Goal: Information Seeking & Learning: Learn about a topic

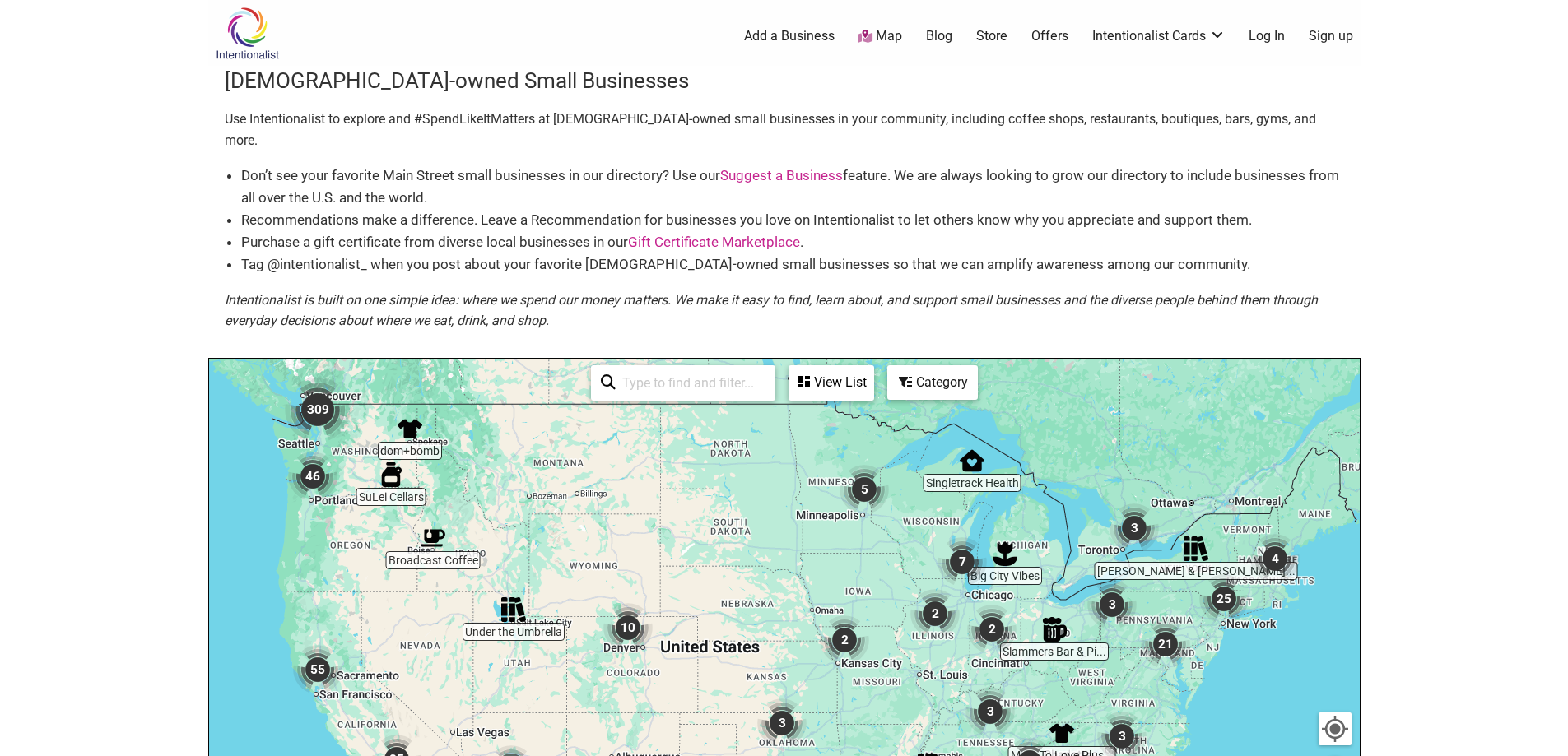
drag, startPoint x: 321, startPoint y: 388, endPoint x: 744, endPoint y: 585, distance: 466.6
click at [321, 388] on img "309" at bounding box center [318, 409] width 66 height 66
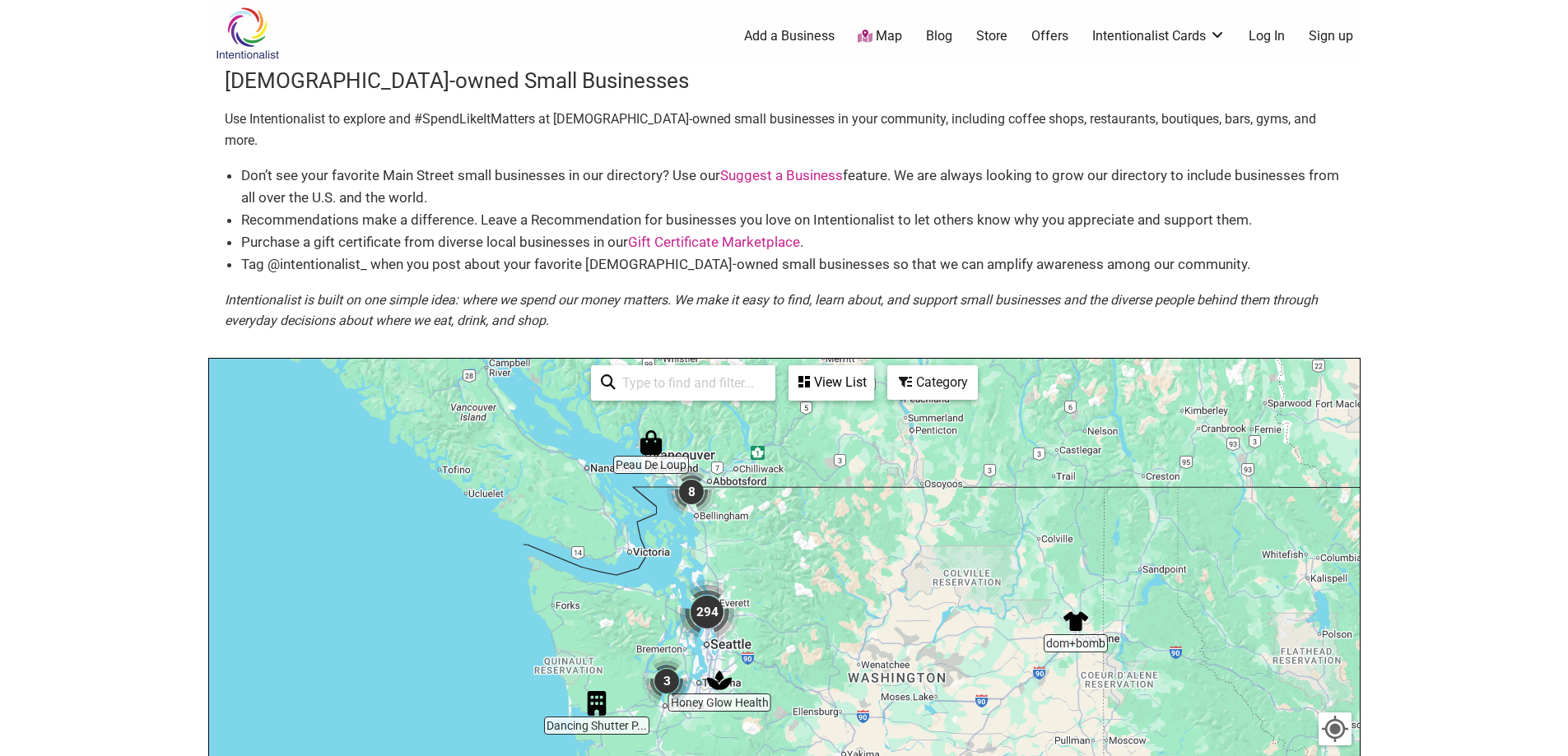
drag, startPoint x: 594, startPoint y: 579, endPoint x: 441, endPoint y: 502, distance: 171.3
click at [415, 497] on div "To navigate, press the arrow keys." at bounding box center [784, 678] width 1150 height 640
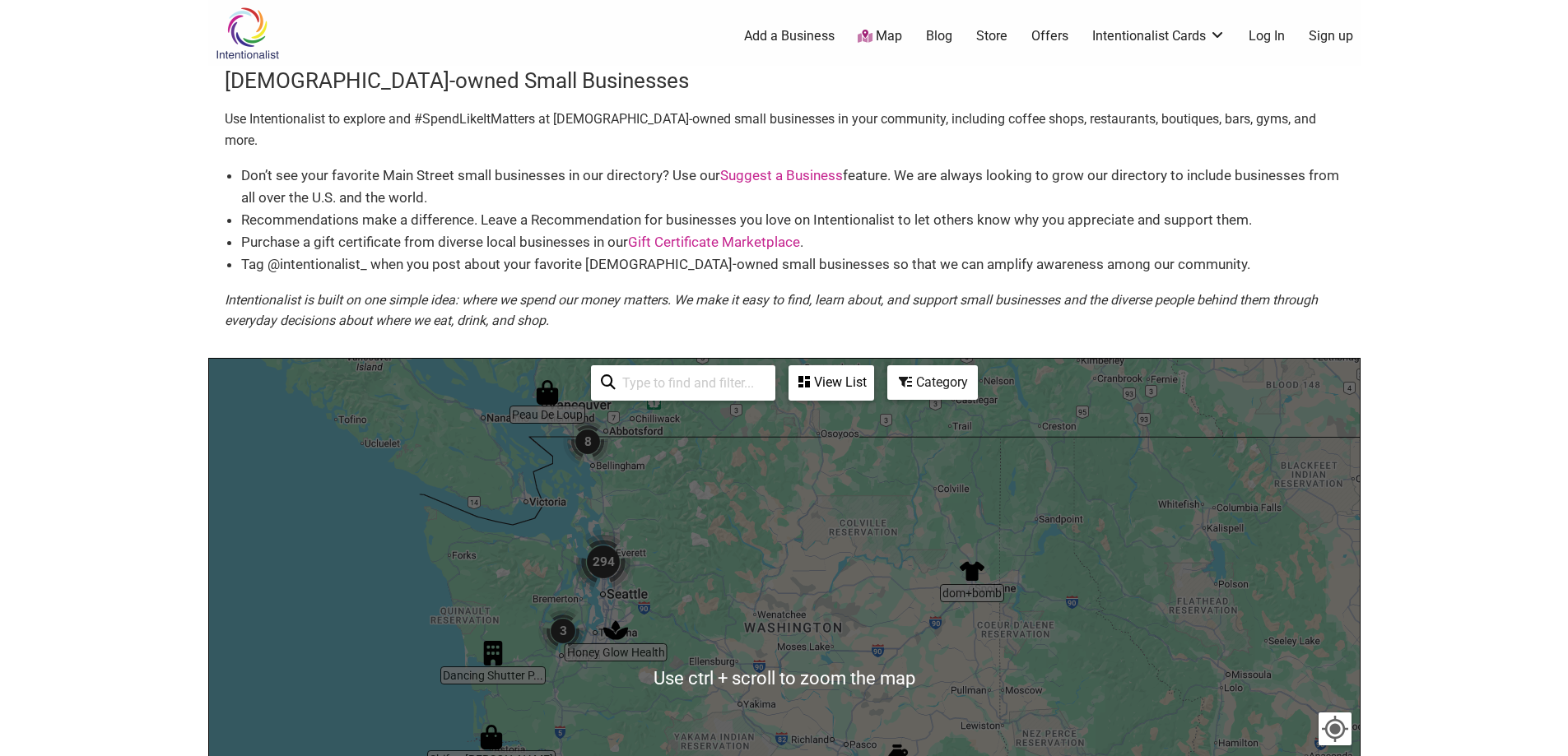
drag, startPoint x: 1530, startPoint y: 548, endPoint x: 1521, endPoint y: 551, distance: 9.5
click at [1530, 546] on body "× Menu 0 Add a Business Map Blog Store Offers Intentionalist Cards Buy Black Ca…" at bounding box center [784, 378] width 1568 height 756
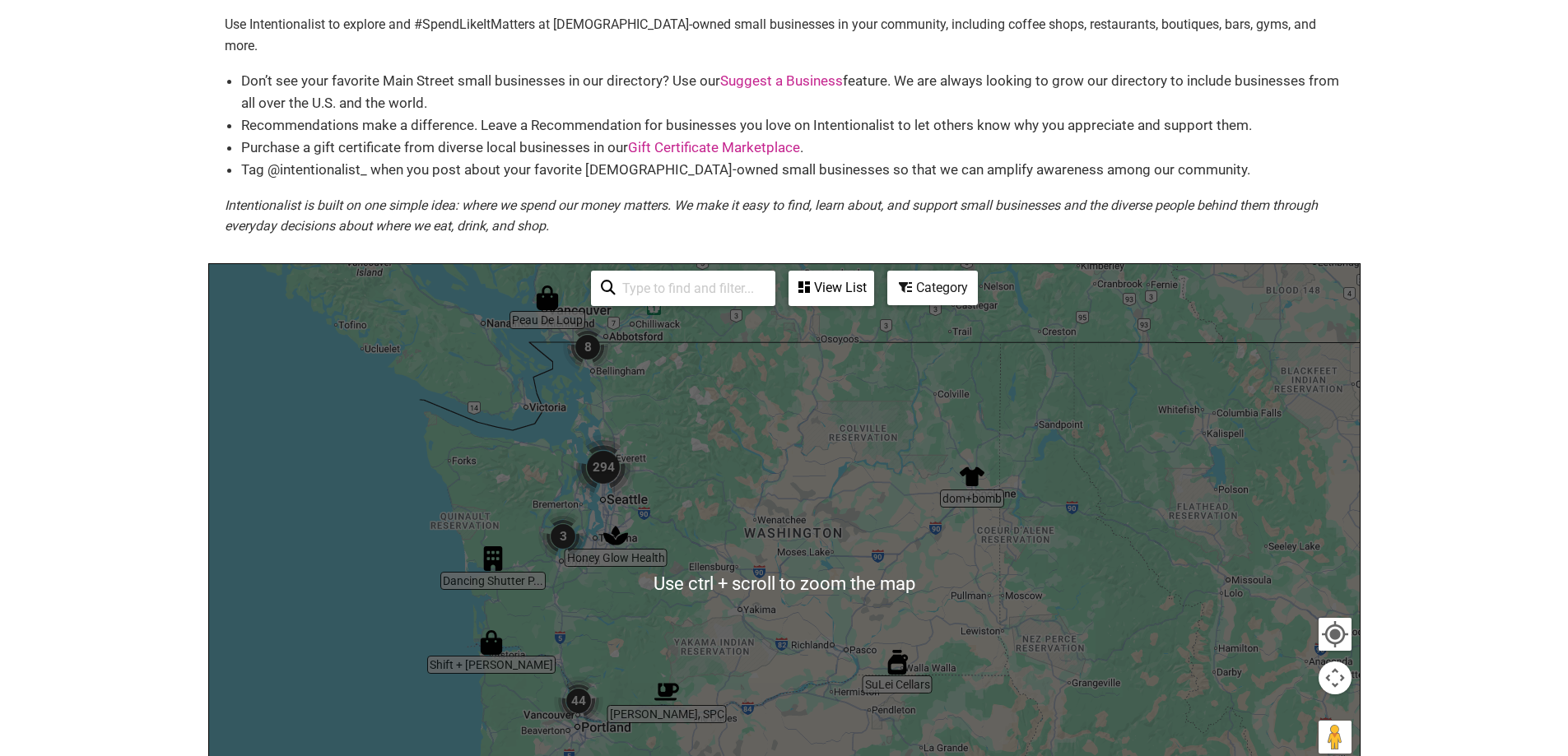
scroll to position [247, 0]
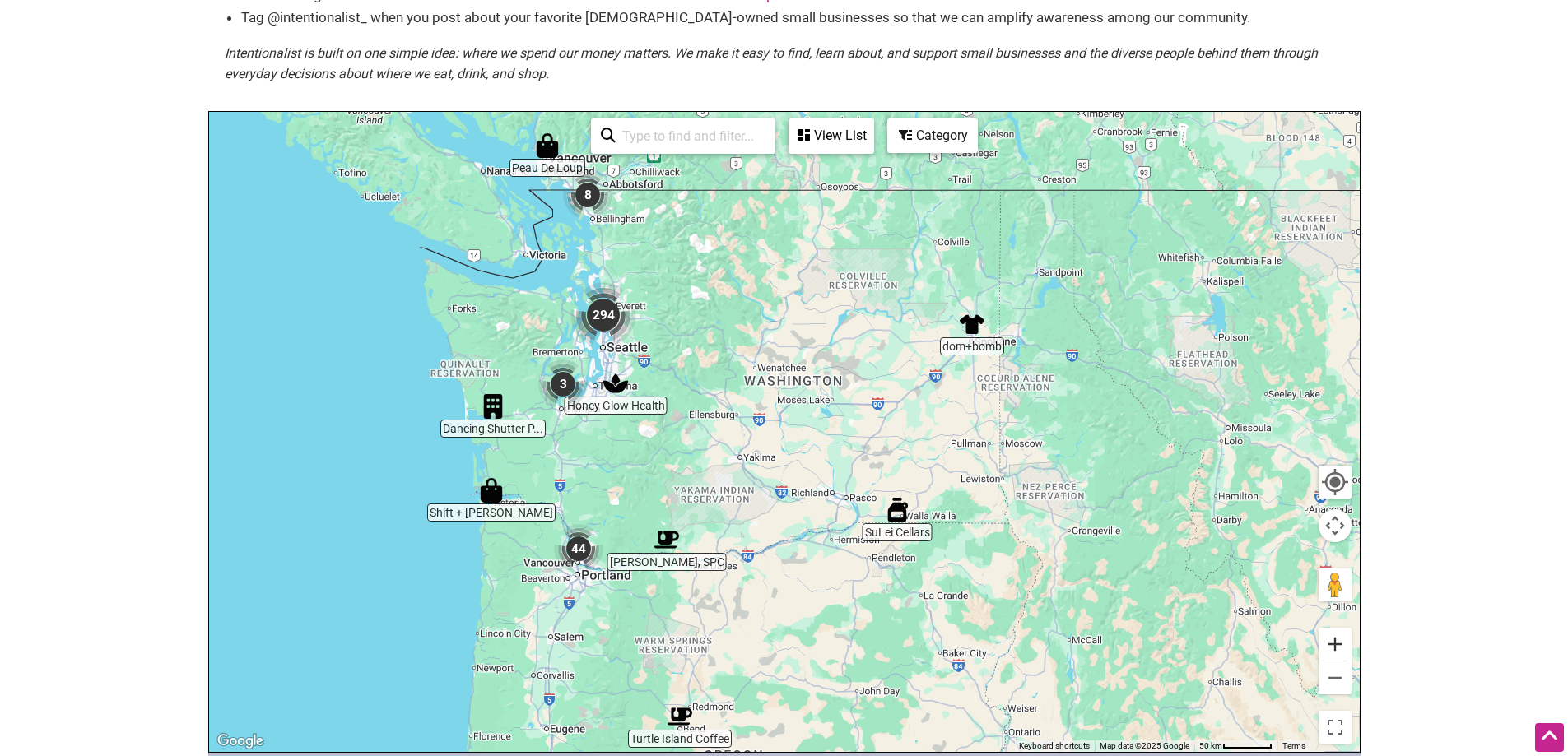
click at [1349, 628] on button "Zoom in" at bounding box center [1334, 644] width 33 height 33
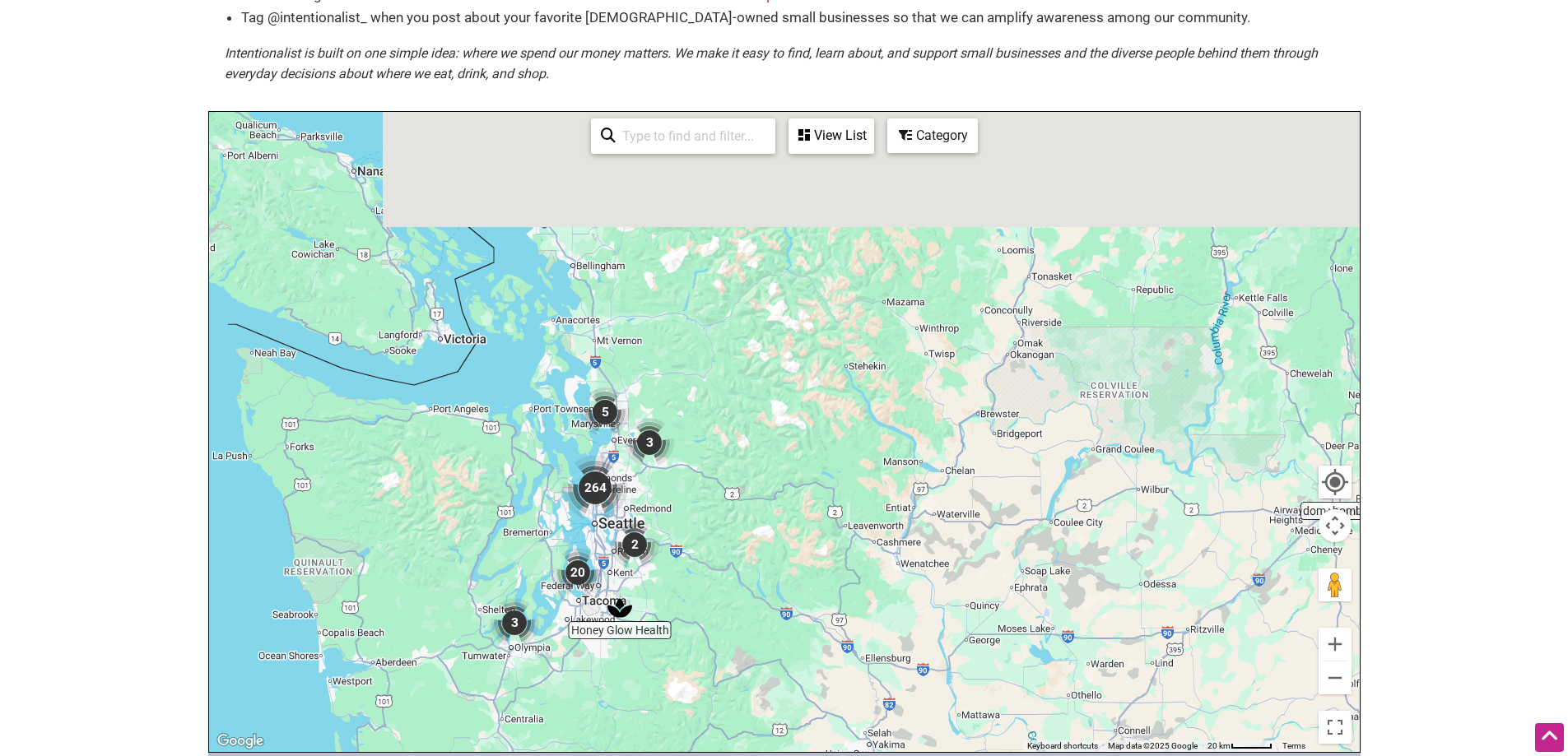
drag, startPoint x: 423, startPoint y: 306, endPoint x: 597, endPoint y: 566, distance: 312.9
click at [597, 566] on img "20" at bounding box center [578, 573] width 50 height 50
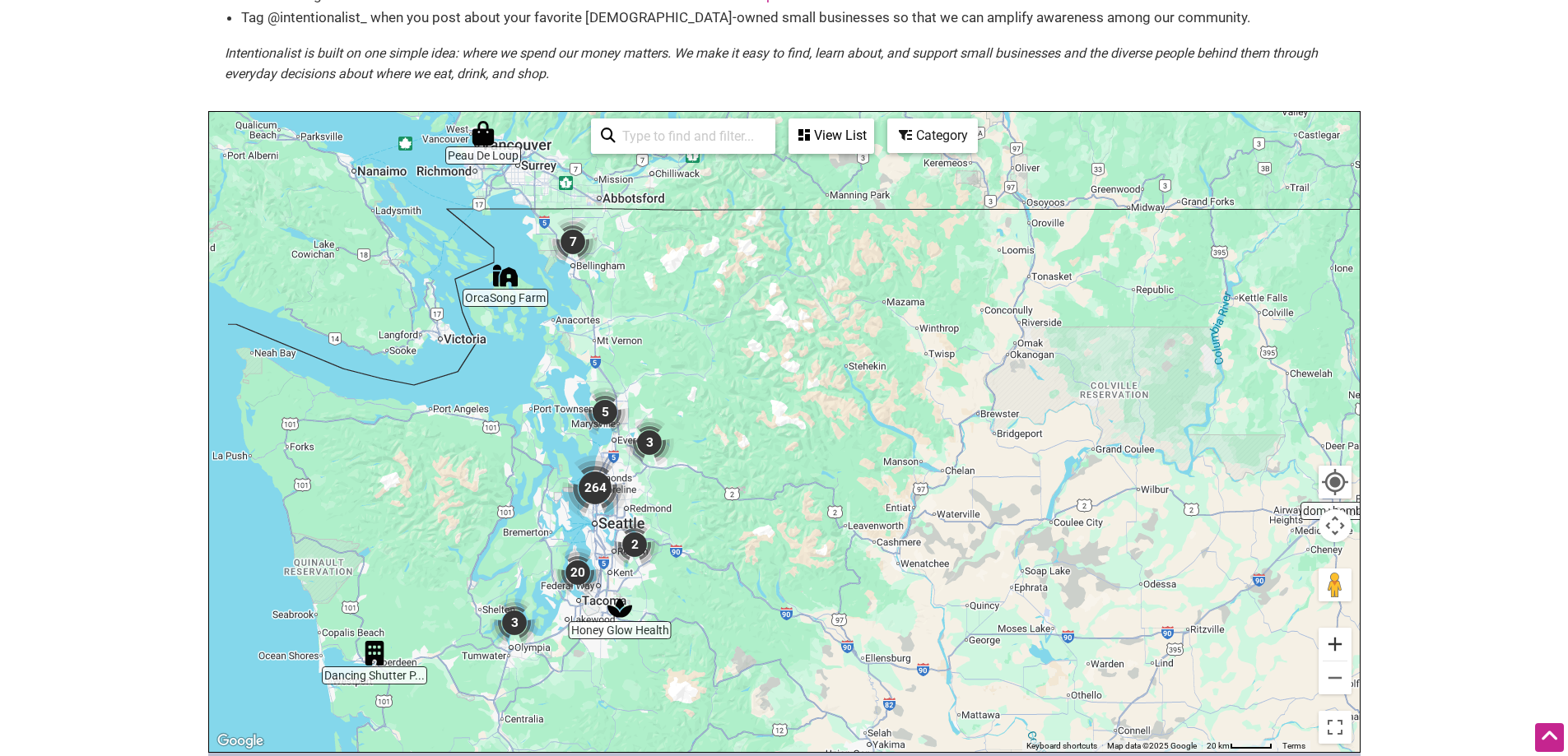
click at [1347, 627] on button "Zoom in" at bounding box center [1334, 644] width 33 height 33
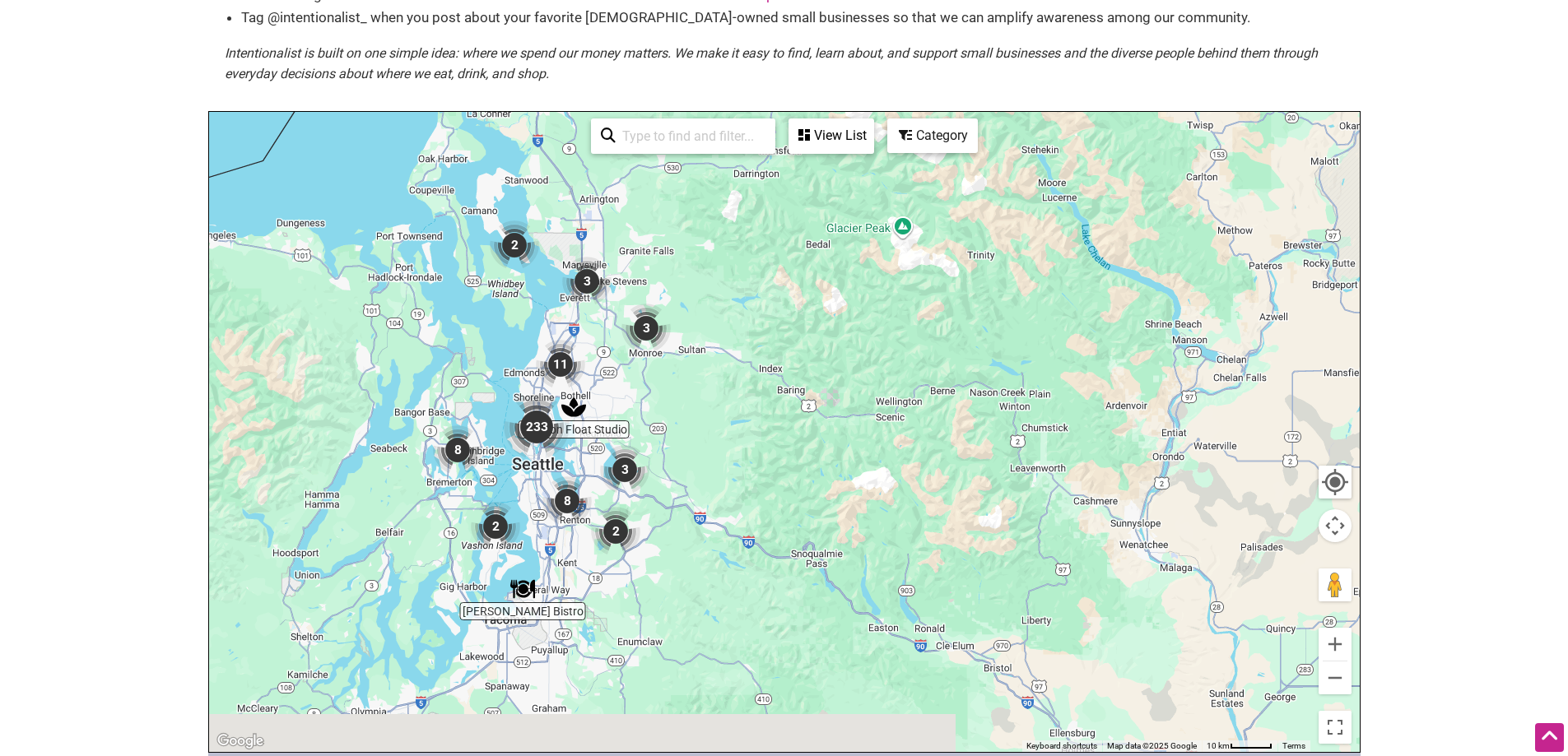
drag, startPoint x: 672, startPoint y: 512, endPoint x: 772, endPoint y: 410, distance: 142.8
click at [772, 410] on div "To navigate, press the arrow keys." at bounding box center [784, 431] width 1150 height 640
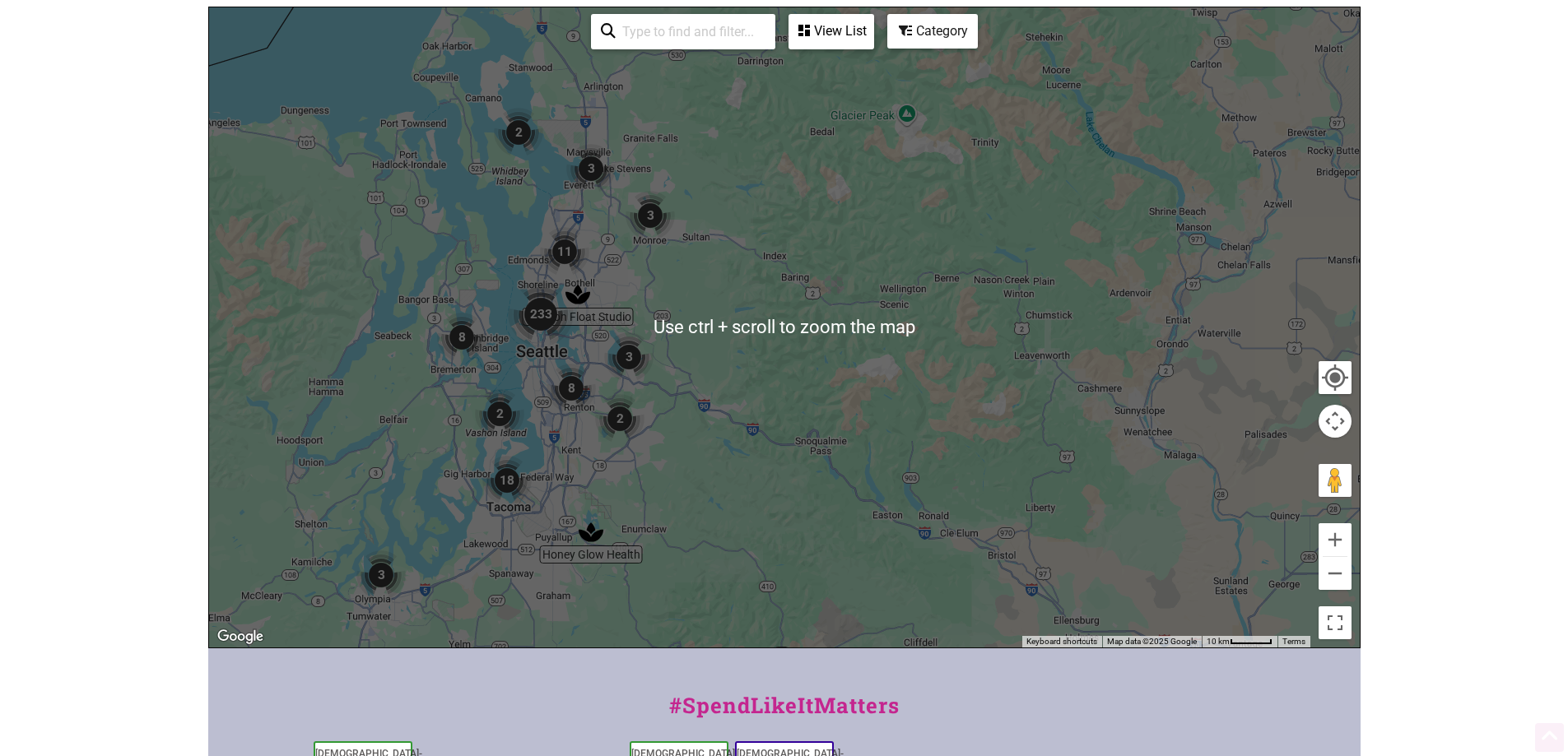
scroll to position [494, 0]
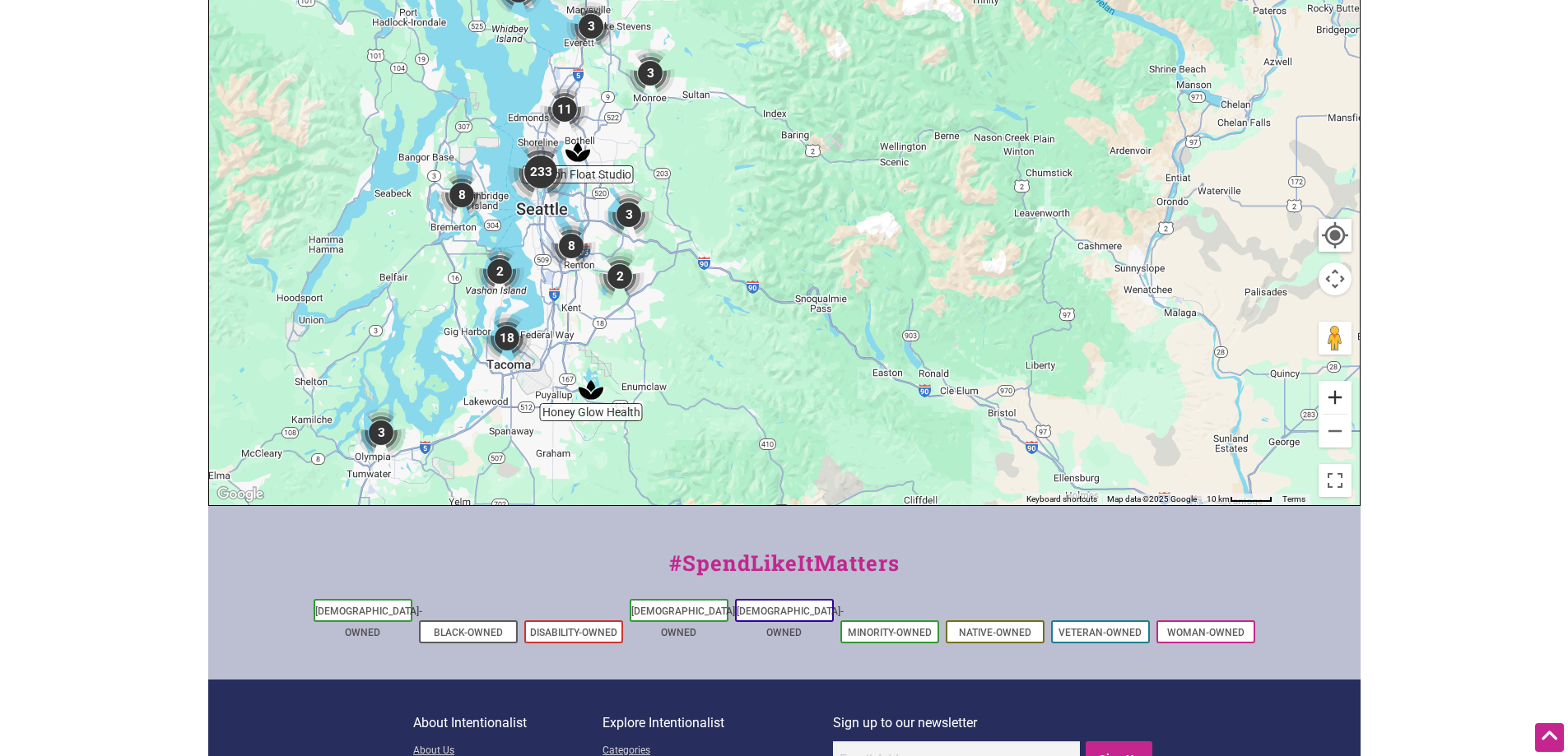
click at [1341, 383] on button "Zoom in" at bounding box center [1334, 398] width 33 height 33
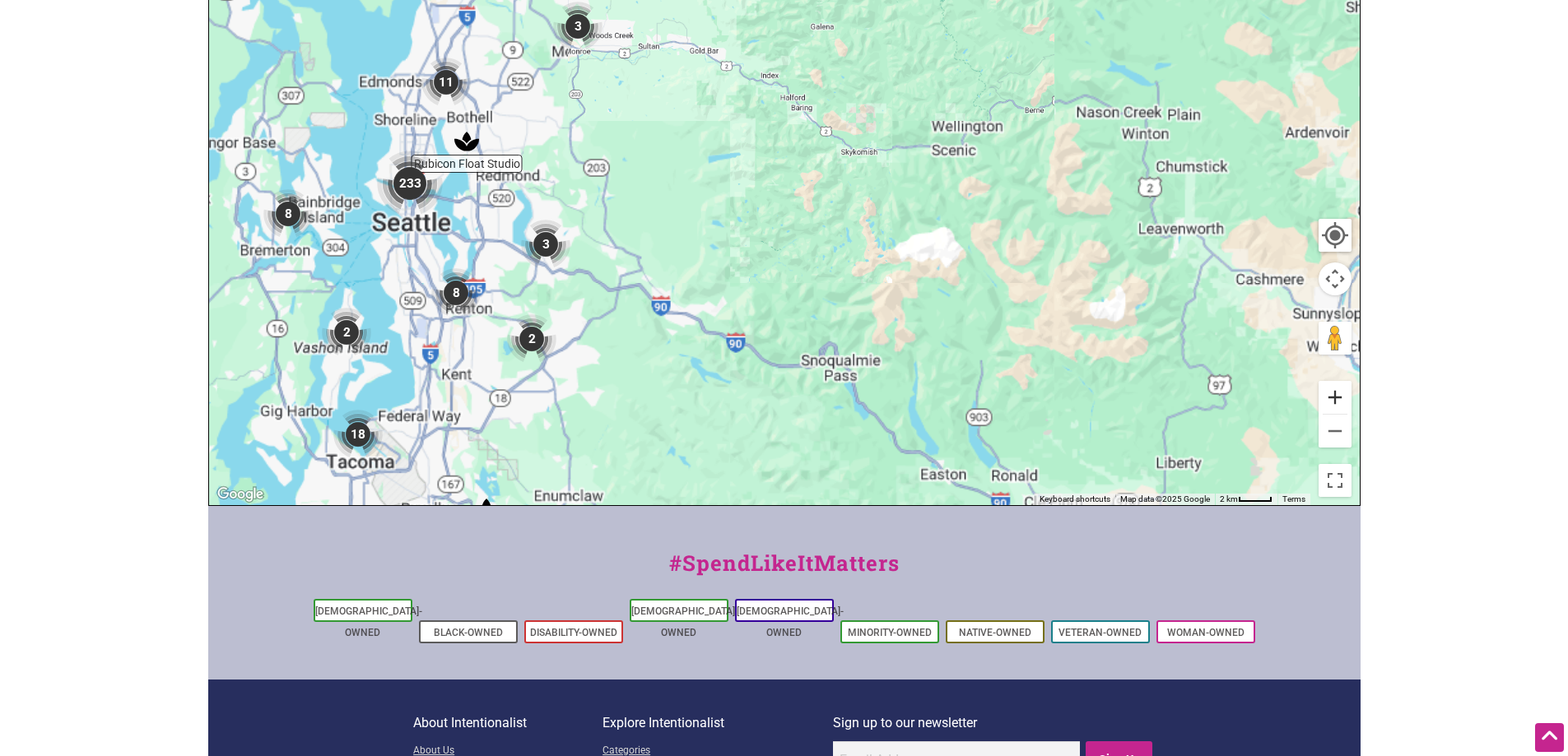
drag, startPoint x: 1341, startPoint y: 383, endPoint x: 1190, endPoint y: 348, distance: 155.0
click at [1341, 382] on button "Zoom in" at bounding box center [1334, 398] width 33 height 33
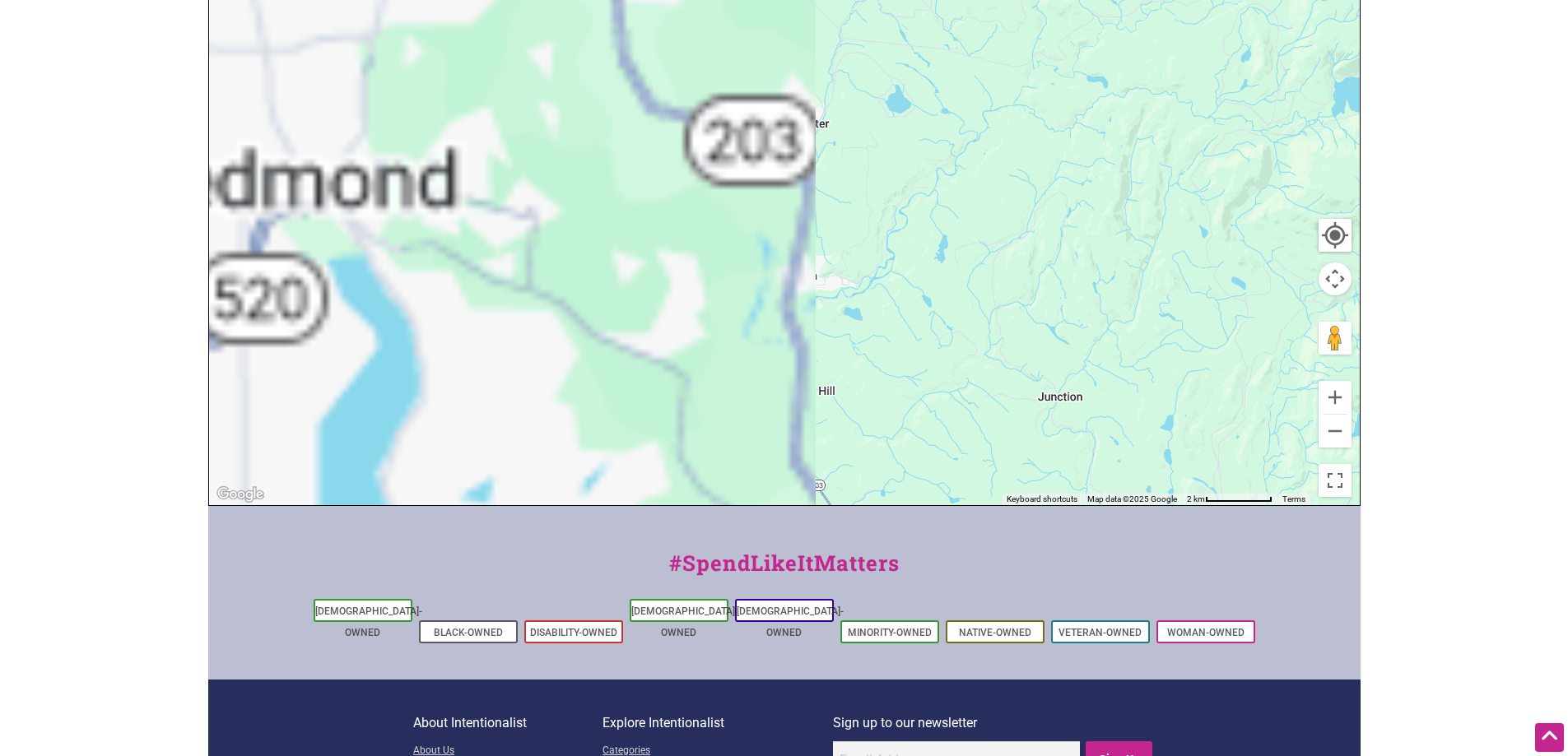
drag, startPoint x: 433, startPoint y: 221, endPoint x: 1401, endPoint y: 267, distance: 969.1
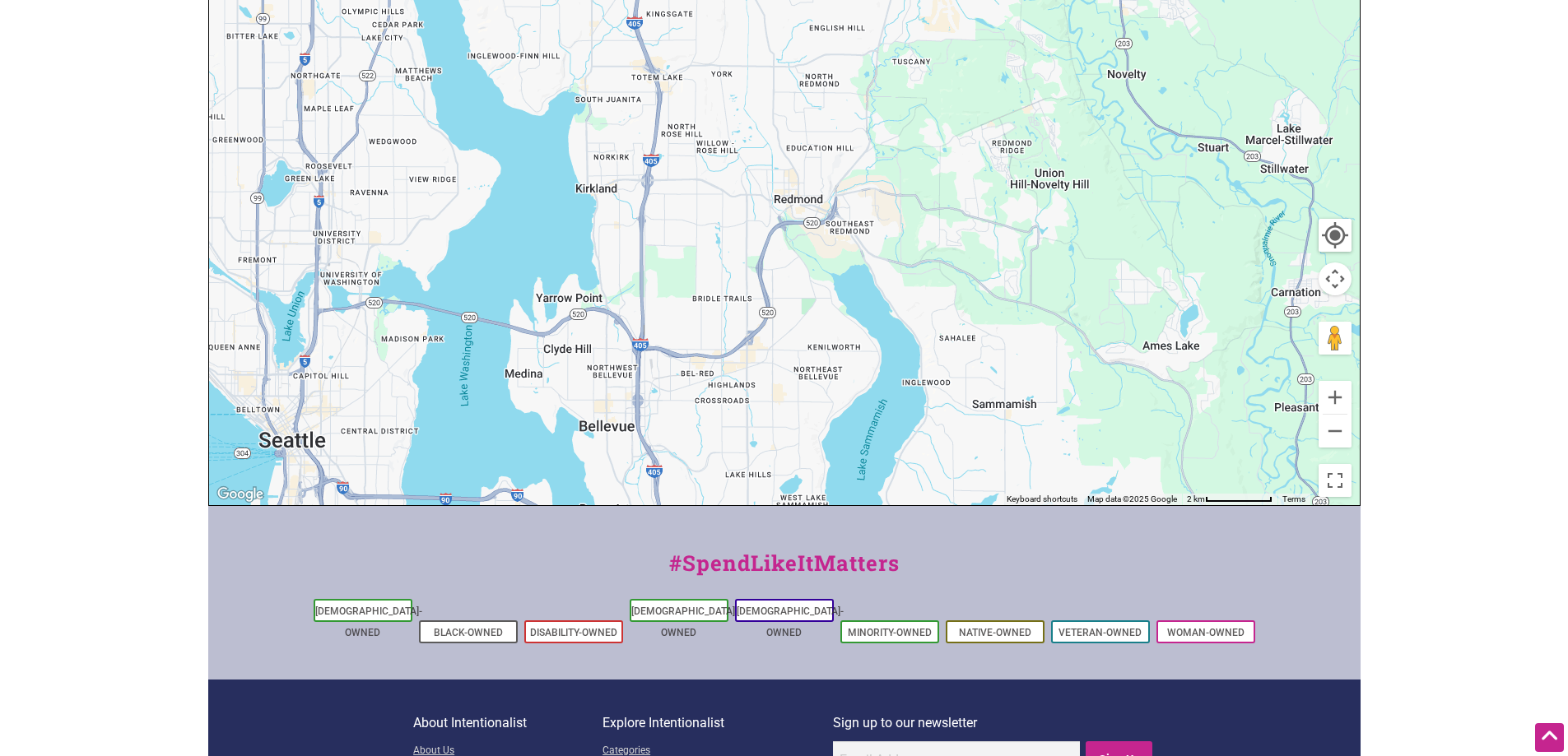
drag, startPoint x: 442, startPoint y: 236, endPoint x: 938, endPoint y: 253, distance: 496.3
click at [938, 253] on div "To navigate, press the arrow keys." at bounding box center [784, 184] width 1150 height 640
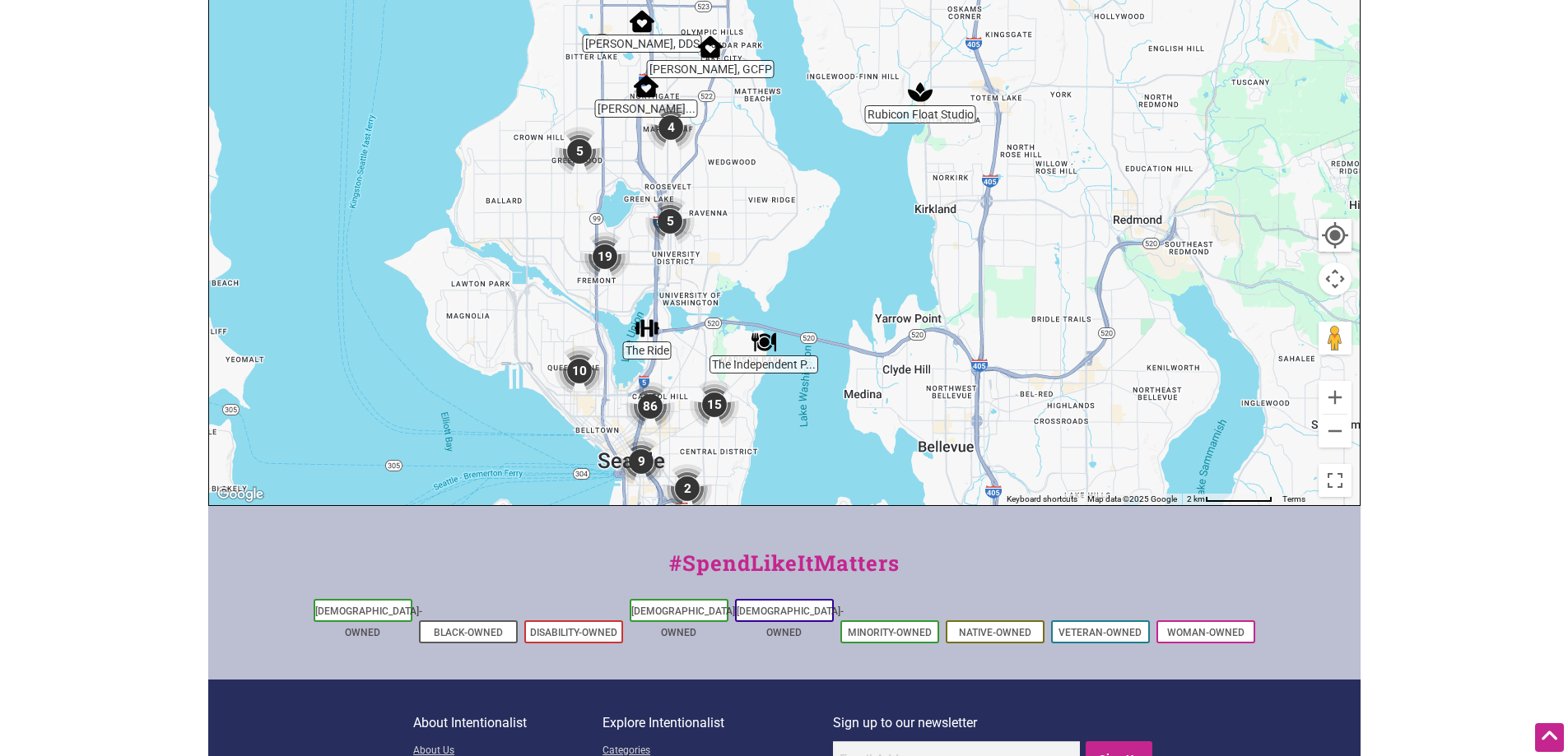
drag, startPoint x: 466, startPoint y: 210, endPoint x: 818, endPoint y: 231, distance: 352.6
click at [818, 231] on div "To navigate, press the arrow keys." at bounding box center [784, 184] width 1150 height 640
click at [763, 330] on img "The Independent Pizzeria" at bounding box center [764, 342] width 25 height 25
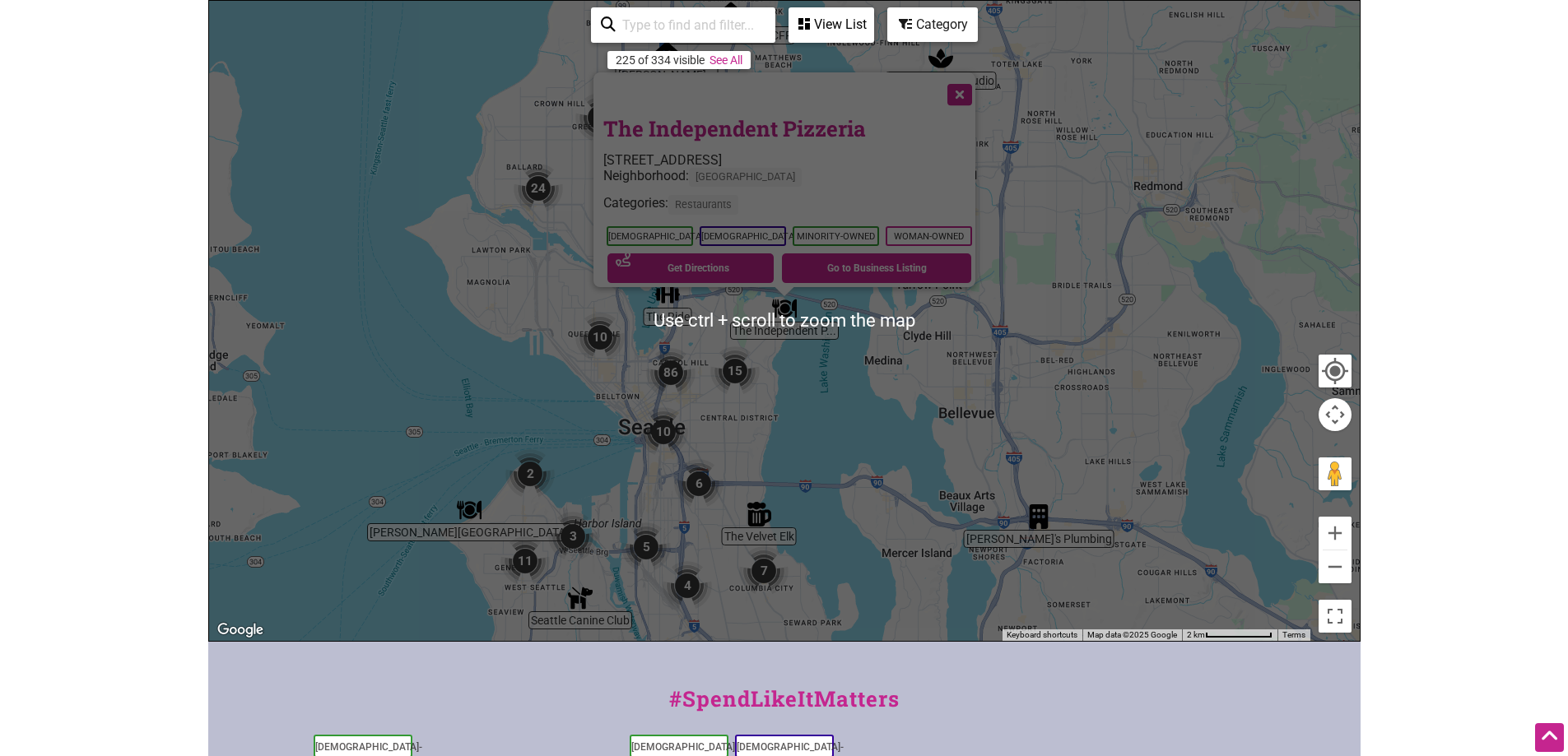
scroll to position [329, 0]
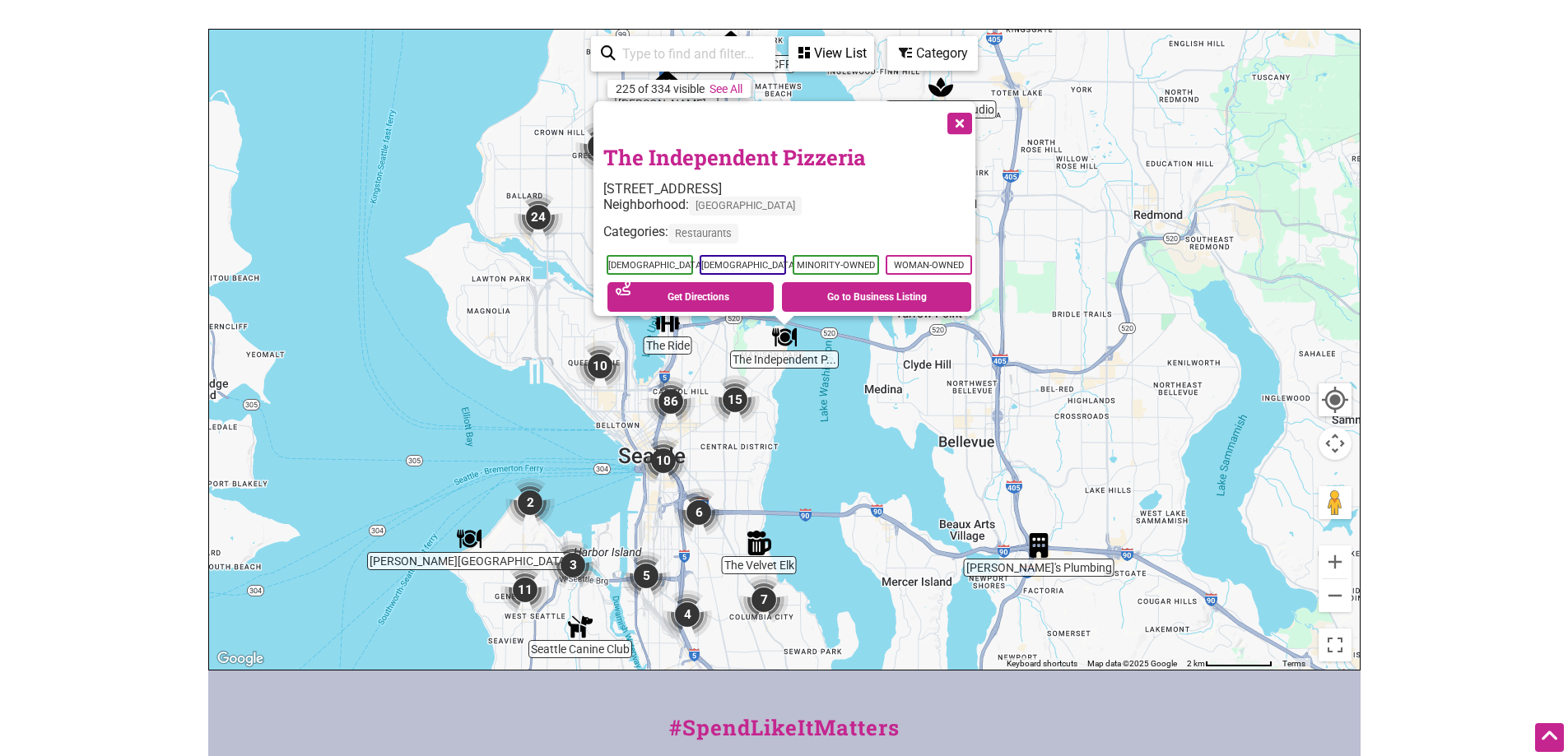
click at [962, 101] on button "Close" at bounding box center [958, 121] width 41 height 41
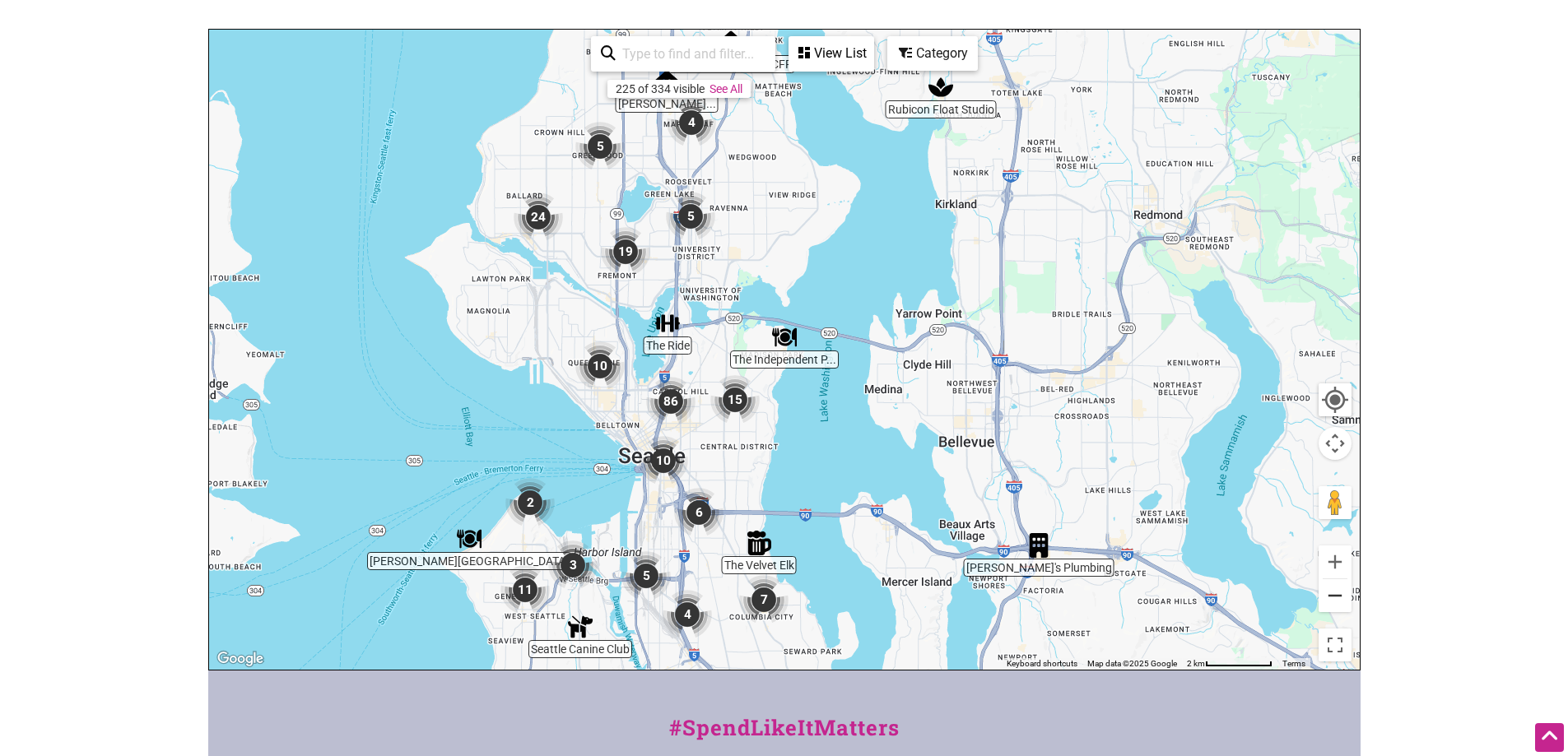
click at [1347, 579] on button "Zoom out" at bounding box center [1334, 595] width 33 height 33
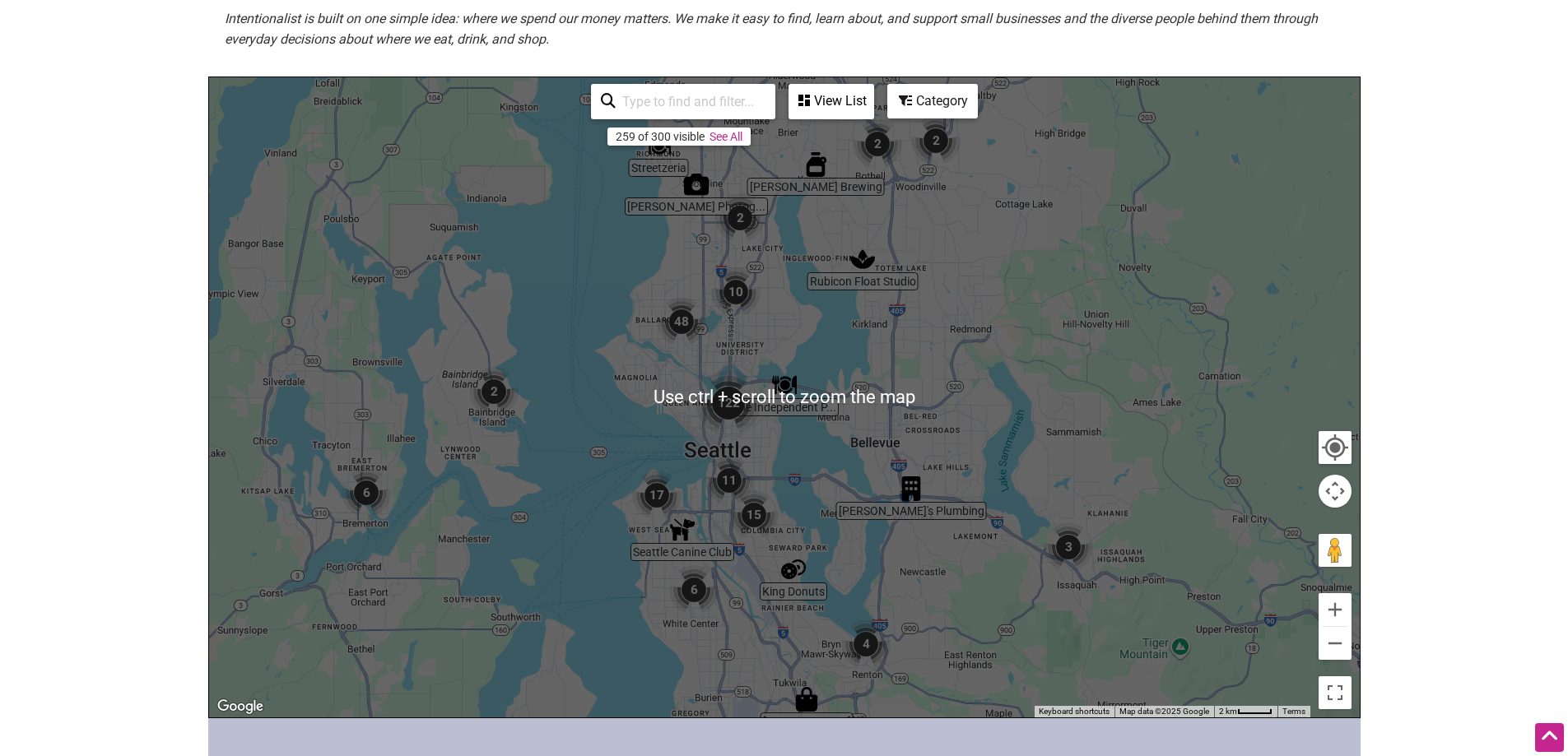
scroll to position [247, 0]
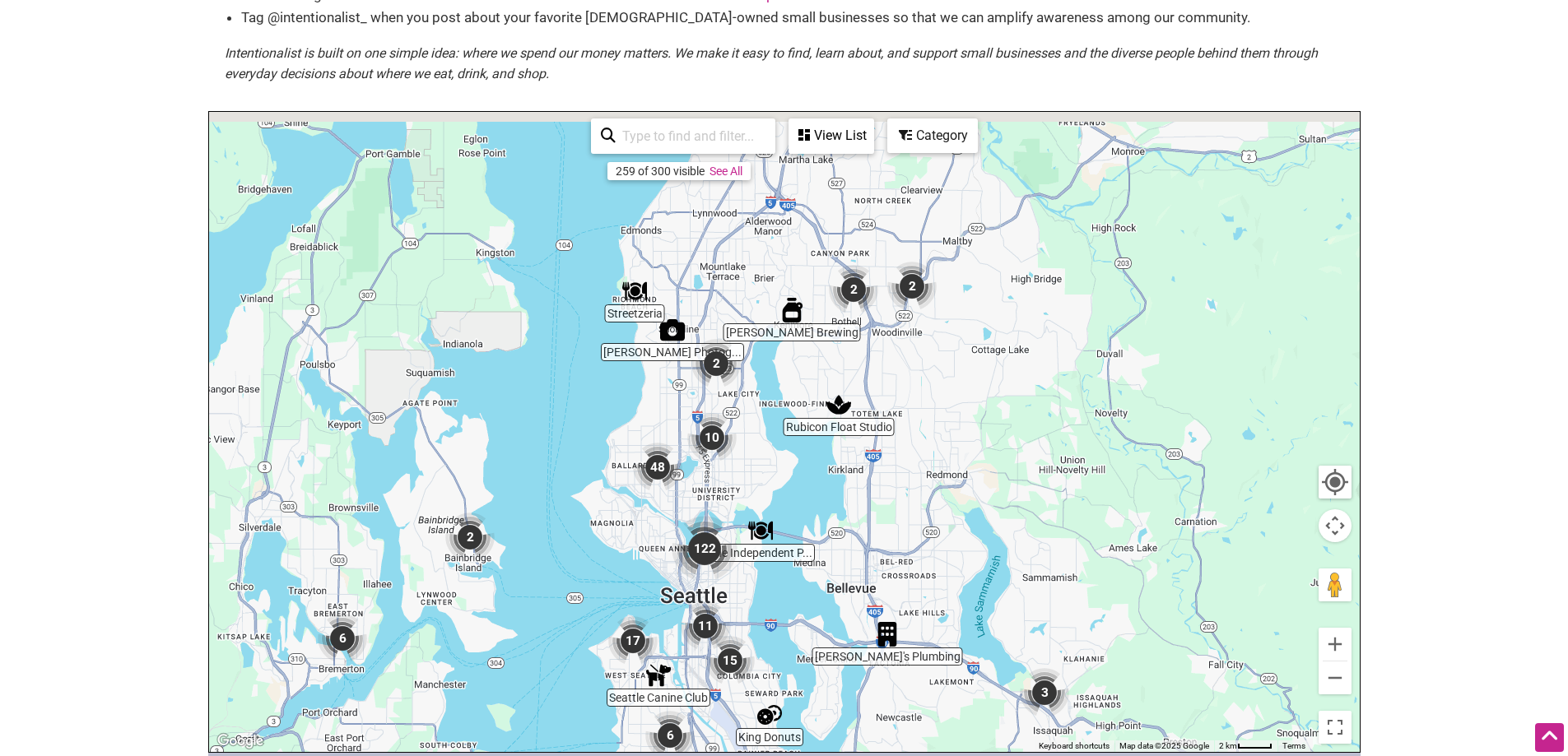
drag, startPoint x: 899, startPoint y: 233, endPoint x: 862, endPoint y: 303, distance: 79.2
click at [874, 353] on div "To navigate, press the arrow keys." at bounding box center [784, 431] width 1150 height 640
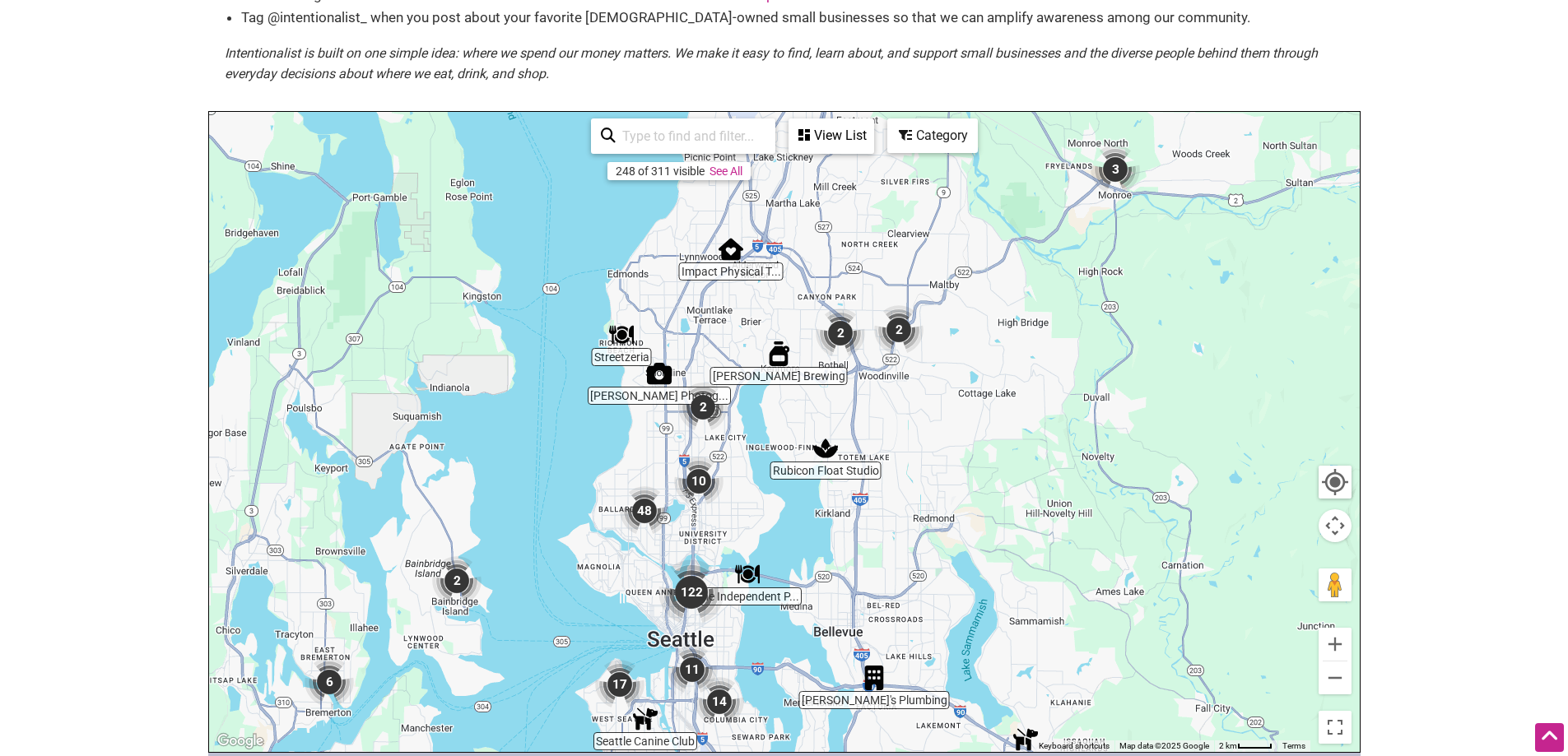
click at [832, 309] on img "2" at bounding box center [840, 334] width 50 height 50
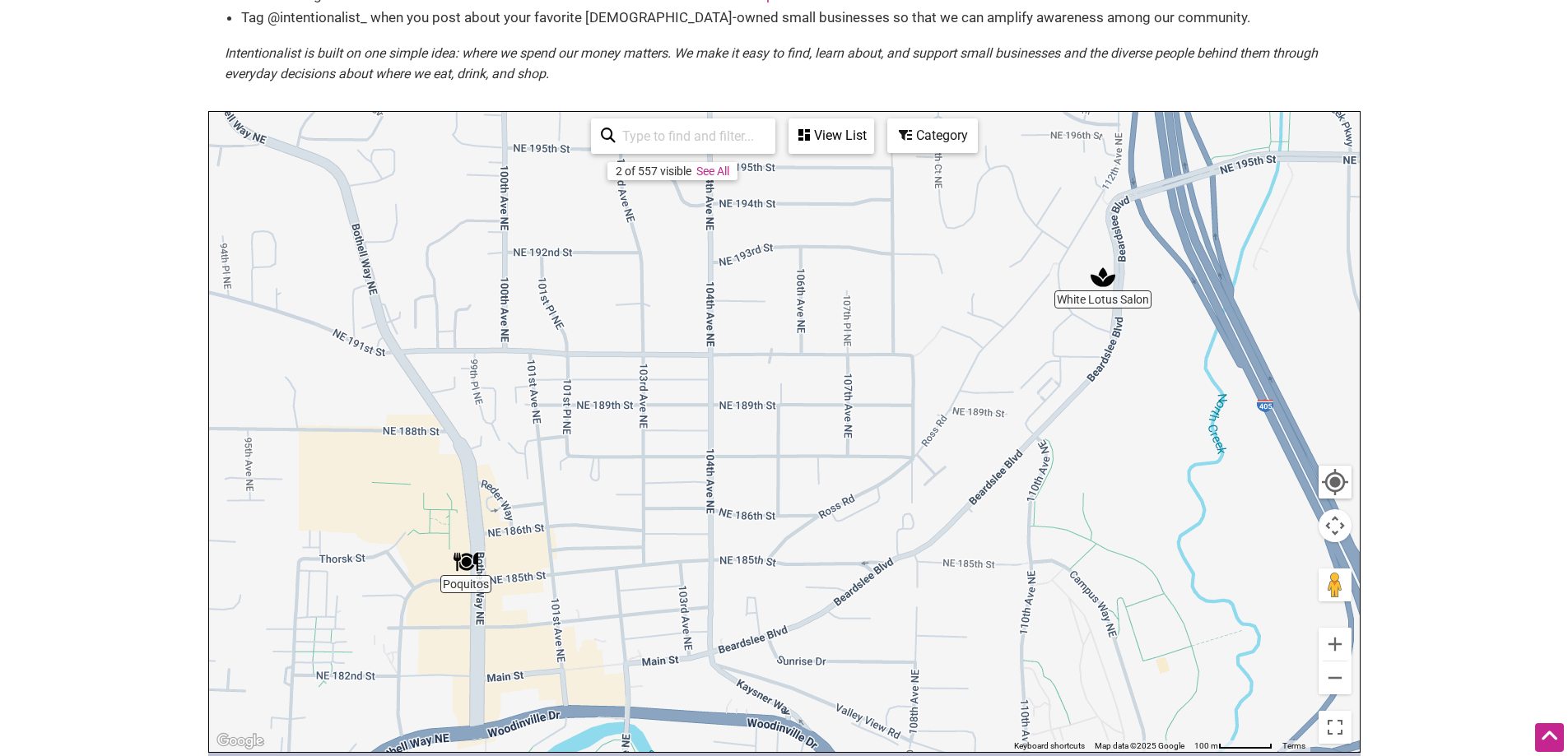
click at [464, 549] on img "Poquitos" at bounding box center [465, 562] width 25 height 25
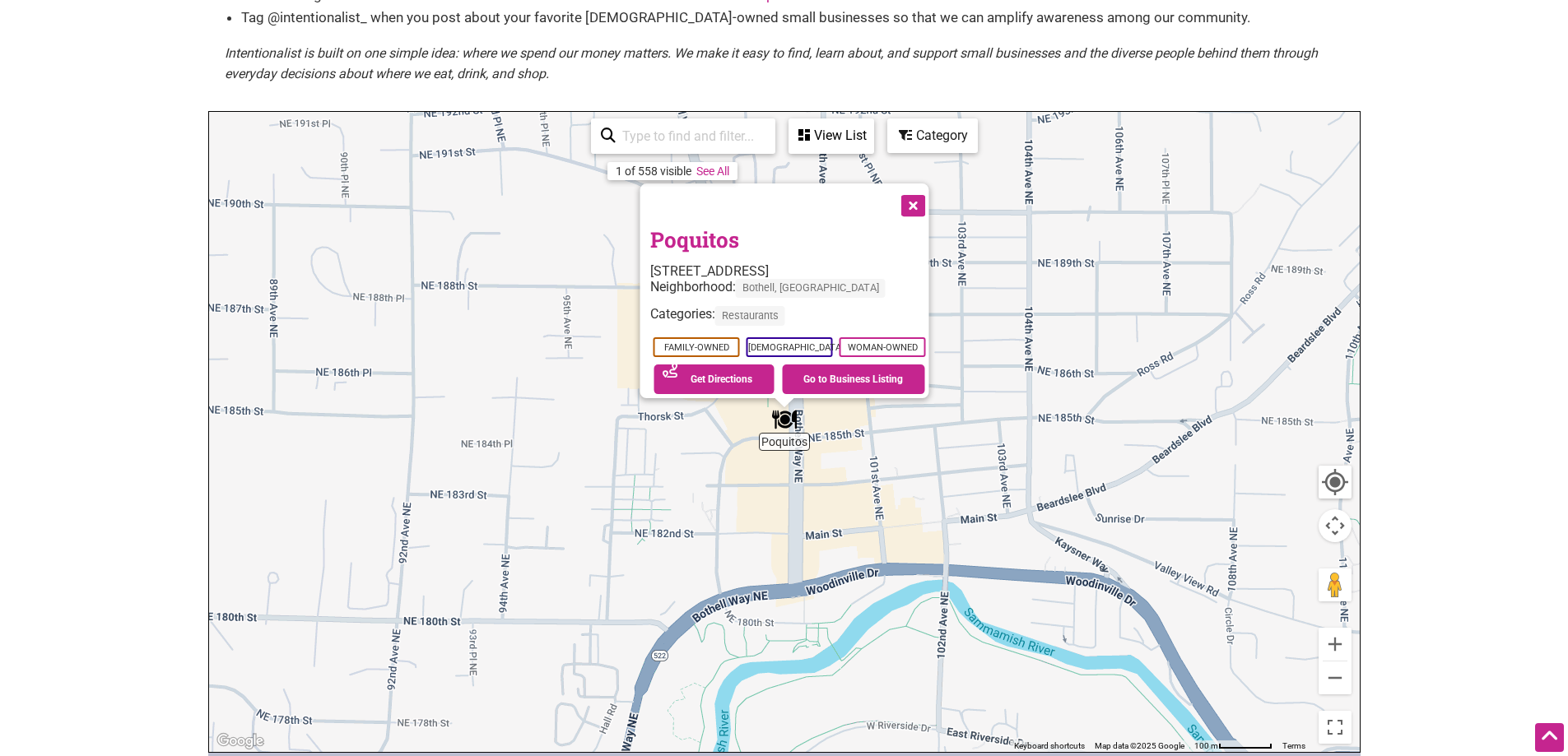
click at [929, 183] on button "Close" at bounding box center [911, 203] width 41 height 41
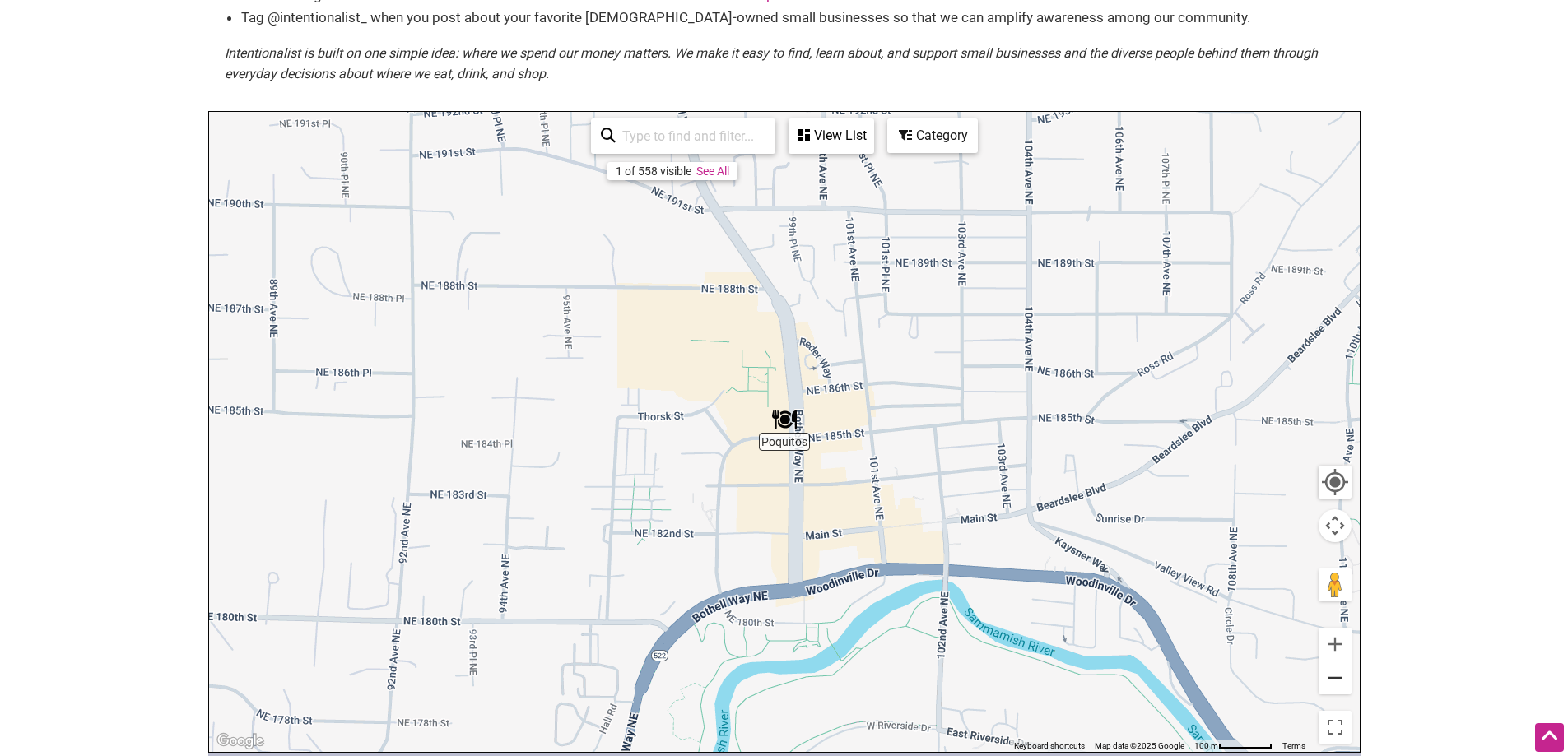
click at [1334, 662] on button "Zoom out" at bounding box center [1334, 678] width 33 height 33
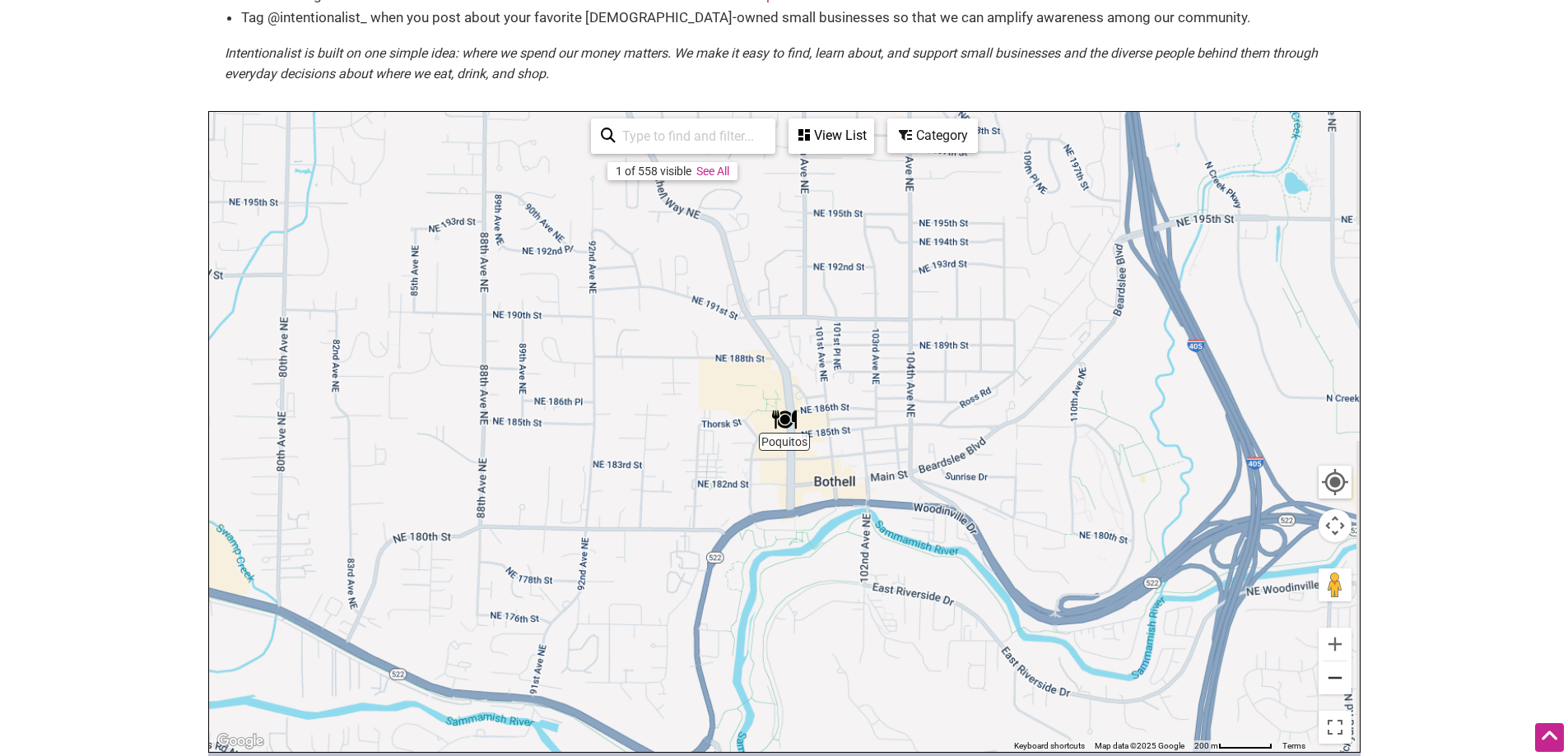
click at [1334, 662] on button "Zoom out" at bounding box center [1334, 678] width 33 height 33
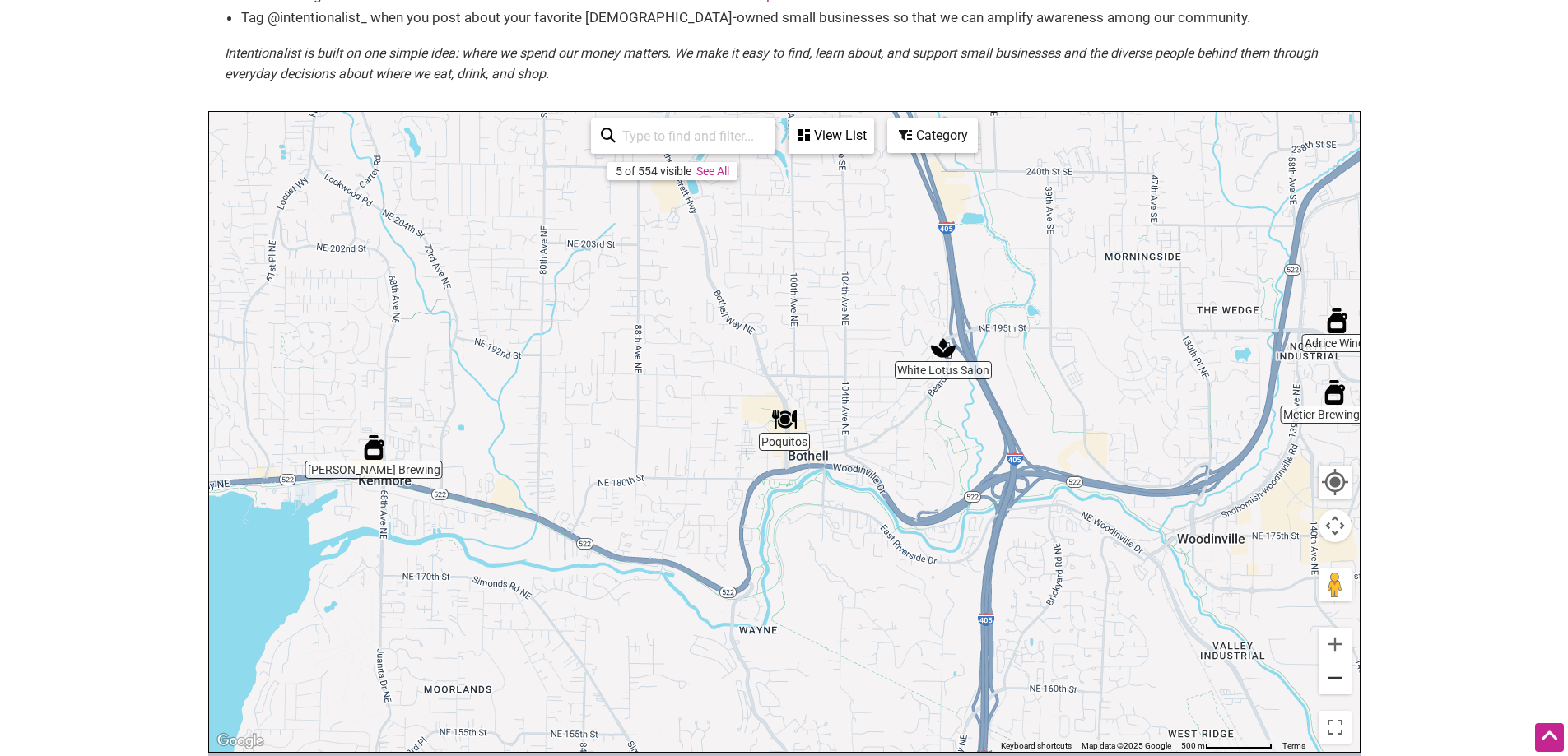
click at [1334, 662] on button "Zoom out" at bounding box center [1334, 678] width 33 height 33
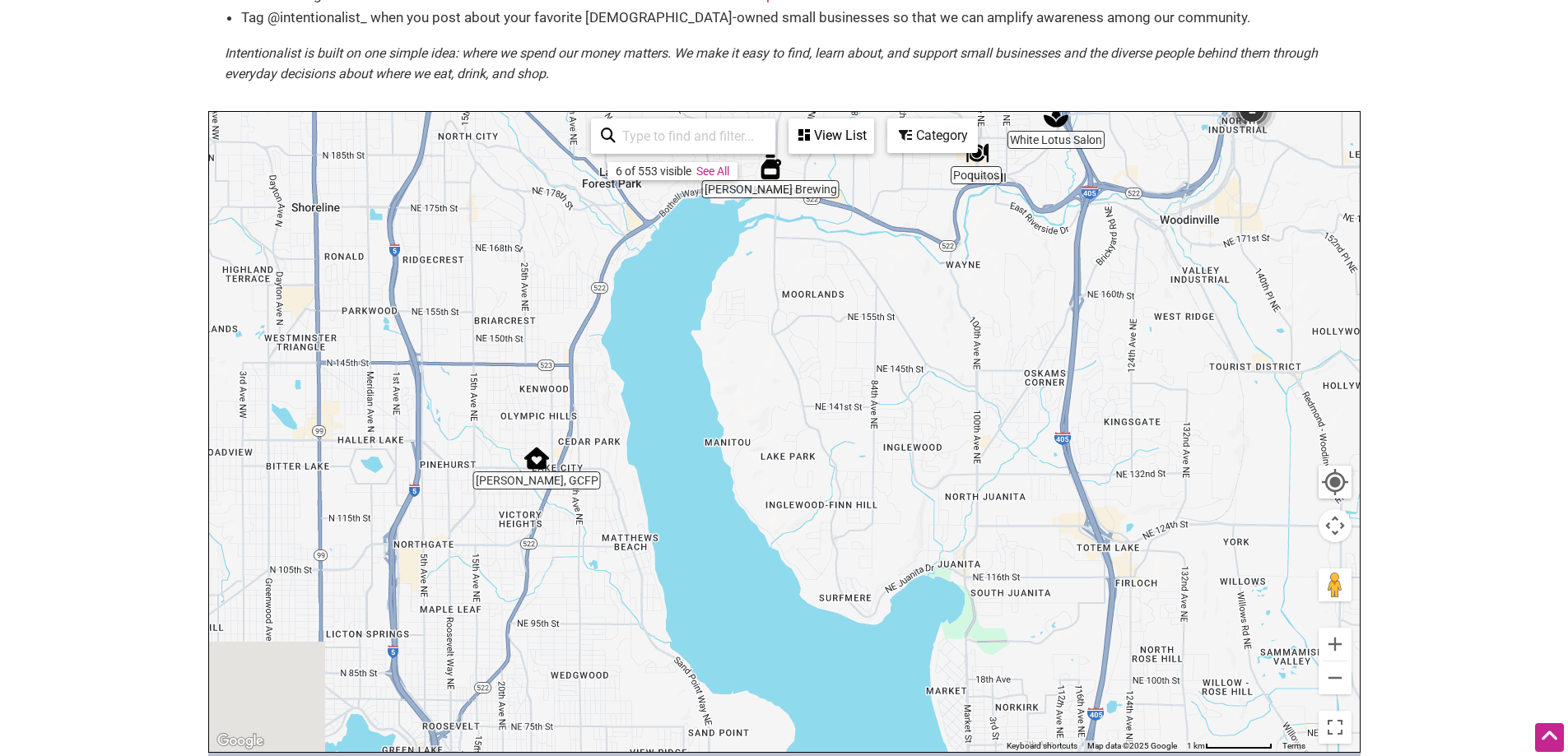
drag, startPoint x: 735, startPoint y: 562, endPoint x: 939, endPoint y: 284, distance: 344.8
click at [939, 284] on div "To navigate, press the arrow keys." at bounding box center [784, 431] width 1150 height 640
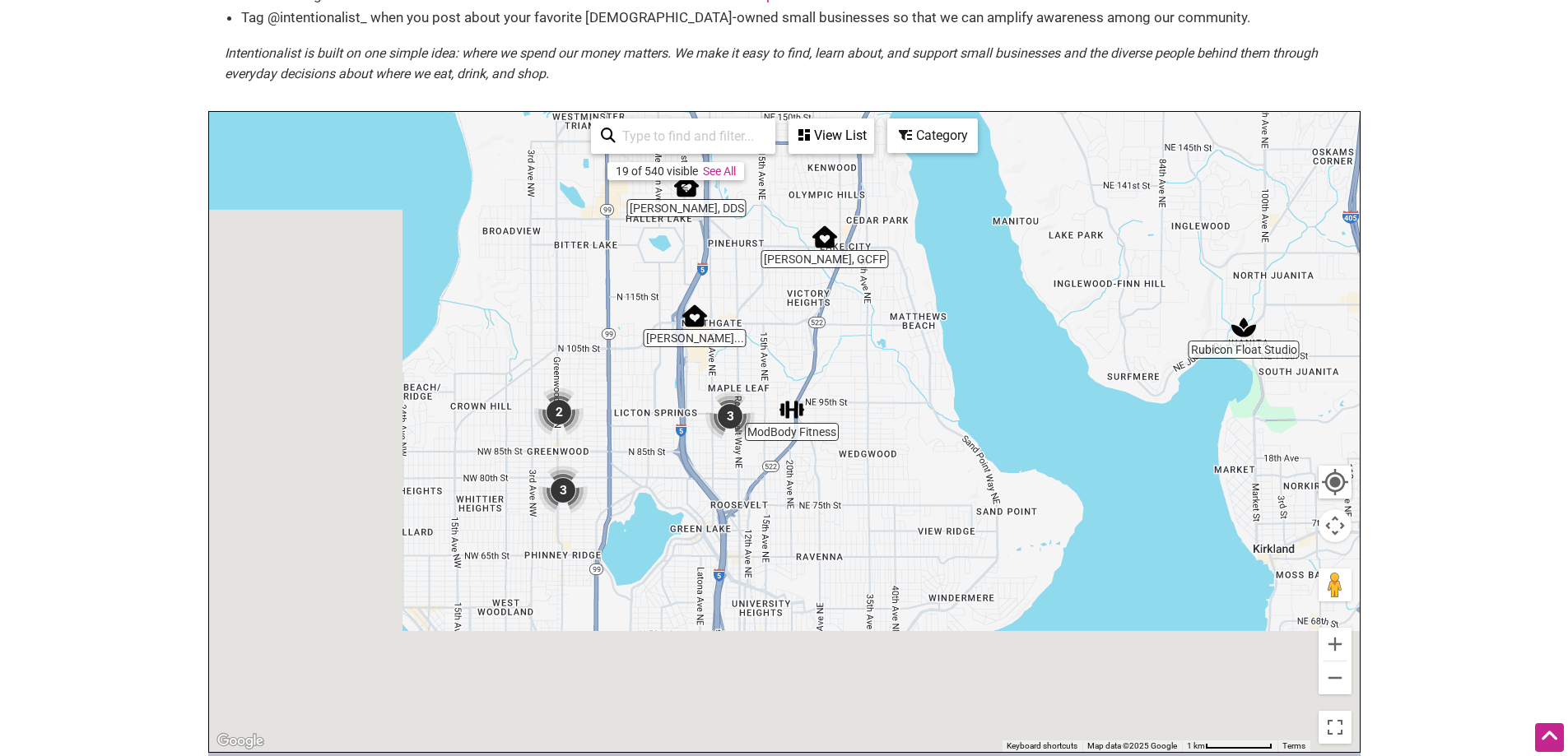
drag, startPoint x: 627, startPoint y: 269, endPoint x: 837, endPoint y: 129, distance: 252.4
click at [837, 129] on div "Rubicon Float Studio ModBody Fitness [PERSON_NAME], GCFP [PERSON_NAME], DDS Poq…" at bounding box center [784, 431] width 1150 height 640
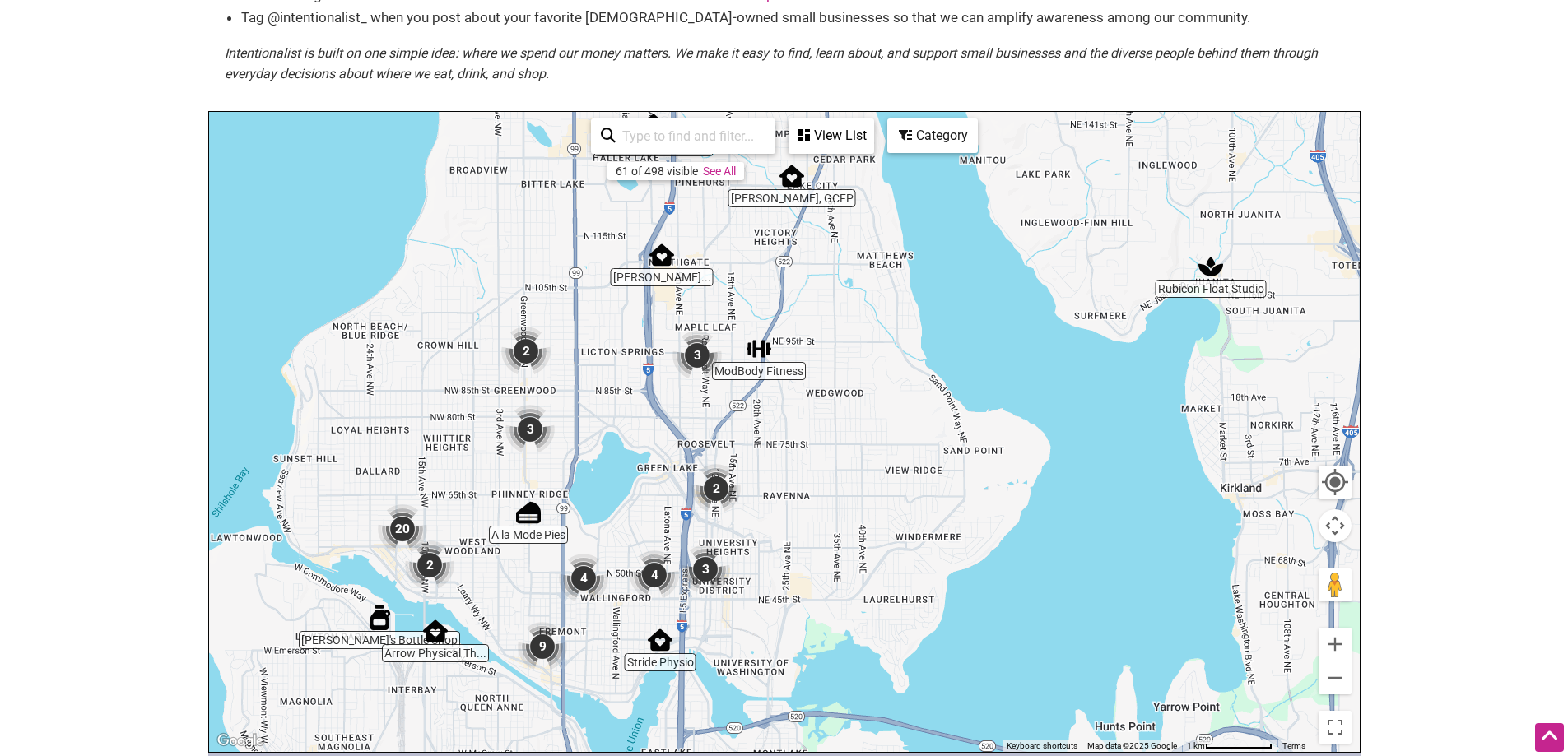
drag, startPoint x: 836, startPoint y: 526, endPoint x: 783, endPoint y: 477, distance: 72.2
click at [783, 477] on div "To navigate, press the arrow keys." at bounding box center [784, 431] width 1150 height 640
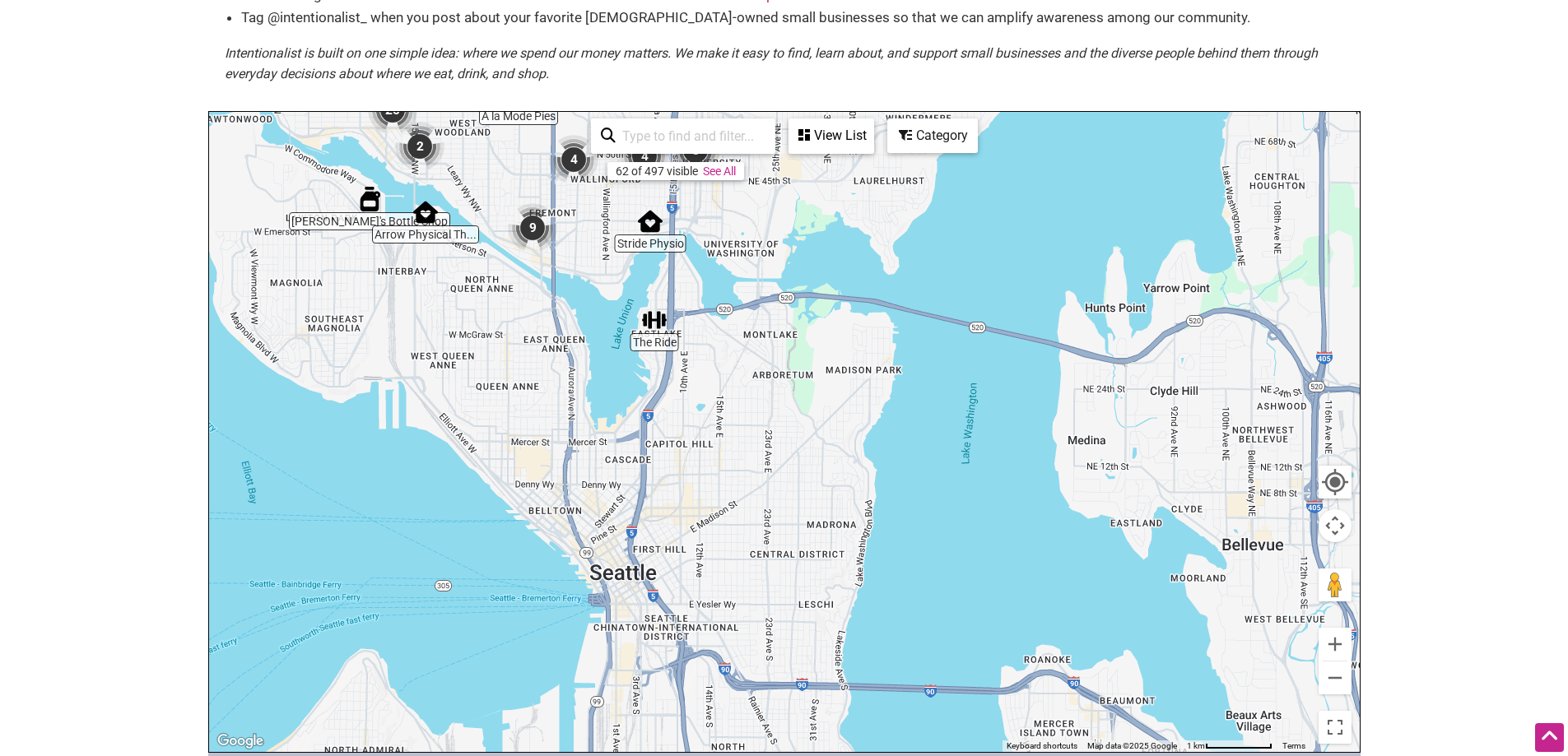
drag, startPoint x: 794, startPoint y: 594, endPoint x: 784, endPoint y: 173, distance: 421.1
click at [784, 173] on div "To navigate, press the arrow keys." at bounding box center [784, 431] width 1150 height 640
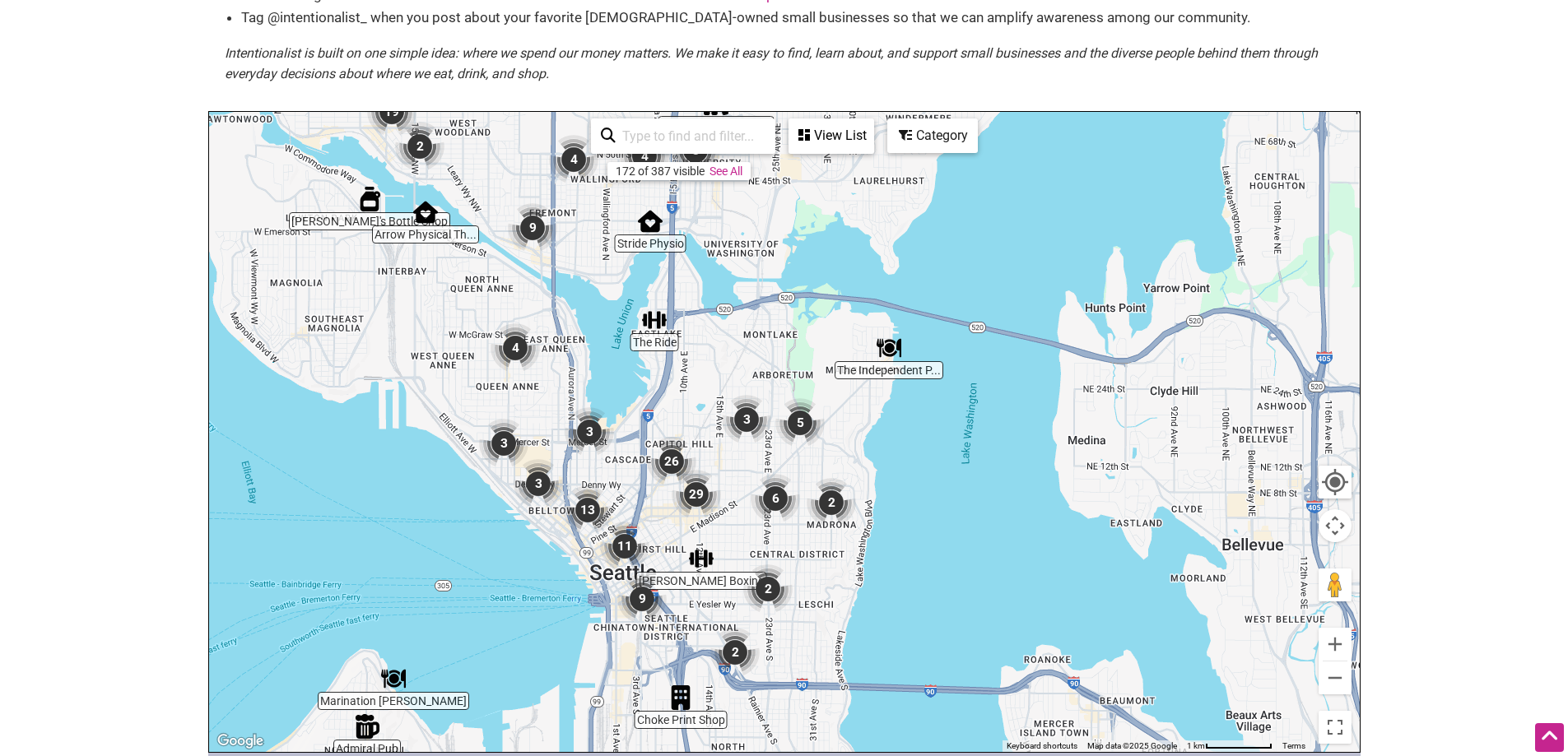
click at [693, 471] on img "29" at bounding box center [696, 495] width 50 height 50
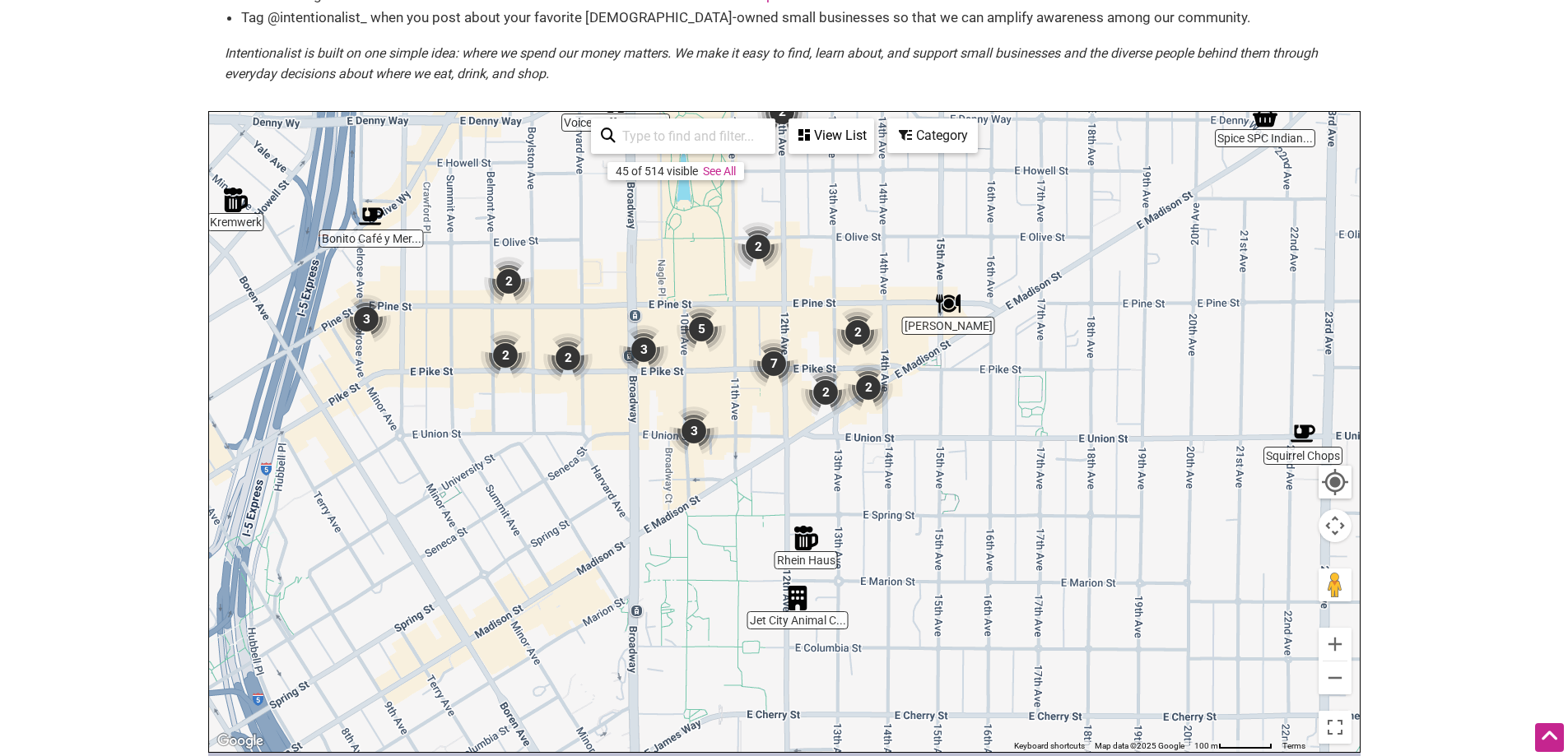
click at [776, 345] on img "7" at bounding box center [774, 364] width 50 height 50
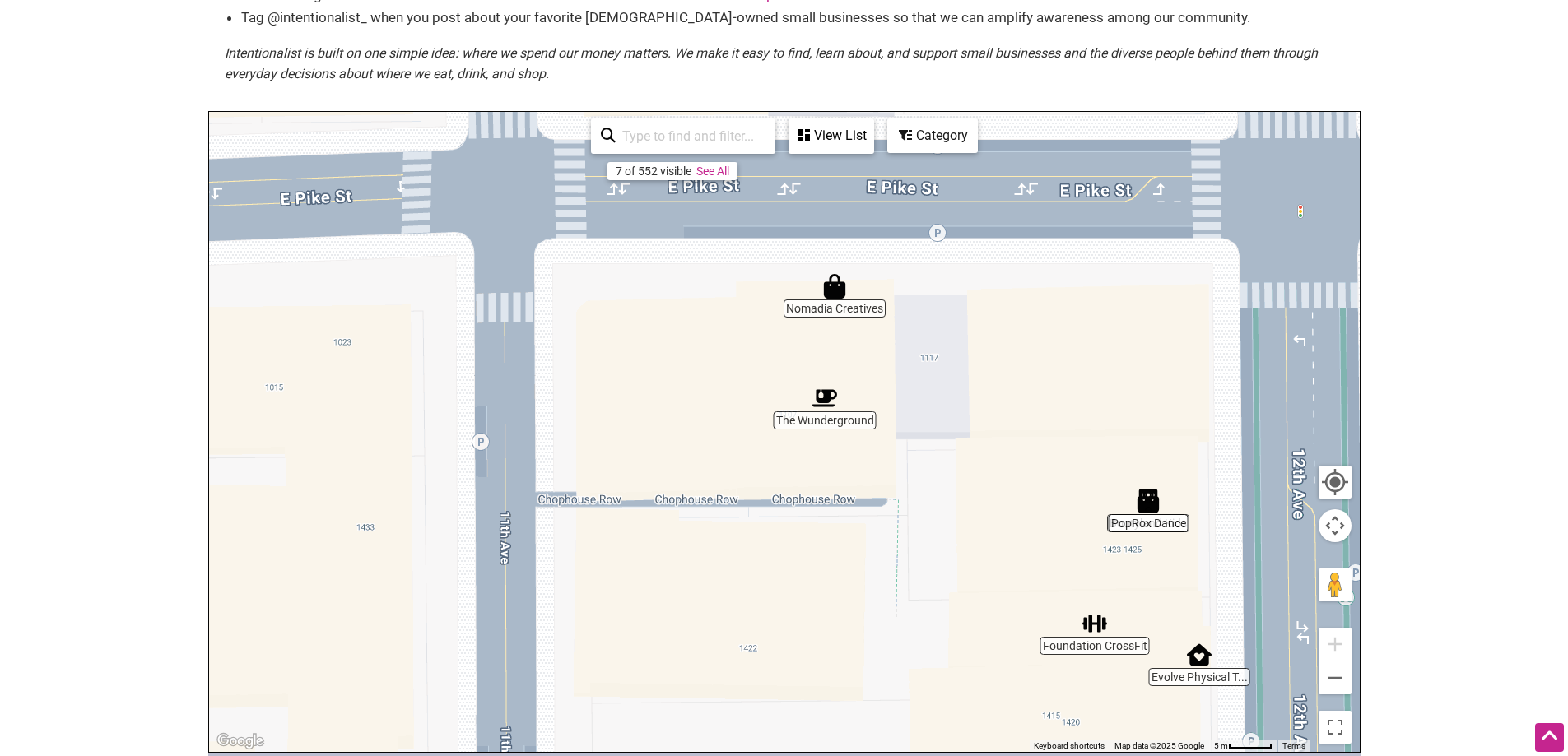
drag, startPoint x: 859, startPoint y: 317, endPoint x: 1265, endPoint y: 368, distance: 409.2
click at [1265, 368] on div "To navigate, press the arrow keys." at bounding box center [784, 431] width 1150 height 640
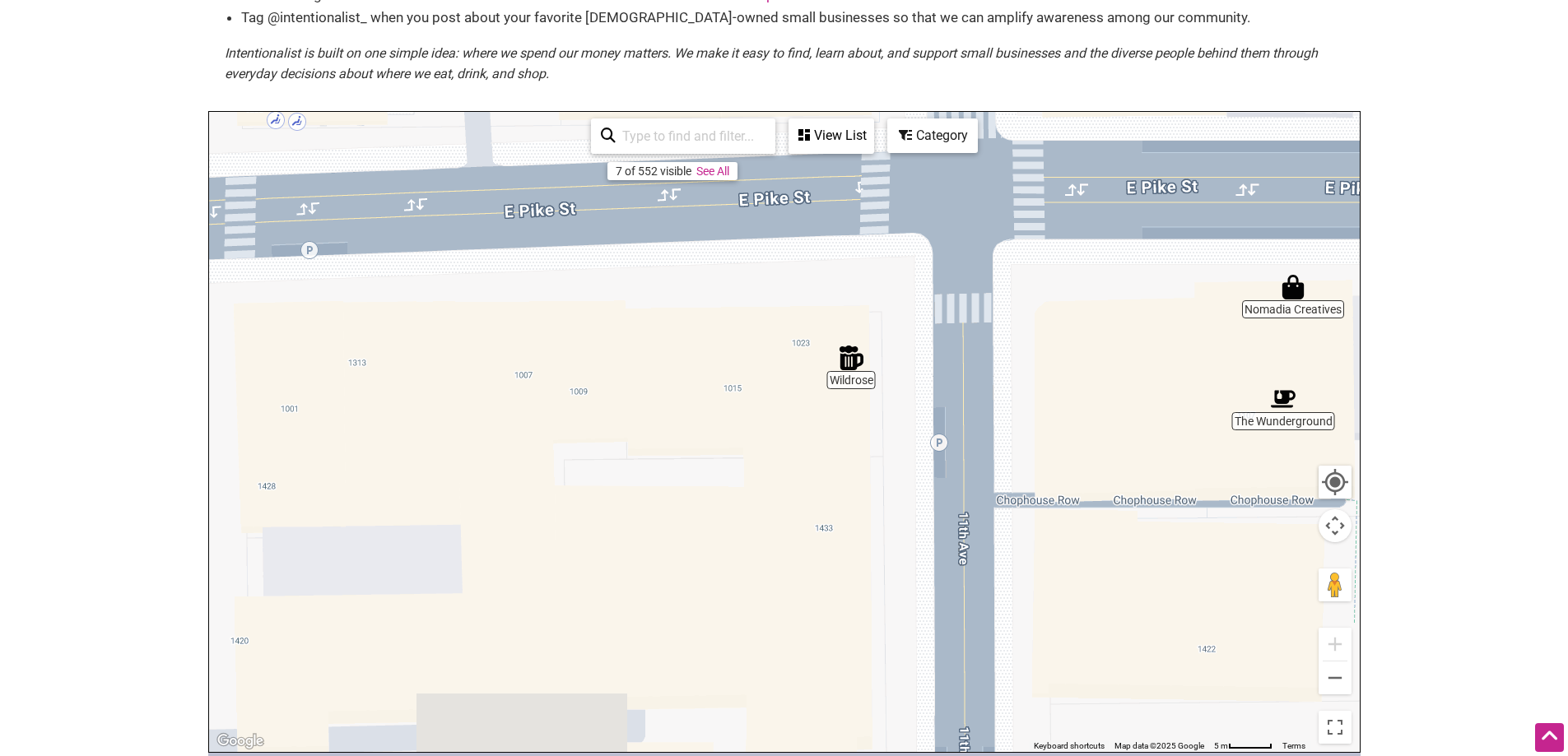
drag, startPoint x: 459, startPoint y: 353, endPoint x: 919, endPoint y: 354, distance: 460.0
click at [919, 354] on div "To navigate, press the arrow keys." at bounding box center [784, 431] width 1150 height 640
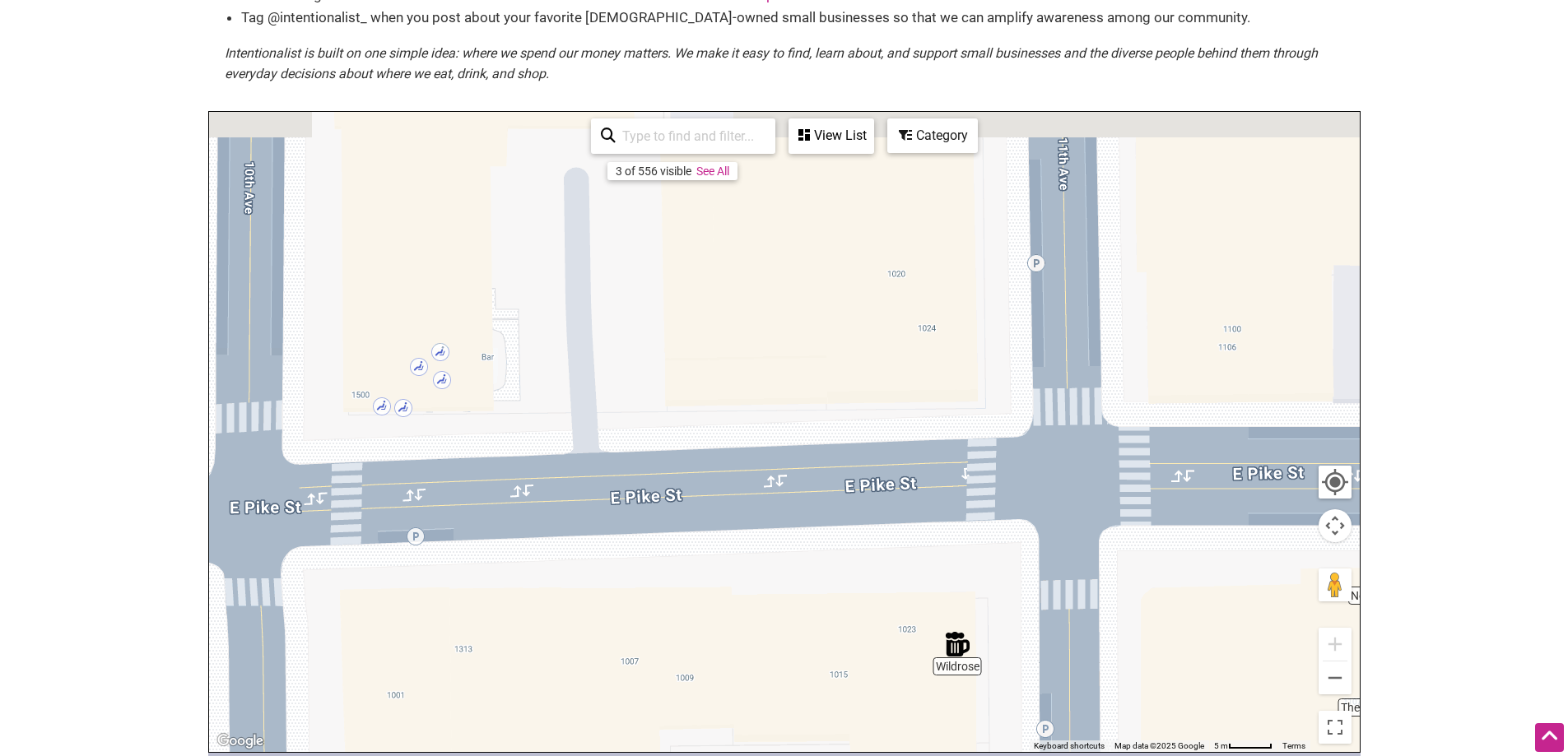
drag, startPoint x: 496, startPoint y: 276, endPoint x: 604, endPoint y: 565, distance: 308.5
click at [604, 565] on div "To navigate, press the arrow keys." at bounding box center [784, 431] width 1150 height 640
click at [1326, 662] on button "Zoom out" at bounding box center [1334, 678] width 33 height 33
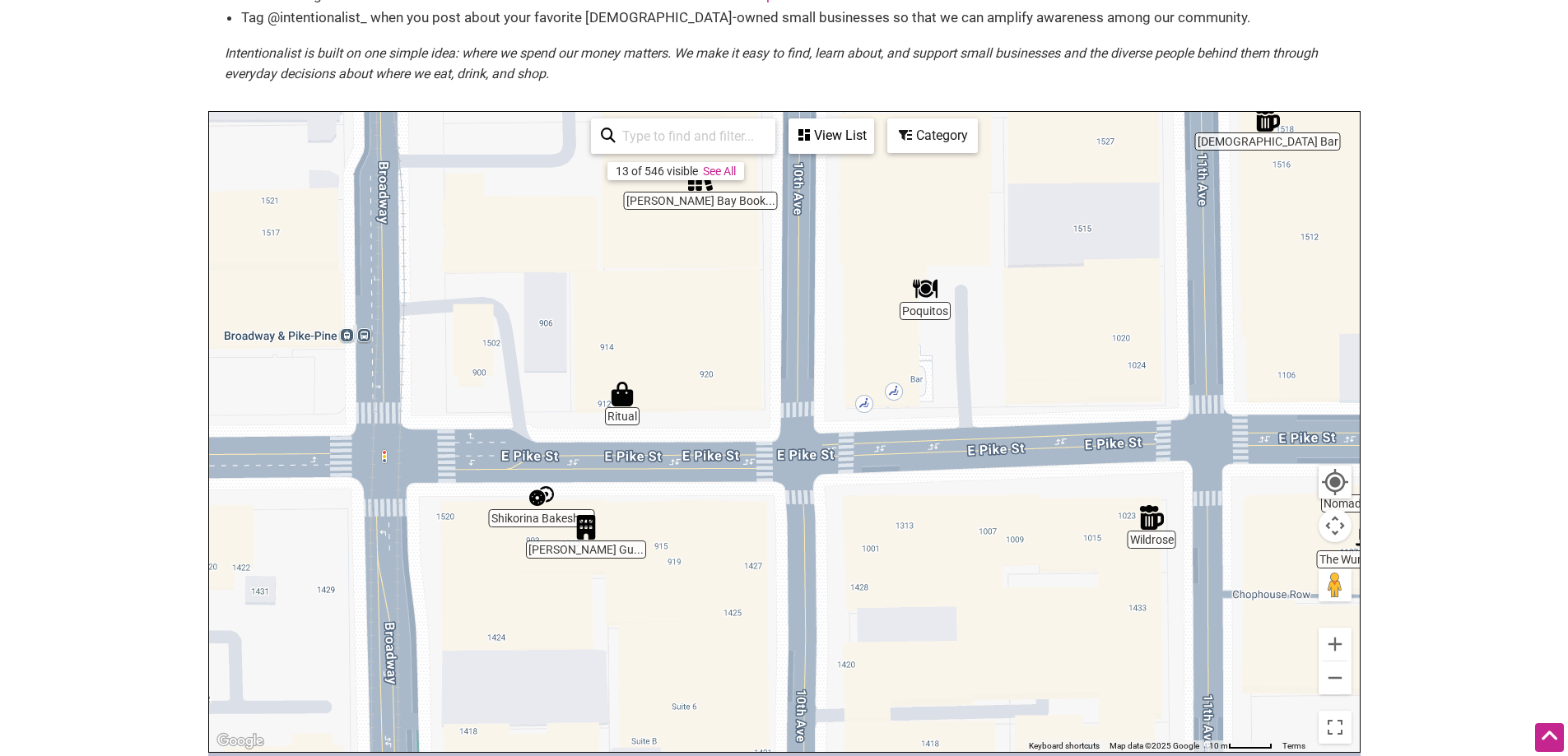
drag, startPoint x: 581, startPoint y: 453, endPoint x: 863, endPoint y: 438, distance: 282.4
click at [863, 438] on div "To navigate, press the arrow keys." at bounding box center [784, 431] width 1150 height 640
click at [926, 279] on img "Poquitos" at bounding box center [925, 289] width 25 height 25
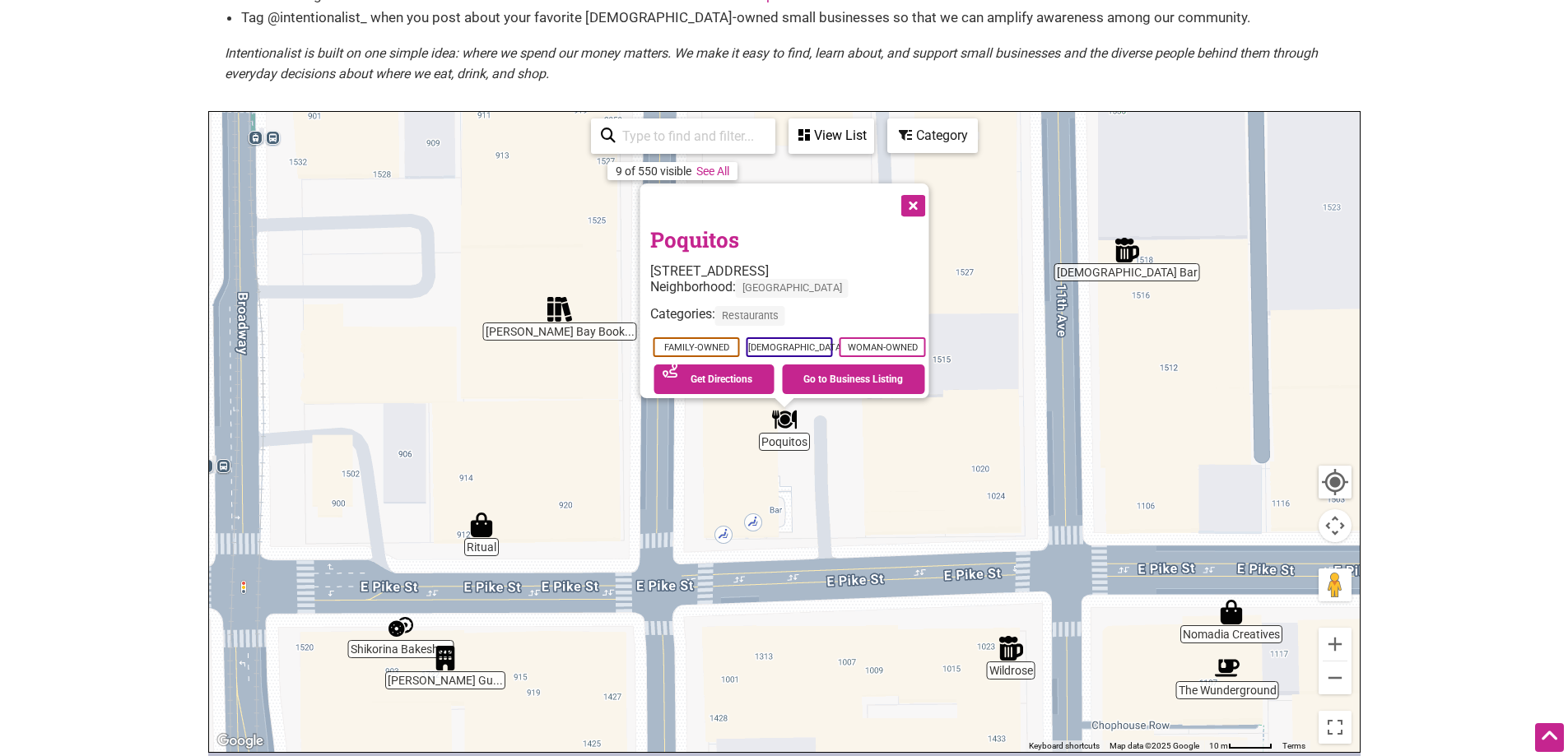
click at [916, 183] on button "Close" at bounding box center [911, 203] width 41 height 41
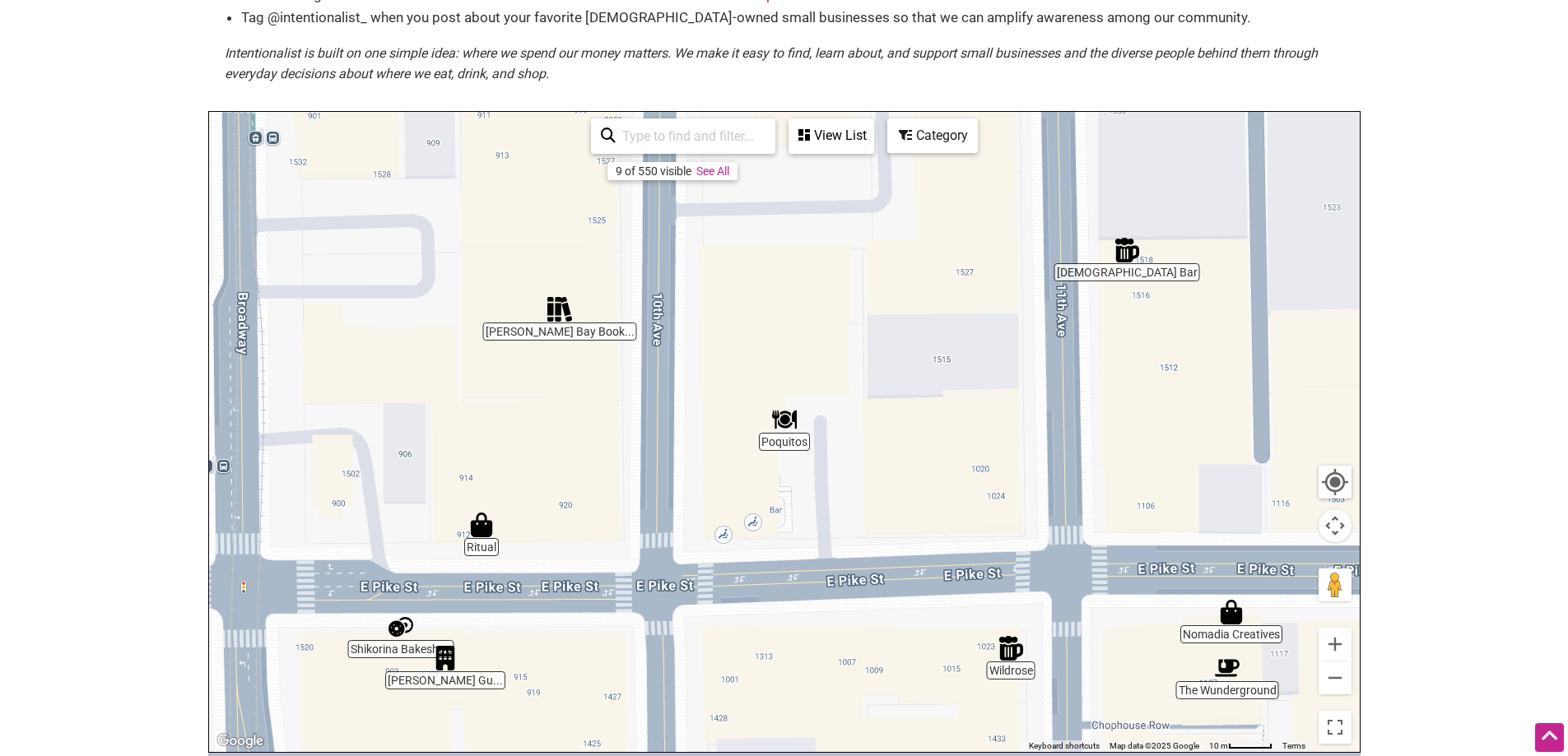
click at [1119, 237] on img "Queer Bar" at bounding box center [1126, 250] width 25 height 25
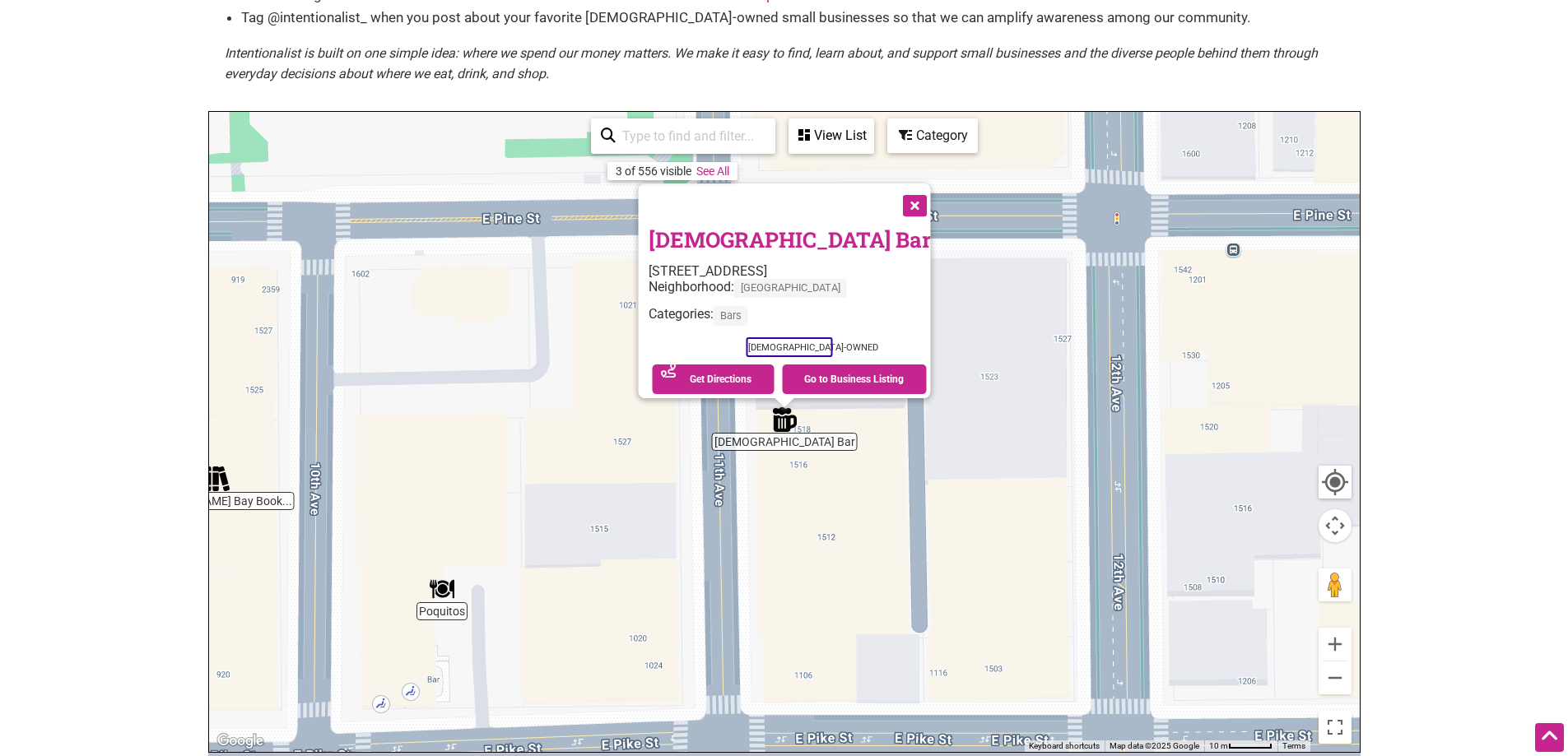
drag, startPoint x: 880, startPoint y: 176, endPoint x: 924, endPoint y: 259, distance: 93.9
click at [892, 183] on button "Close" at bounding box center [912, 203] width 41 height 41
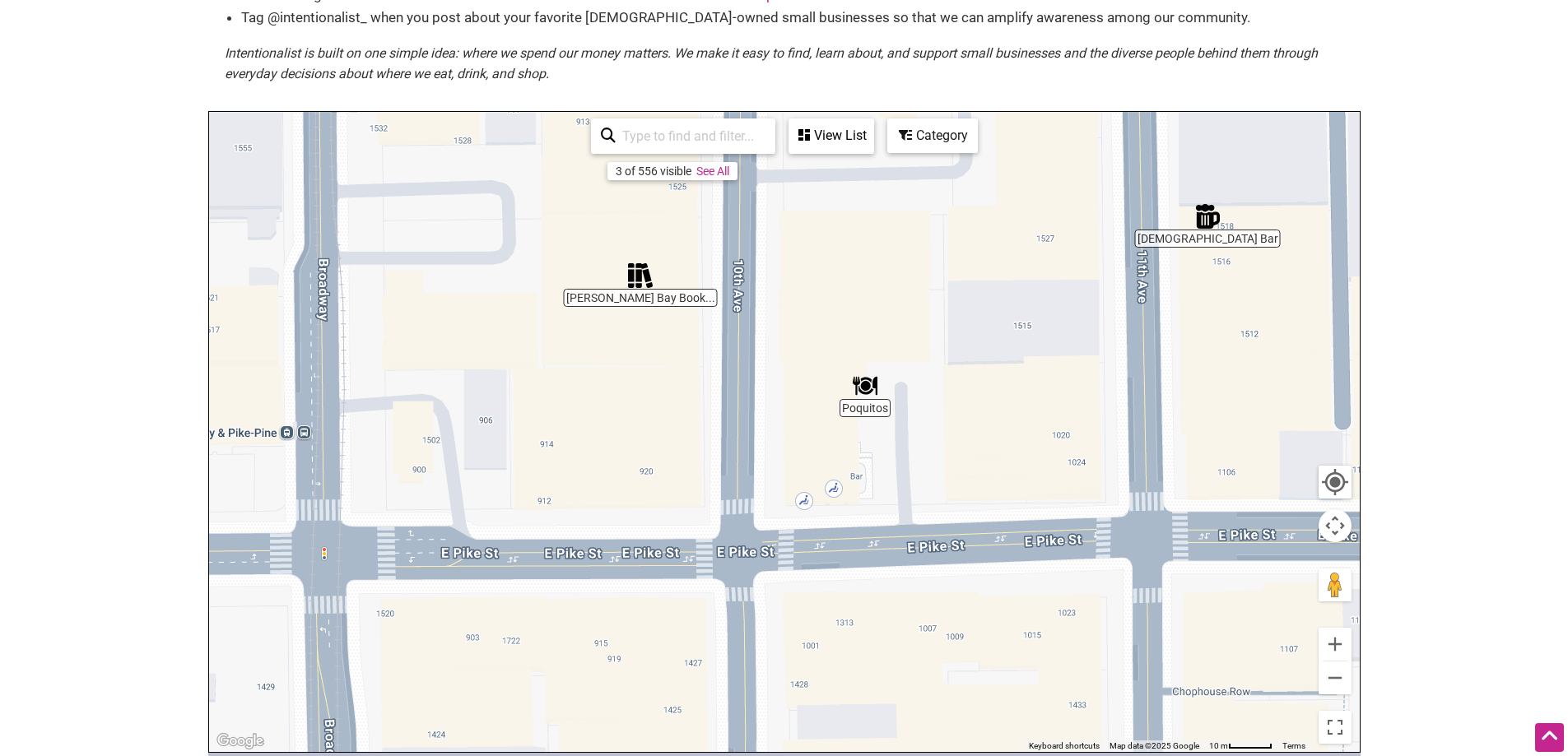
drag, startPoint x: 921, startPoint y: 440, endPoint x: 1258, endPoint y: 279, distance: 373.5
click at [1258, 279] on div "To navigate, press the arrow keys." at bounding box center [784, 431] width 1150 height 640
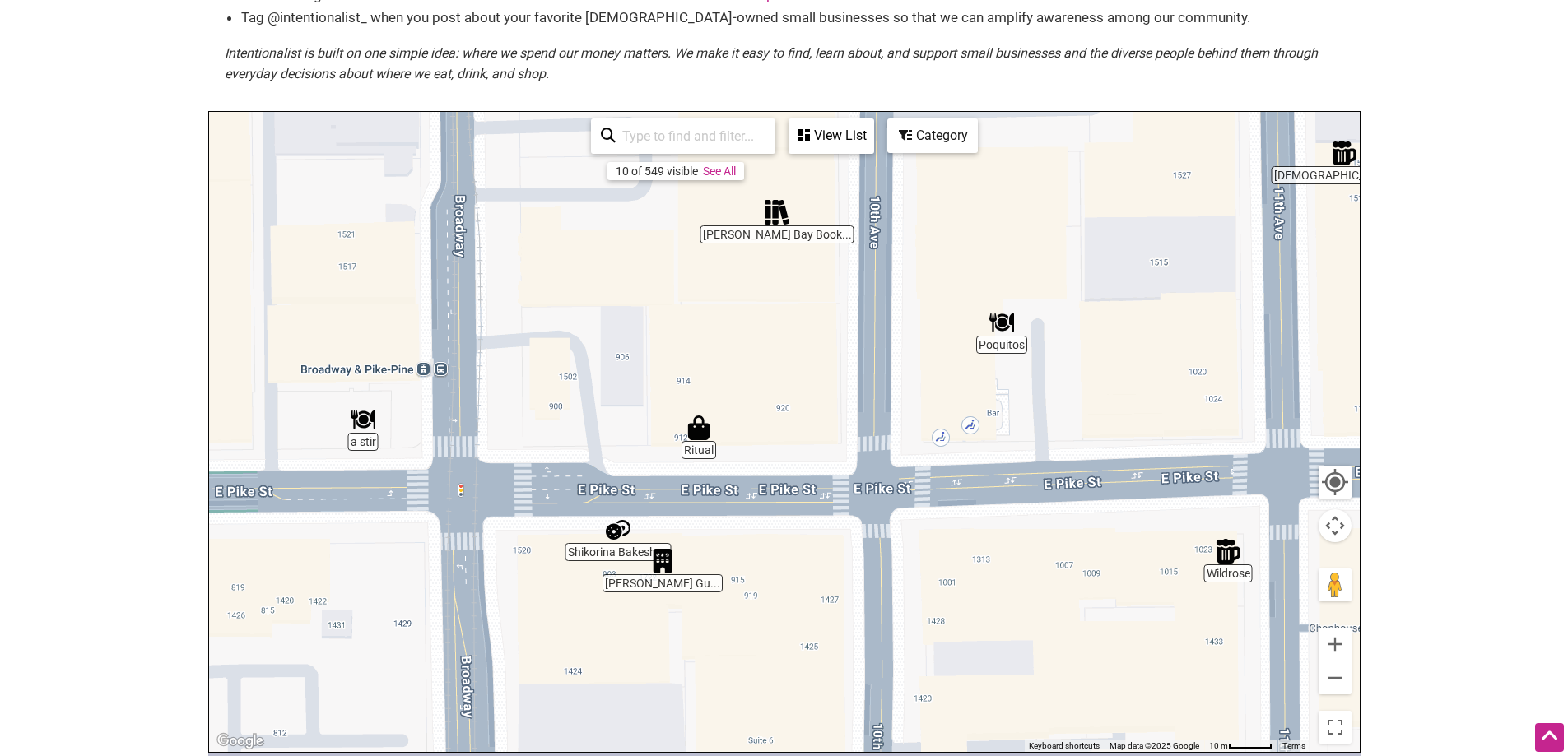
drag, startPoint x: 555, startPoint y: 406, endPoint x: 695, endPoint y: 342, distance: 153.9
click at [695, 342] on div "To navigate, press the arrow keys." at bounding box center [784, 431] width 1150 height 640
click at [772, 200] on img "Elliott Bay Book Company" at bounding box center [777, 213] width 25 height 25
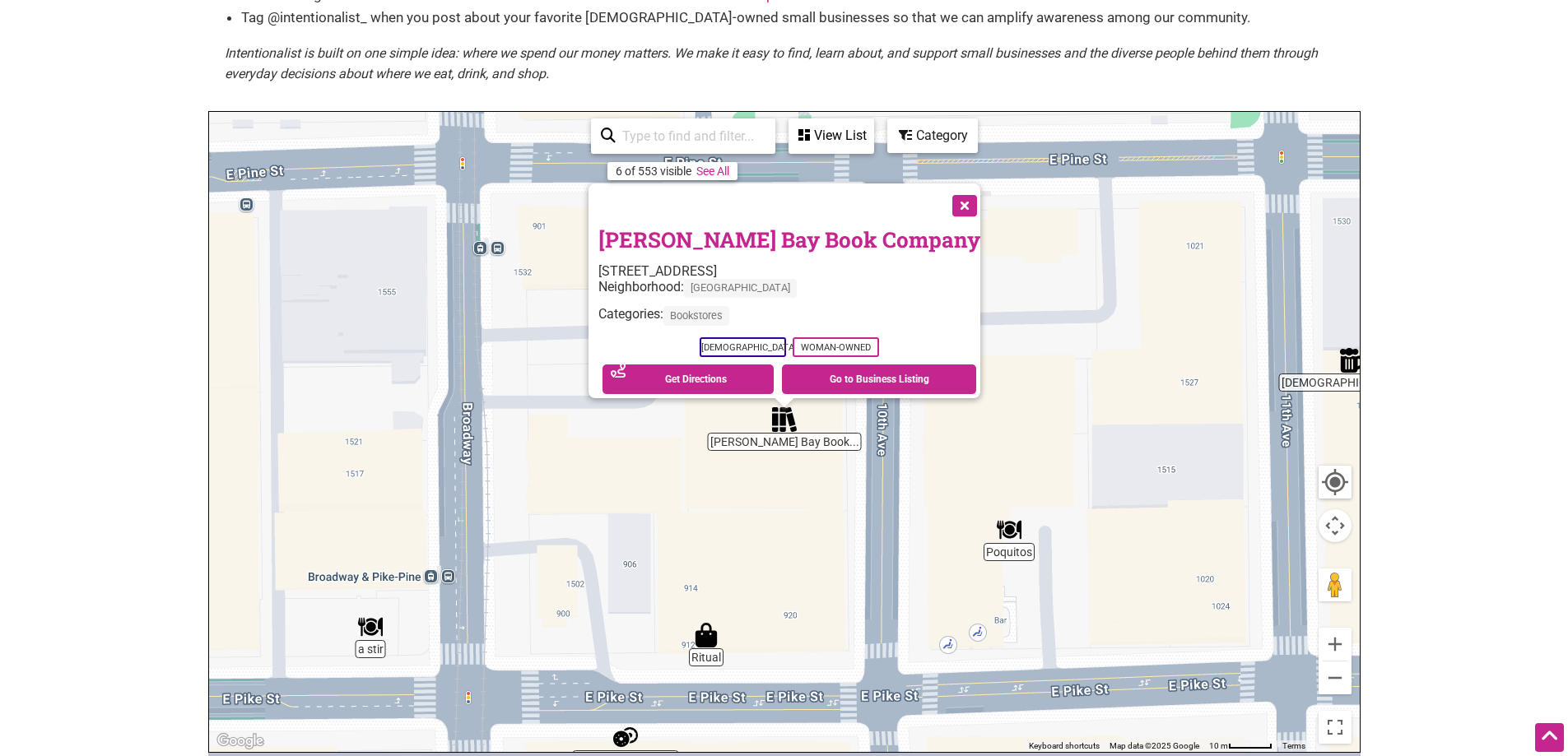
click at [942, 183] on button "Close" at bounding box center [962, 203] width 41 height 41
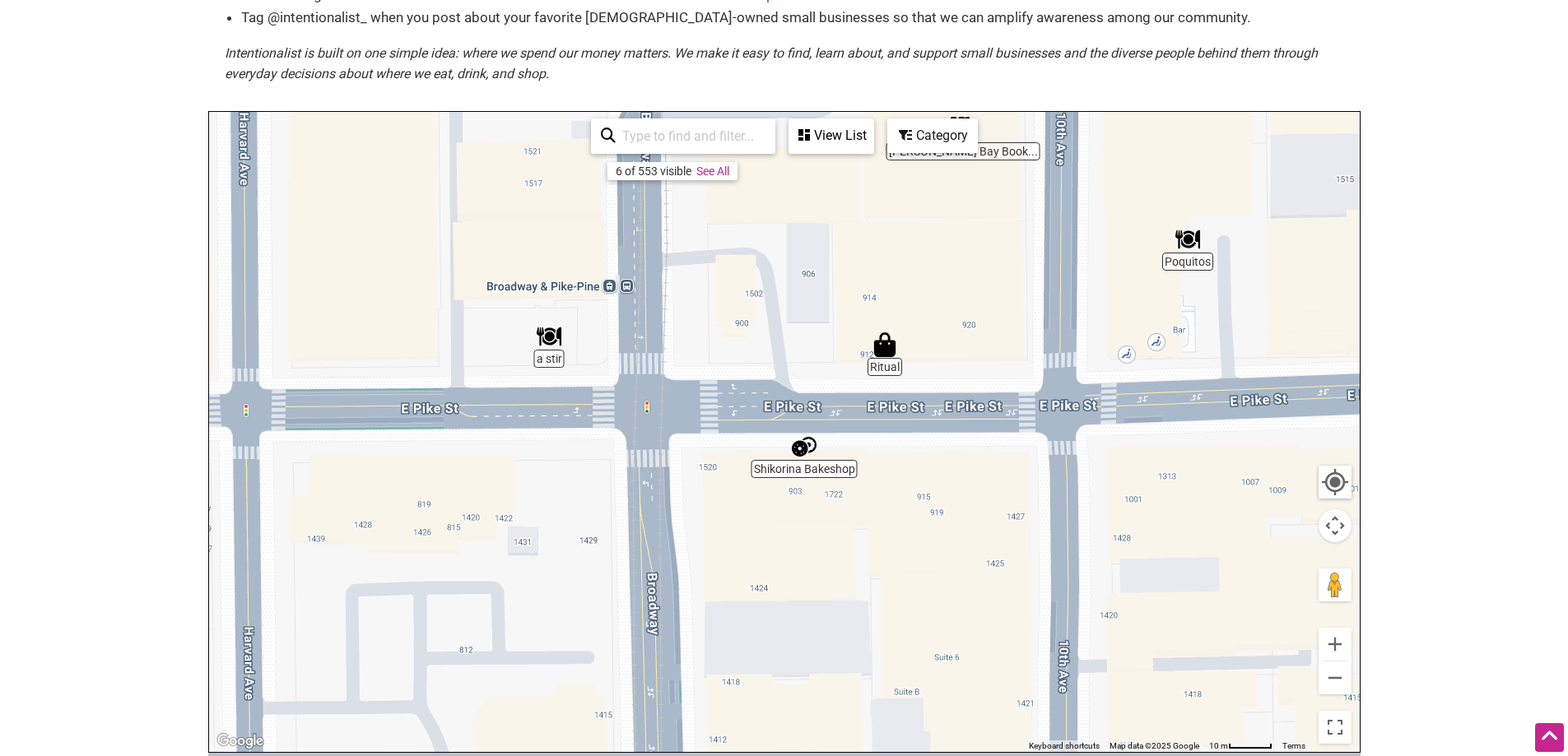
drag, startPoint x: 712, startPoint y: 603, endPoint x: 841, endPoint y: 375, distance: 262.0
click at [893, 333] on img "Ritual" at bounding box center [885, 345] width 25 height 25
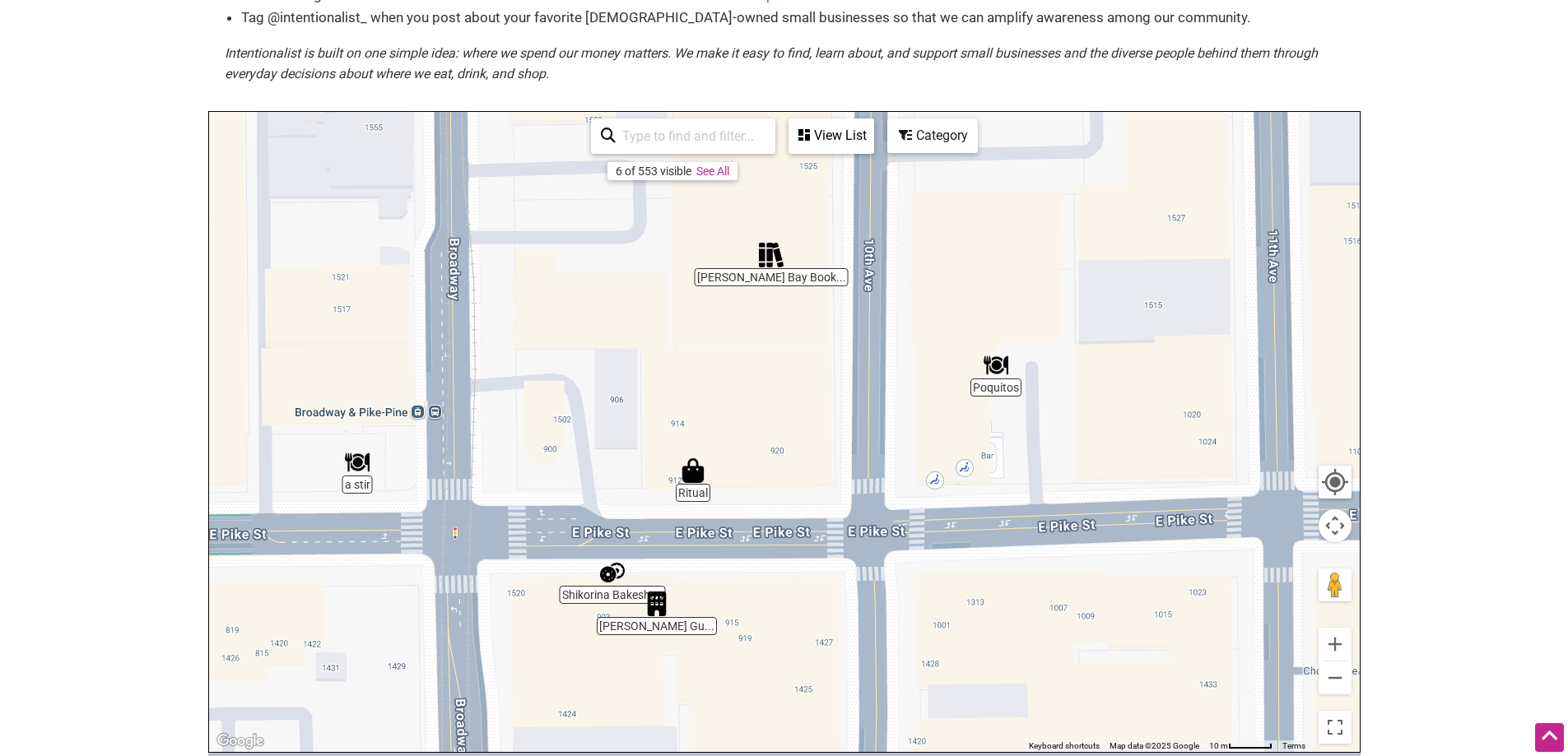
drag, startPoint x: 933, startPoint y: 388, endPoint x: 639, endPoint y: 560, distance: 340.6
click at [639, 560] on div "To navigate, press the arrow keys." at bounding box center [784, 431] width 1150 height 640
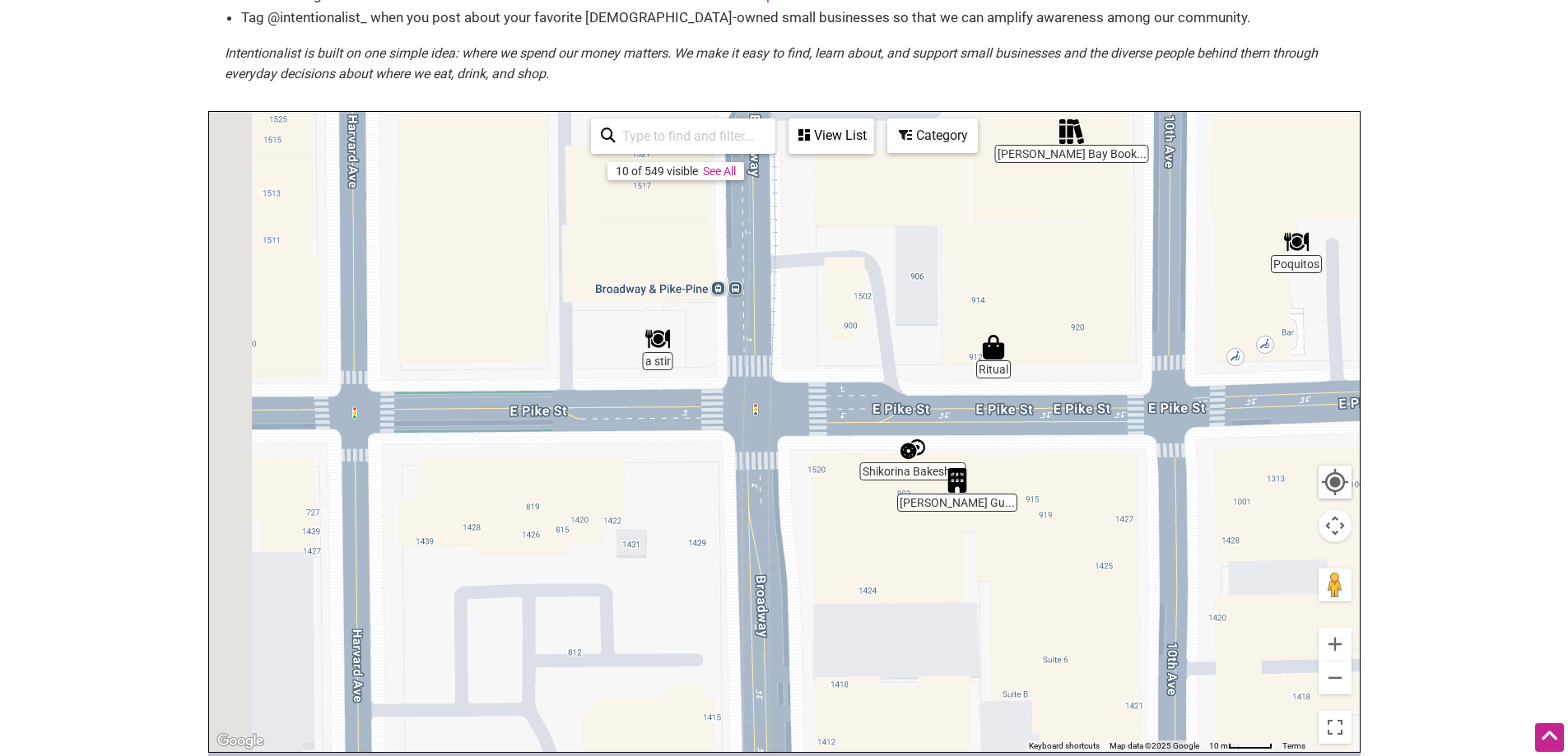
drag, startPoint x: 606, startPoint y: 404, endPoint x: 951, endPoint y: 246, distance: 379.5
click at [951, 246] on div "To navigate, press the arrow keys." at bounding box center [784, 431] width 1150 height 640
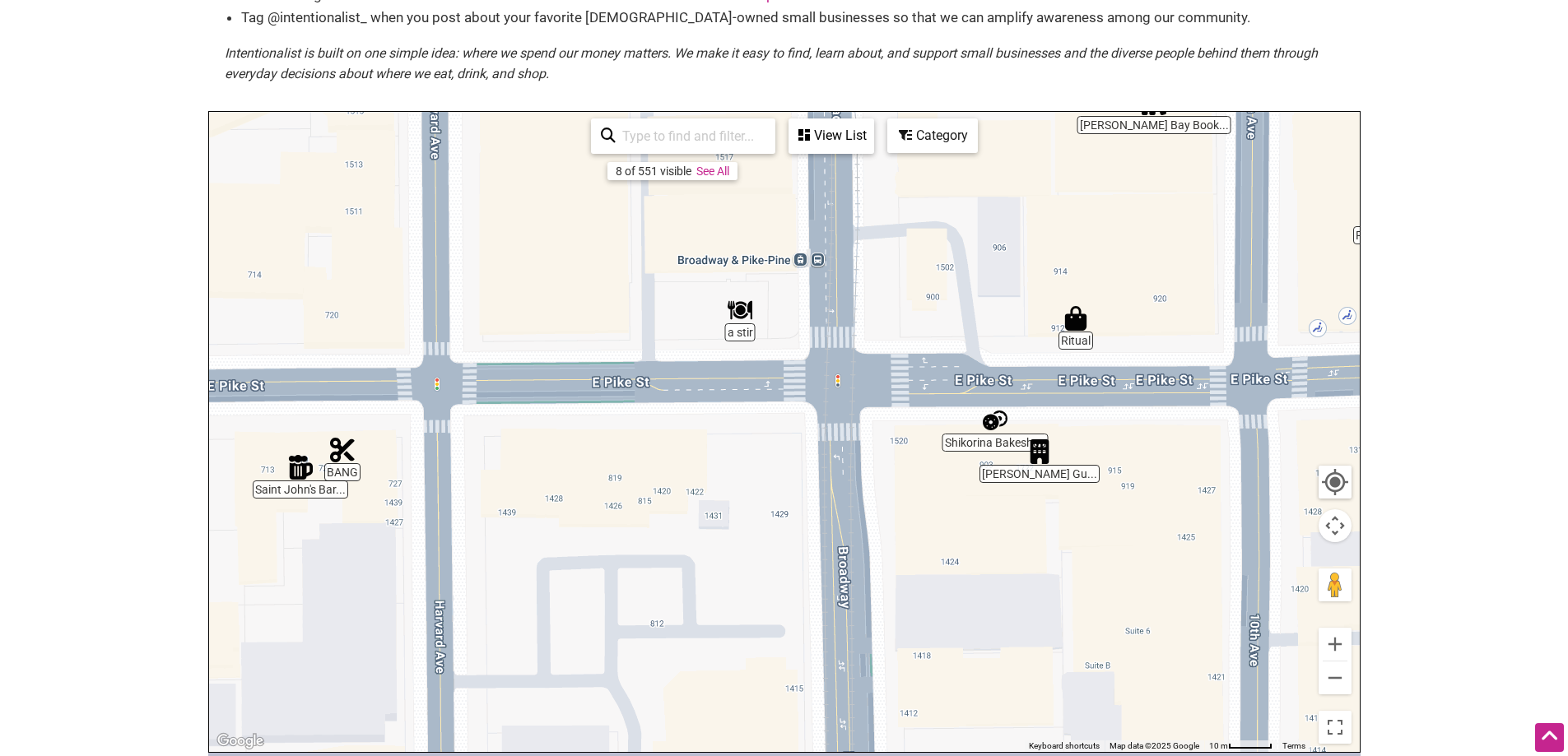
drag, startPoint x: 547, startPoint y: 520, endPoint x: 614, endPoint y: 493, distance: 72.2
click at [614, 493] on div "To navigate, press the arrow keys." at bounding box center [784, 431] width 1150 height 640
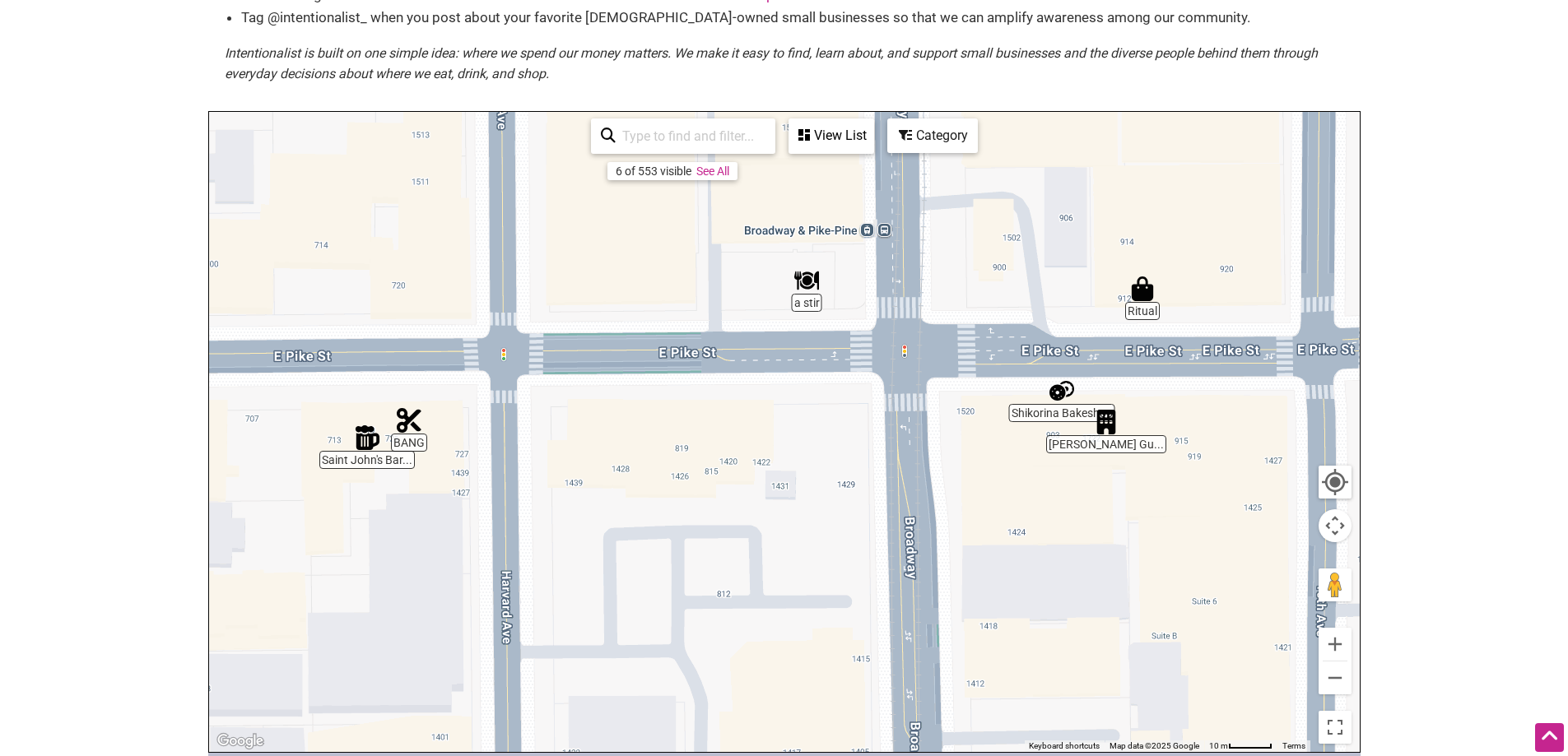
click at [364, 425] on img "Saint John's Bar and Eatery" at bounding box center [367, 438] width 25 height 25
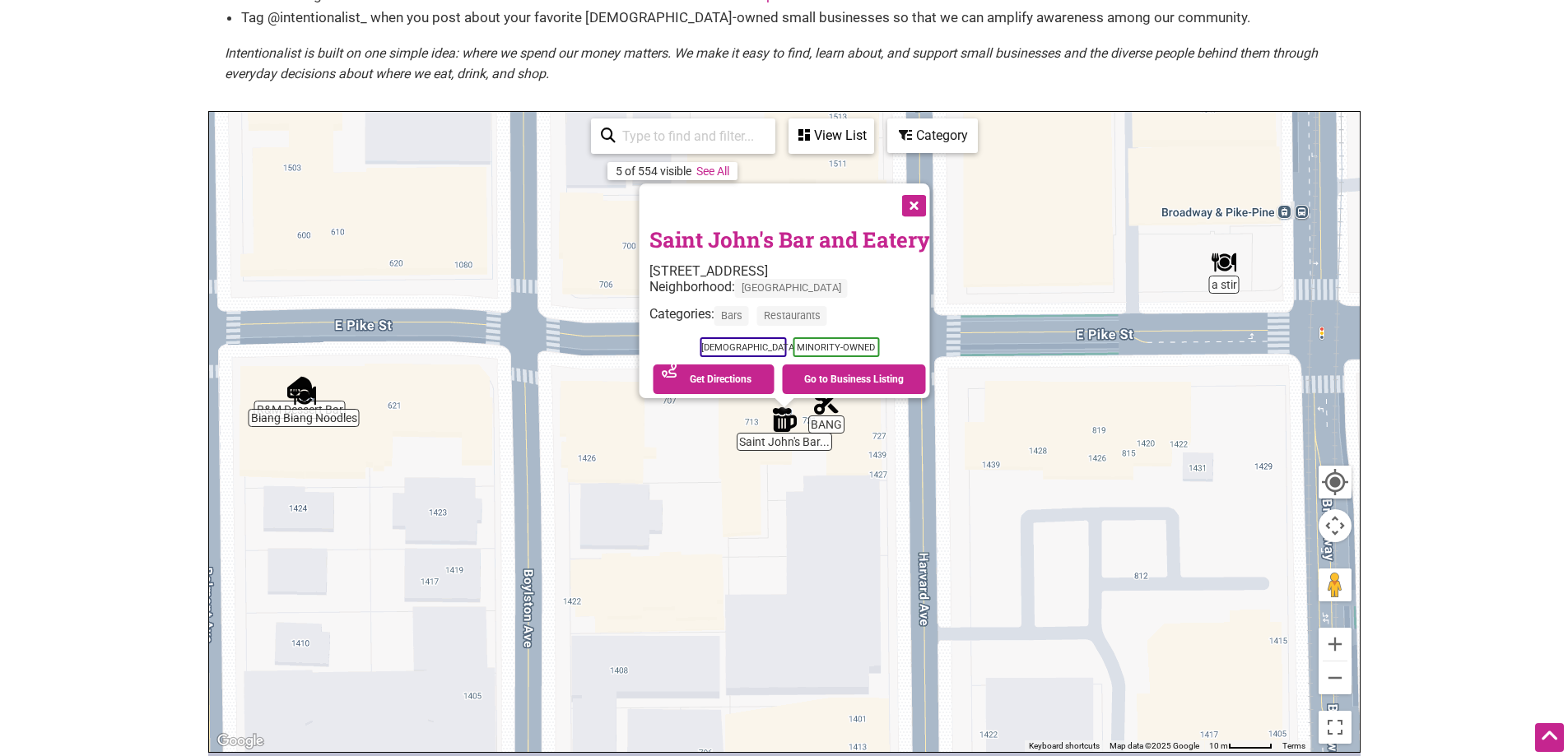
click at [920, 183] on button "Close" at bounding box center [912, 203] width 41 height 41
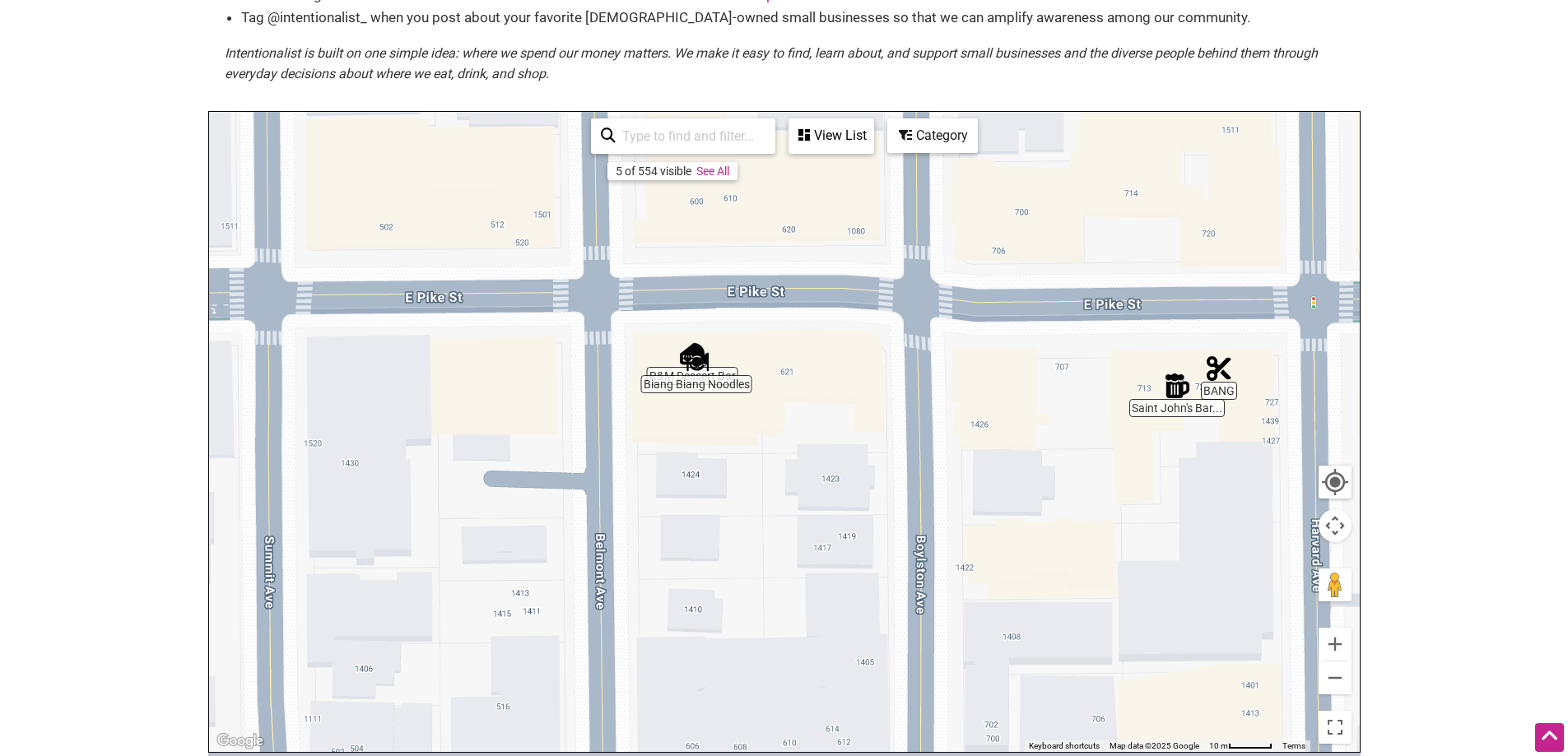
drag, startPoint x: 532, startPoint y: 525, endPoint x: 929, endPoint y: 491, distance: 398.5
click at [929, 491] on div "To navigate, press the arrow keys." at bounding box center [784, 431] width 1150 height 640
click at [1340, 662] on button "Zoom out" at bounding box center [1334, 678] width 33 height 33
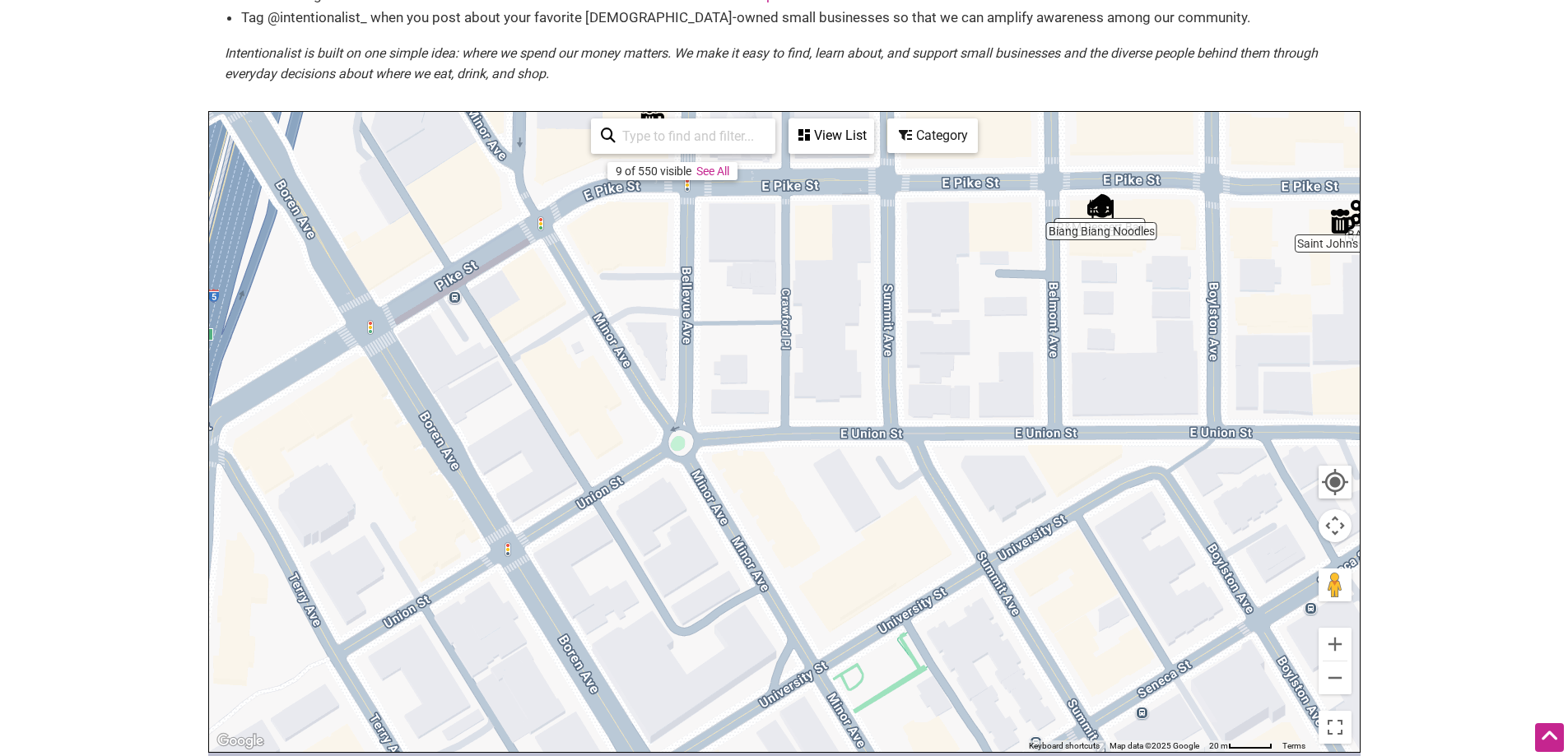
drag, startPoint x: 875, startPoint y: 645, endPoint x: 1240, endPoint y: 462, distance: 408.3
click at [1240, 462] on div "To navigate, press the arrow keys." at bounding box center [784, 431] width 1150 height 640
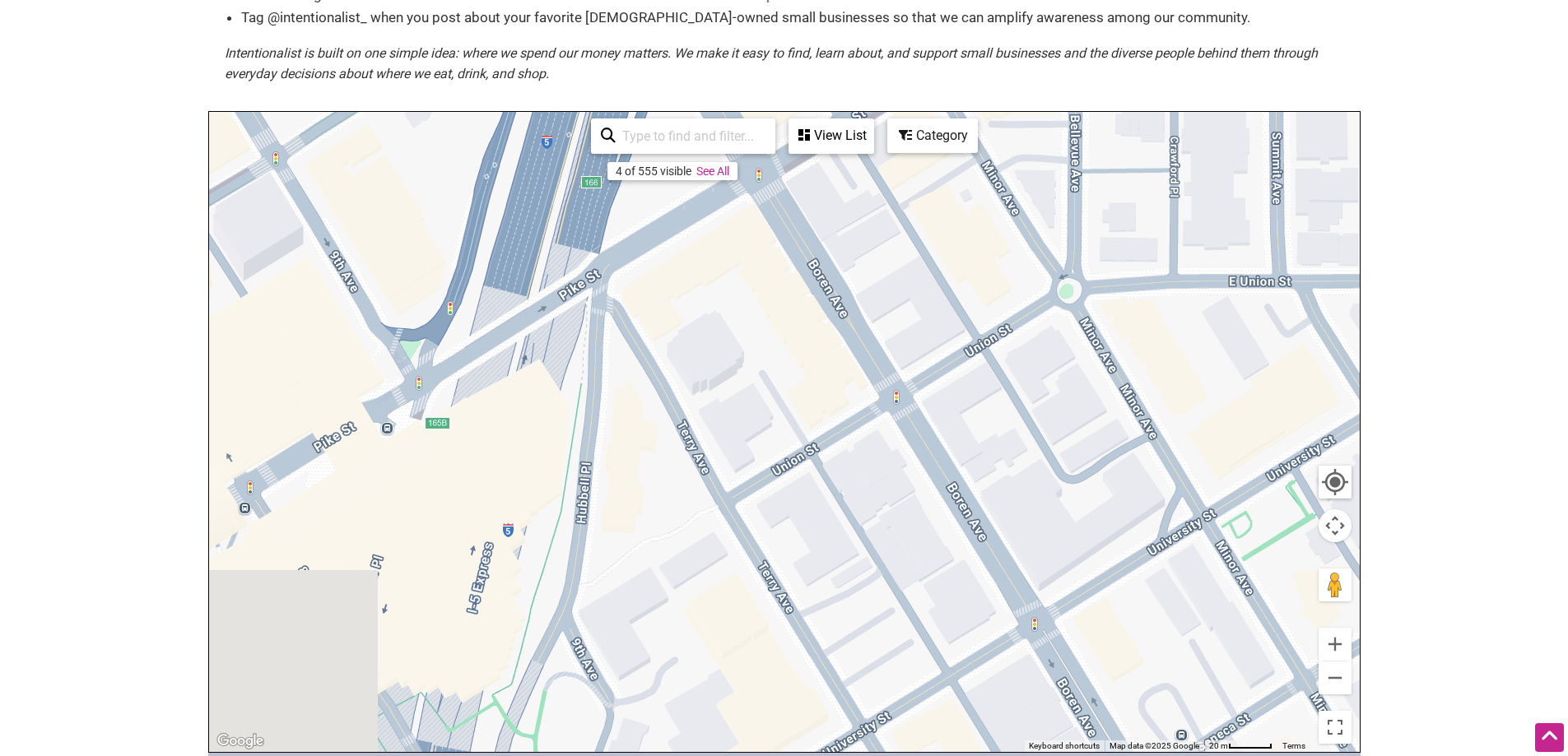
drag, startPoint x: 669, startPoint y: 436, endPoint x: 1065, endPoint y: 266, distance: 430.9
click at [1065, 266] on div "To navigate, press the arrow keys." at bounding box center [784, 431] width 1150 height 640
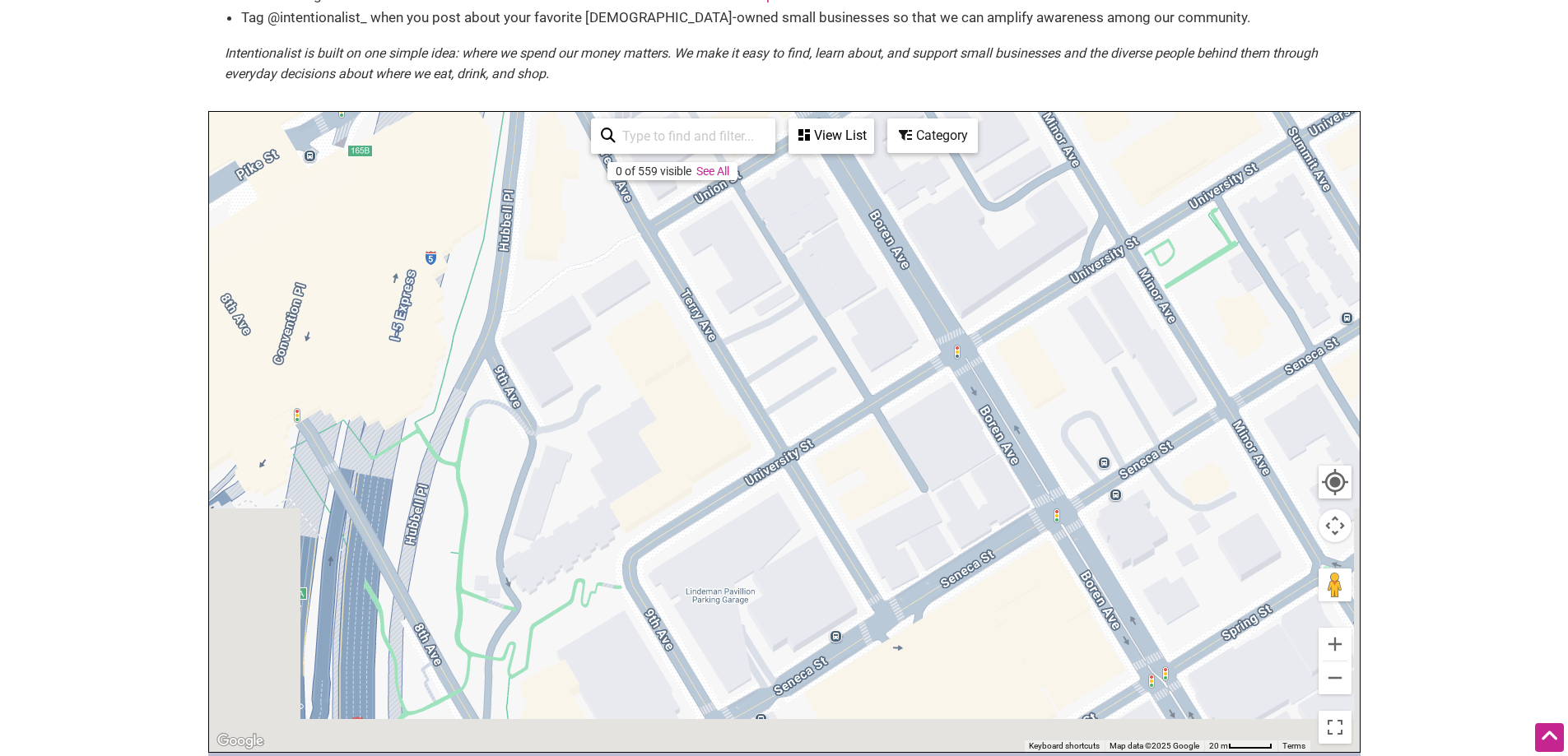
drag, startPoint x: 784, startPoint y: 573, endPoint x: 701, endPoint y: 288, distance: 296.8
click at [701, 288] on div "To navigate, press the arrow keys." at bounding box center [784, 431] width 1150 height 640
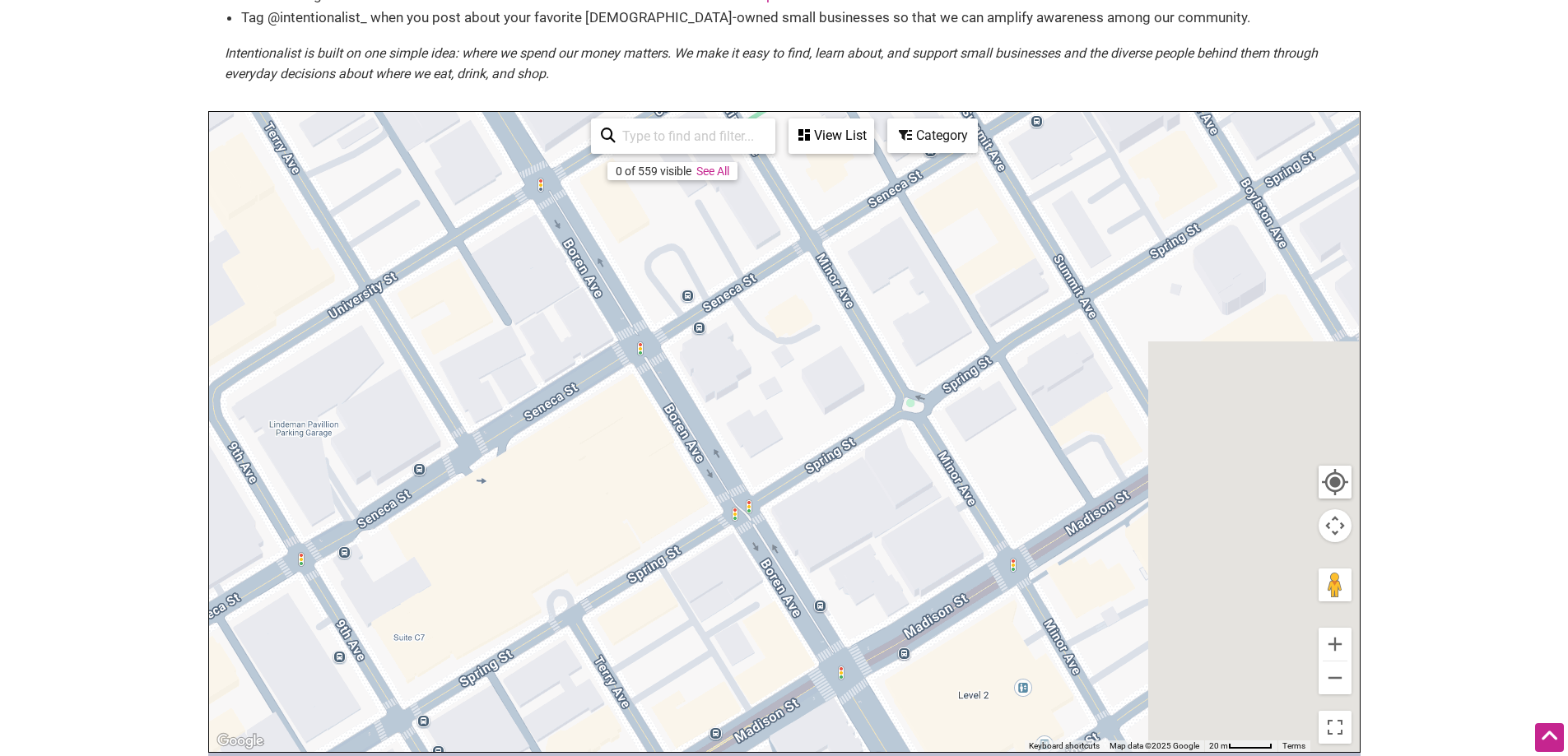
drag, startPoint x: 528, startPoint y: 441, endPoint x: 311, endPoint y: 382, distance: 224.9
click at [311, 382] on div "To navigate, press the arrow keys." at bounding box center [784, 431] width 1150 height 640
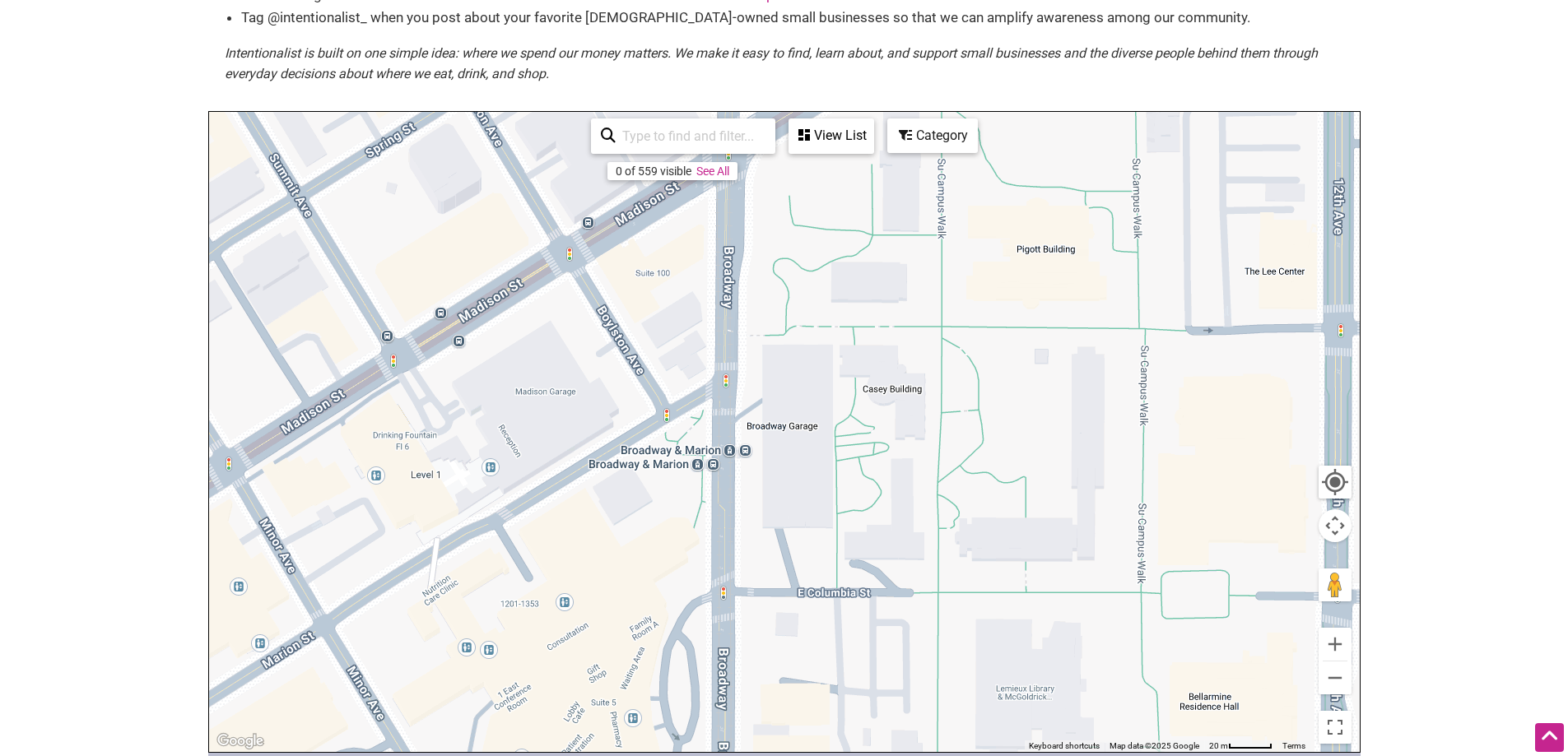
drag, startPoint x: 916, startPoint y: 489, endPoint x: 346, endPoint y: 447, distance: 571.5
click at [346, 447] on div "To navigate, press the arrow keys." at bounding box center [784, 431] width 1150 height 640
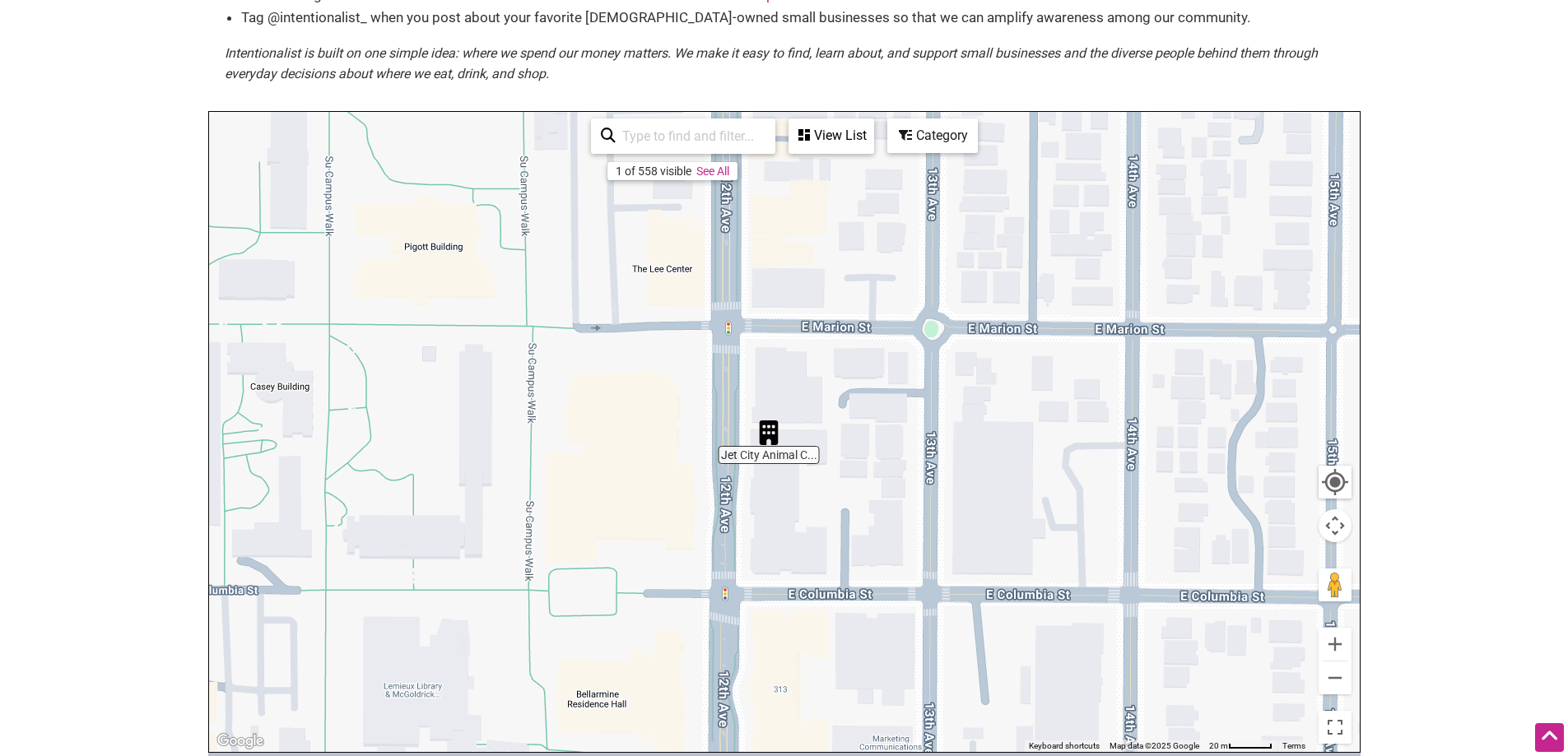
drag, startPoint x: 1073, startPoint y: 485, endPoint x: 483, endPoint y: 487, distance: 590.0
click at [483, 487] on div "To navigate, press the arrow keys." at bounding box center [784, 431] width 1150 height 640
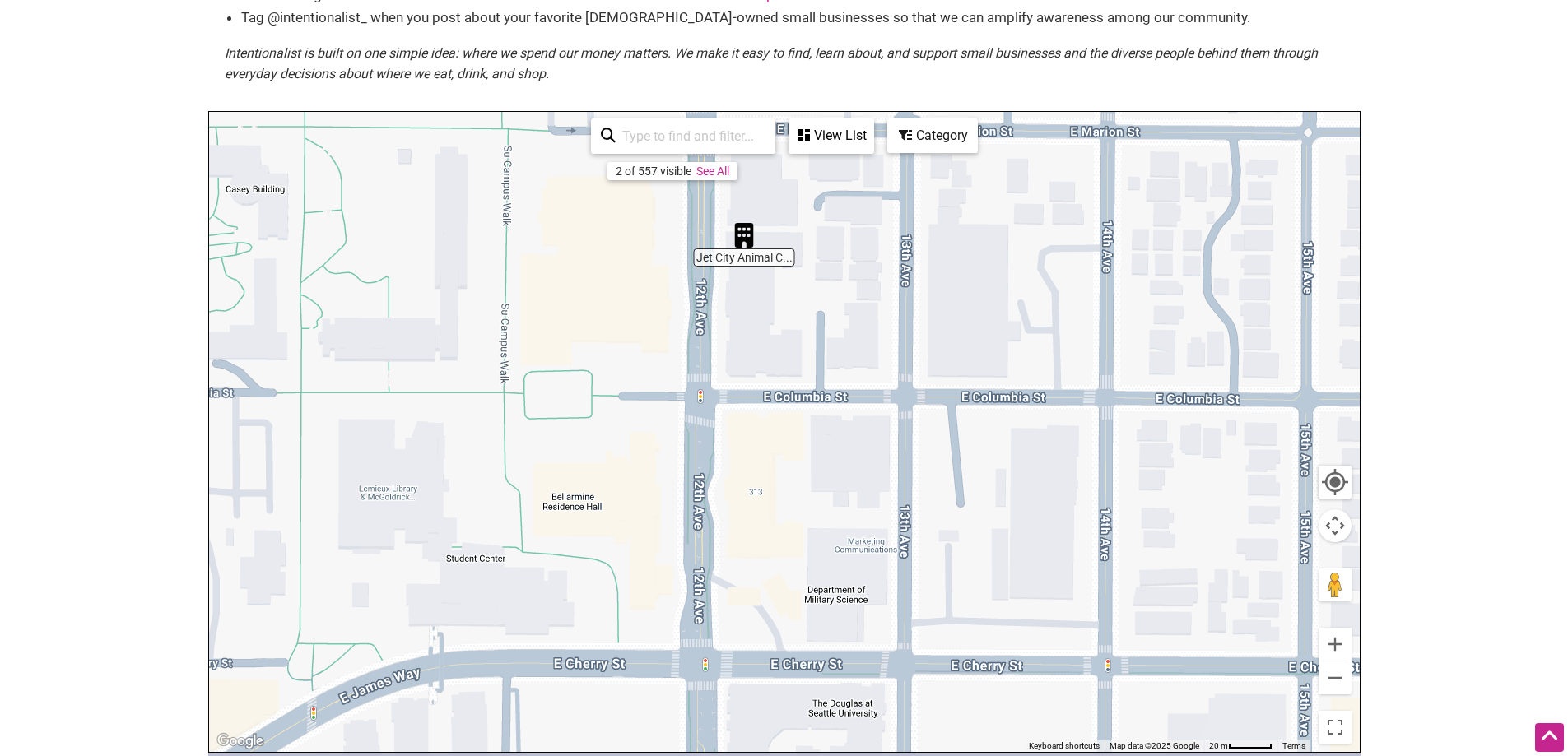
drag, startPoint x: 897, startPoint y: 446, endPoint x: 868, endPoint y: 245, distance: 203.1
click at [868, 245] on div "To navigate, press the arrow keys." at bounding box center [784, 431] width 1150 height 640
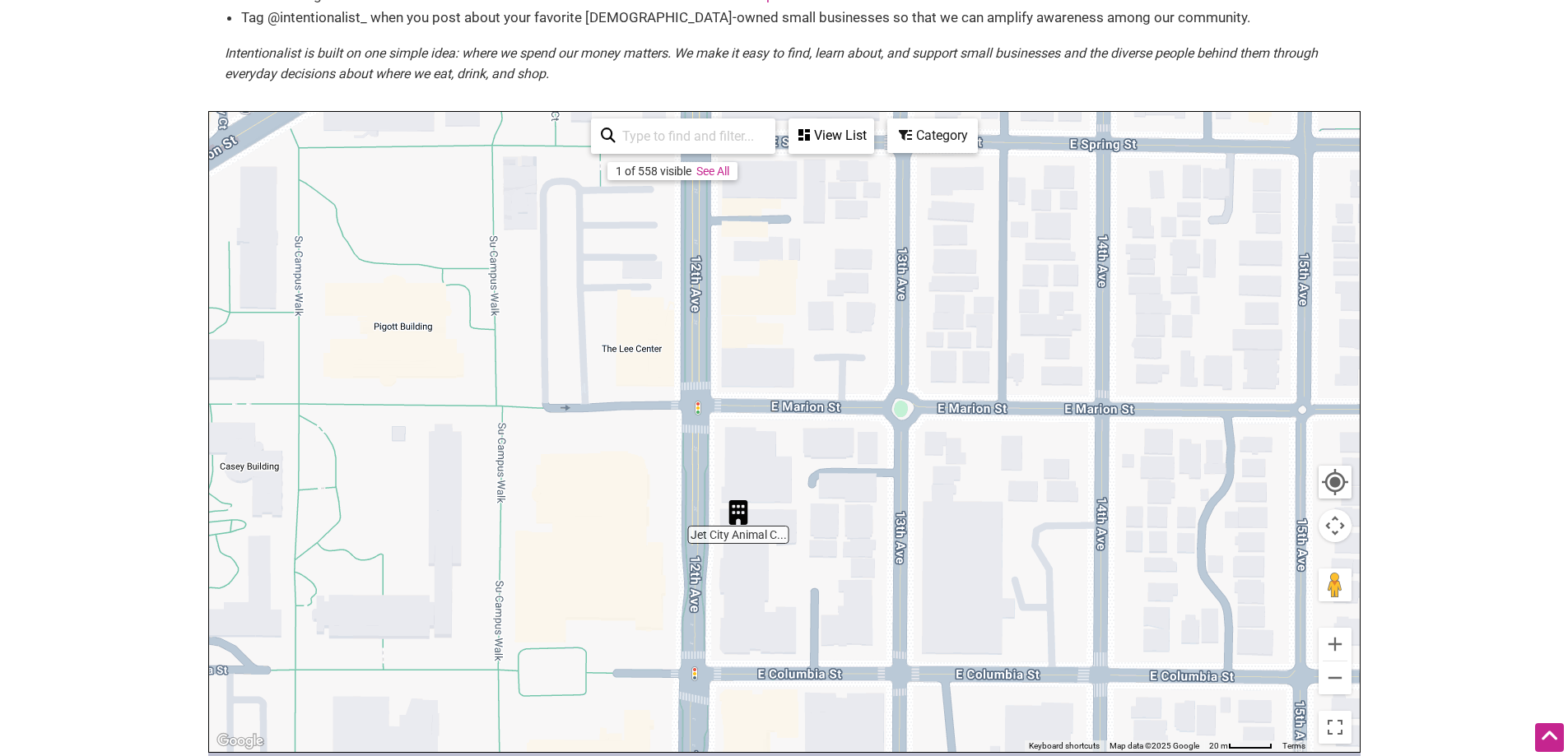
drag, startPoint x: 868, startPoint y: 245, endPoint x: 862, endPoint y: 531, distance: 286.1
click at [862, 531] on div "To navigate, press the arrow keys." at bounding box center [784, 431] width 1150 height 640
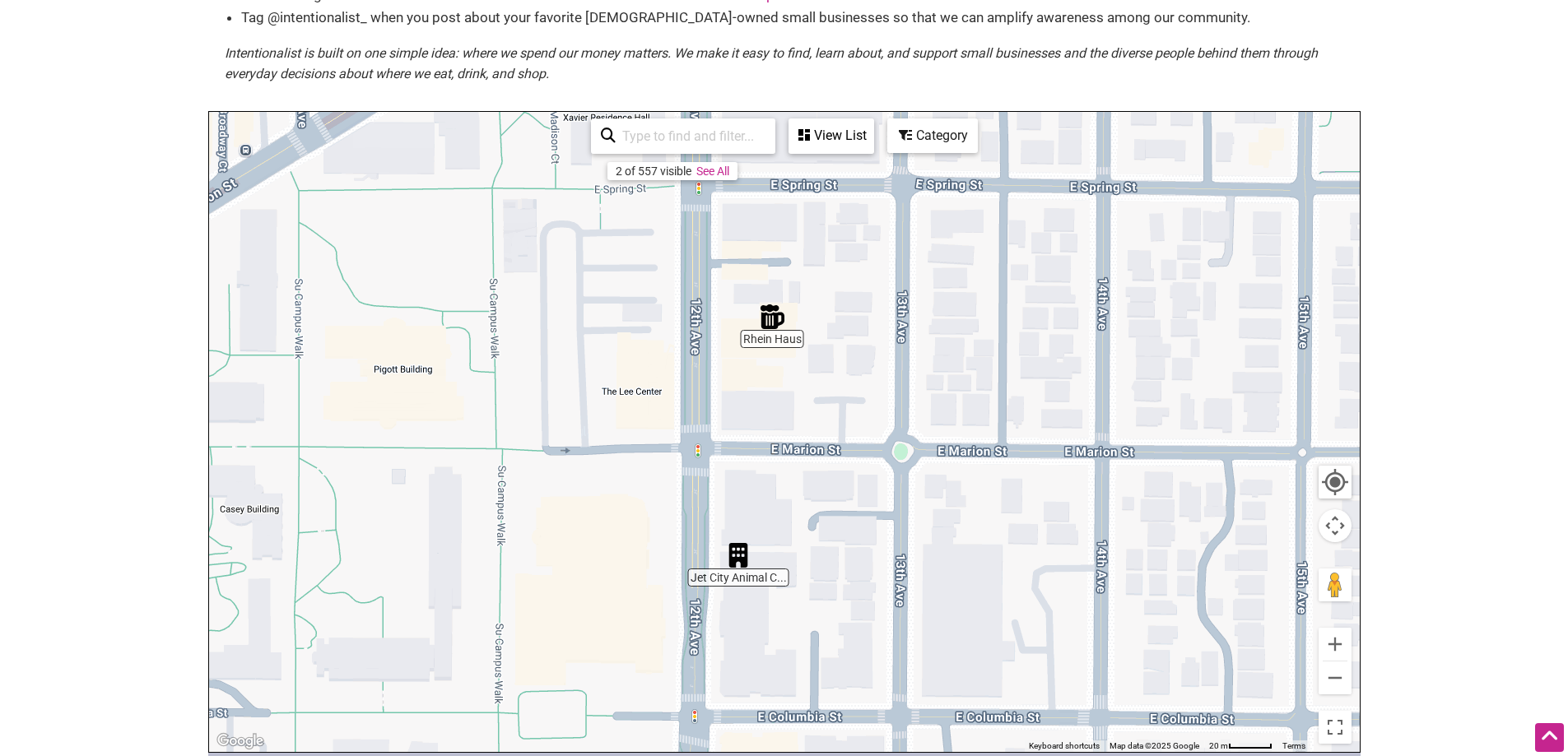
click at [777, 304] on img "Rhein Haus" at bounding box center [772, 317] width 25 height 25
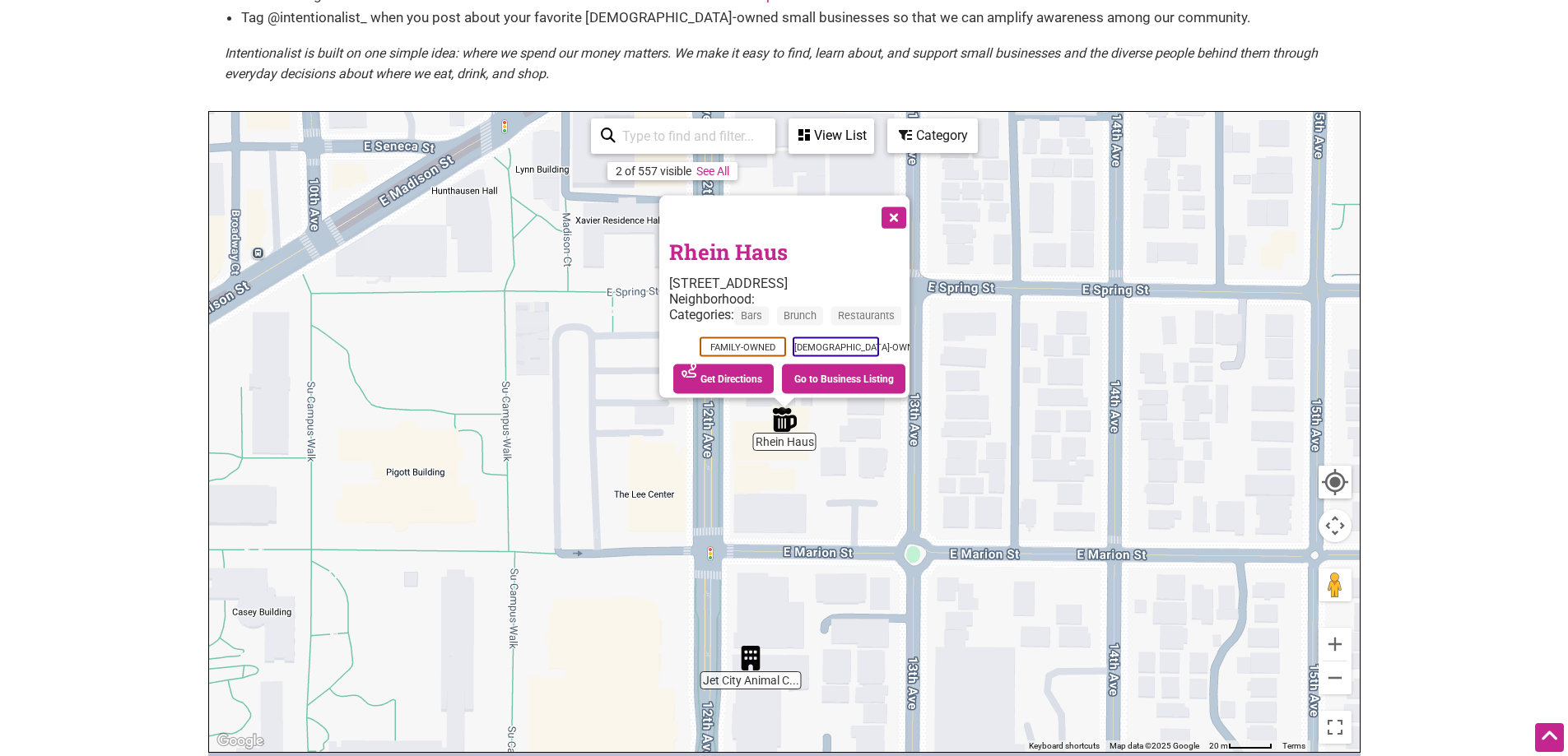
click at [900, 195] on button "Close" at bounding box center [892, 215] width 41 height 41
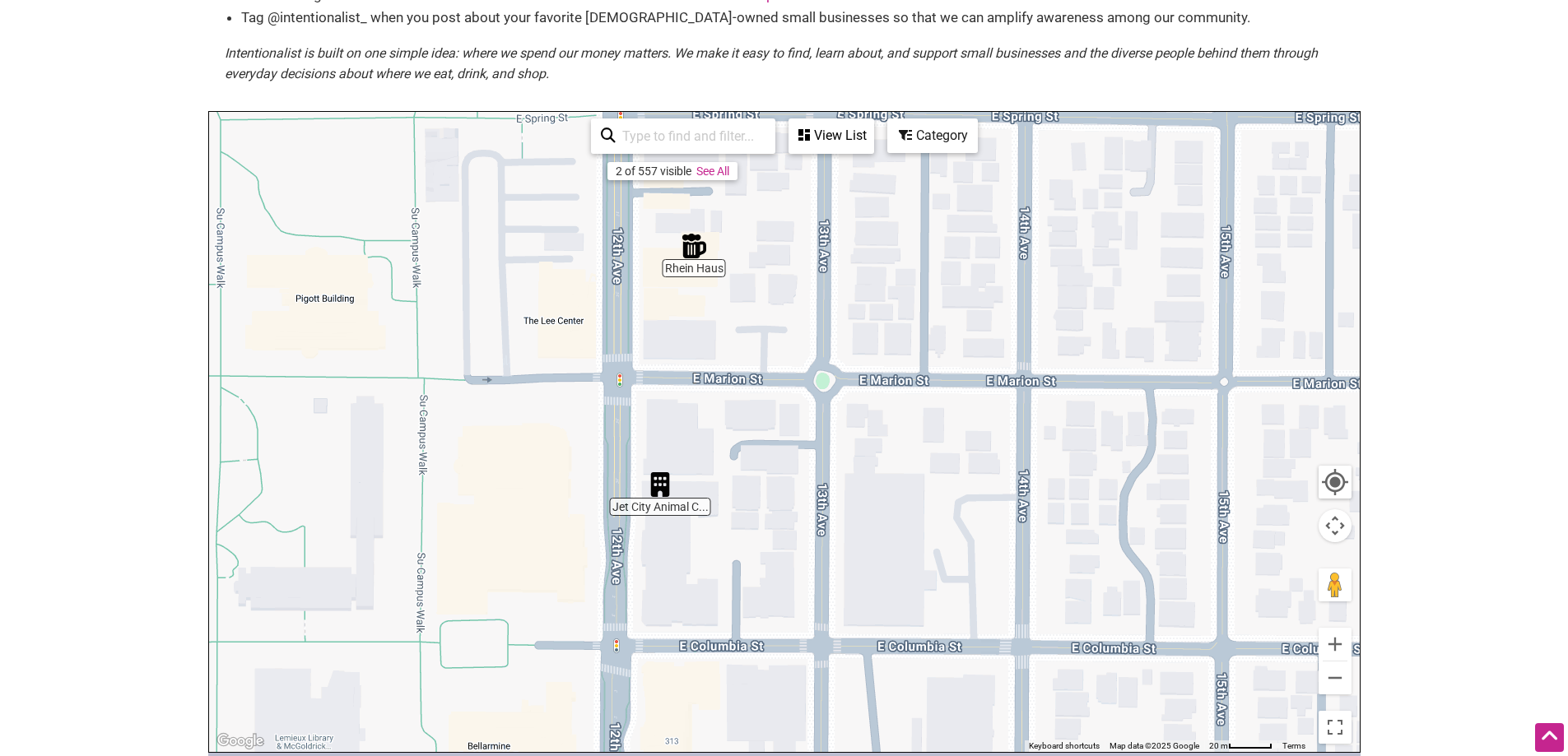
drag, startPoint x: 1052, startPoint y: 392, endPoint x: 960, endPoint y: 215, distance: 199.5
click at [960, 215] on div "To navigate, press the arrow keys." at bounding box center [784, 431] width 1150 height 640
click at [1335, 662] on button "Zoom out" at bounding box center [1334, 678] width 33 height 33
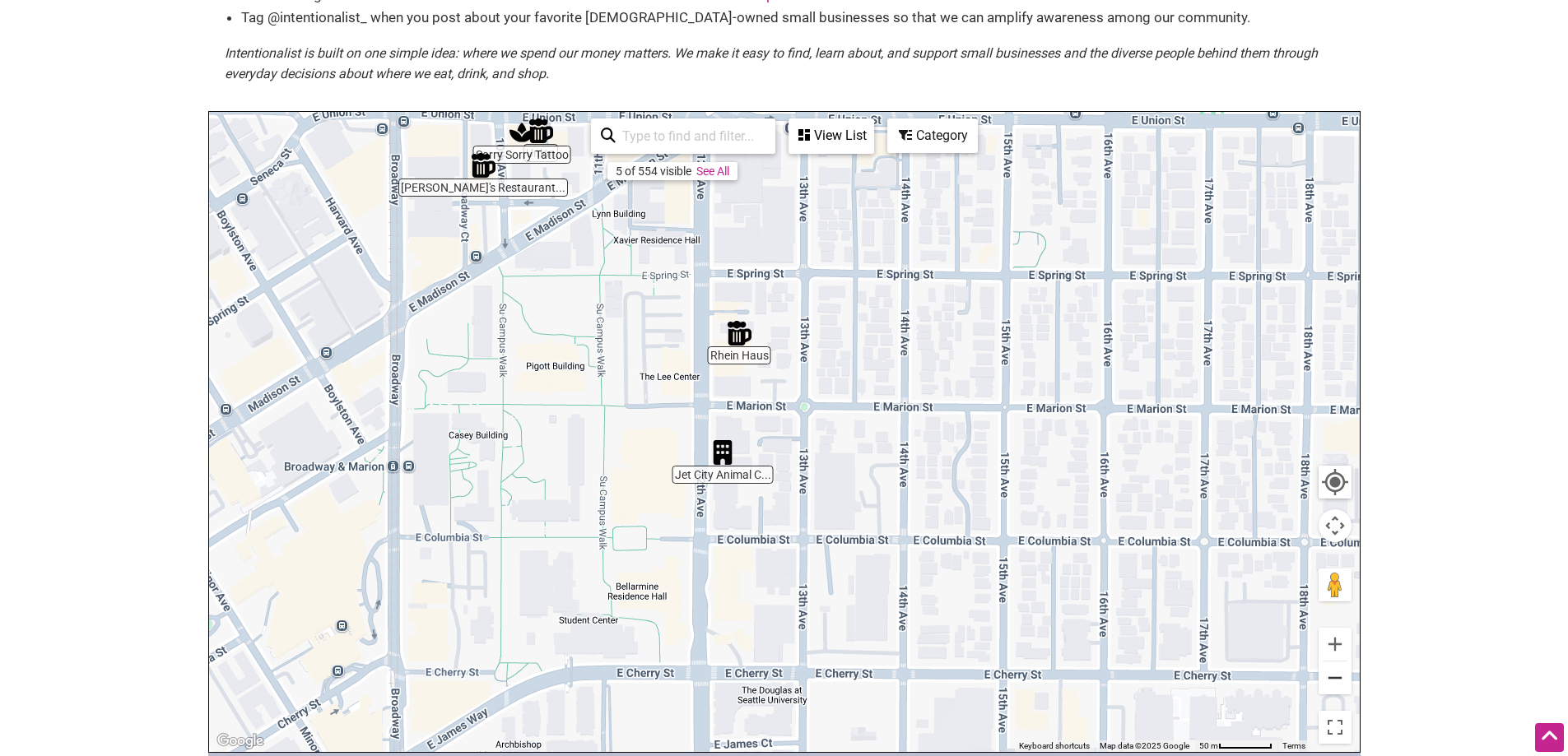
click at [1335, 662] on button "Zoom out" at bounding box center [1334, 678] width 33 height 33
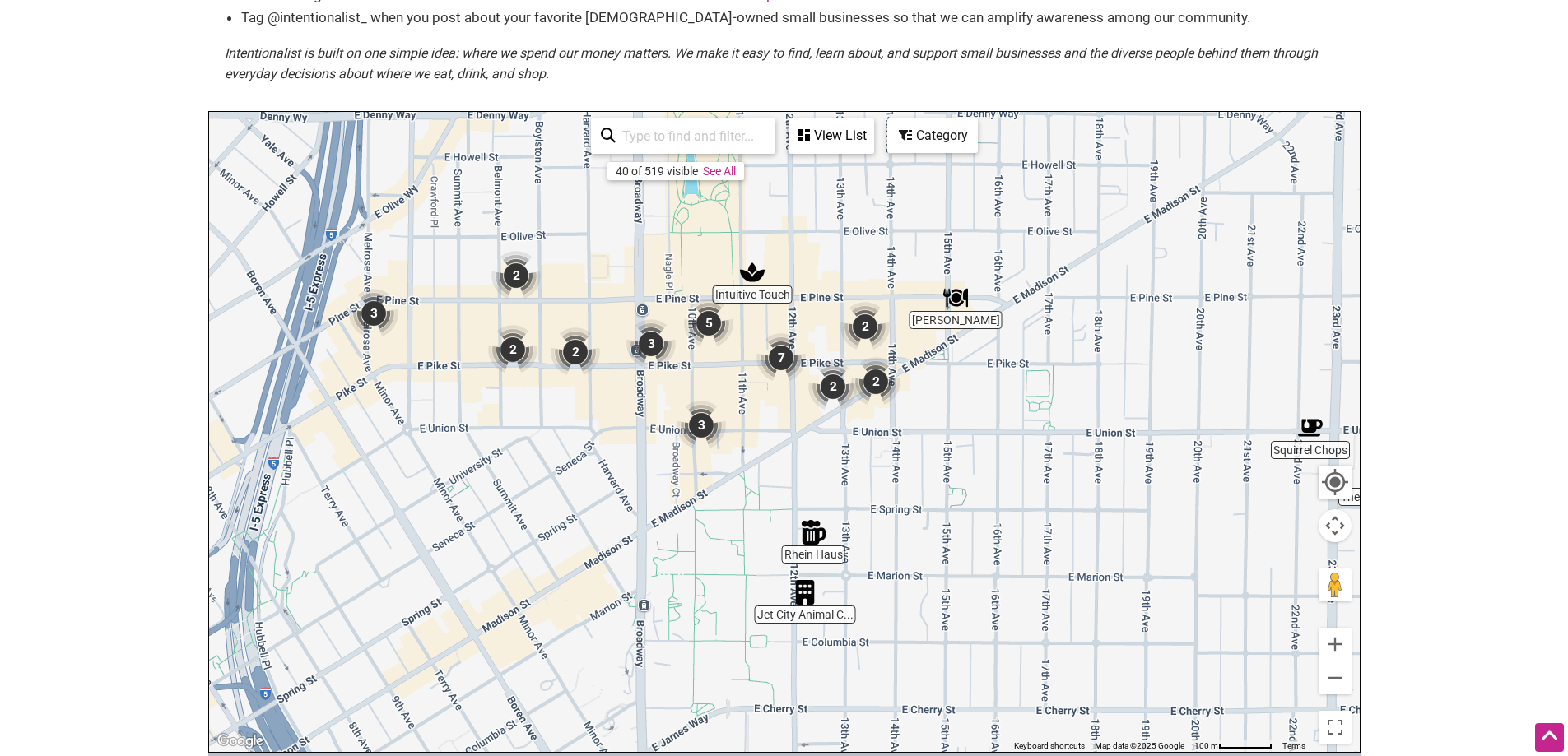
drag, startPoint x: 855, startPoint y: 341, endPoint x: 899, endPoint y: 489, distance: 154.4
click at [899, 489] on div "To navigate, press the arrow keys." at bounding box center [784, 431] width 1150 height 640
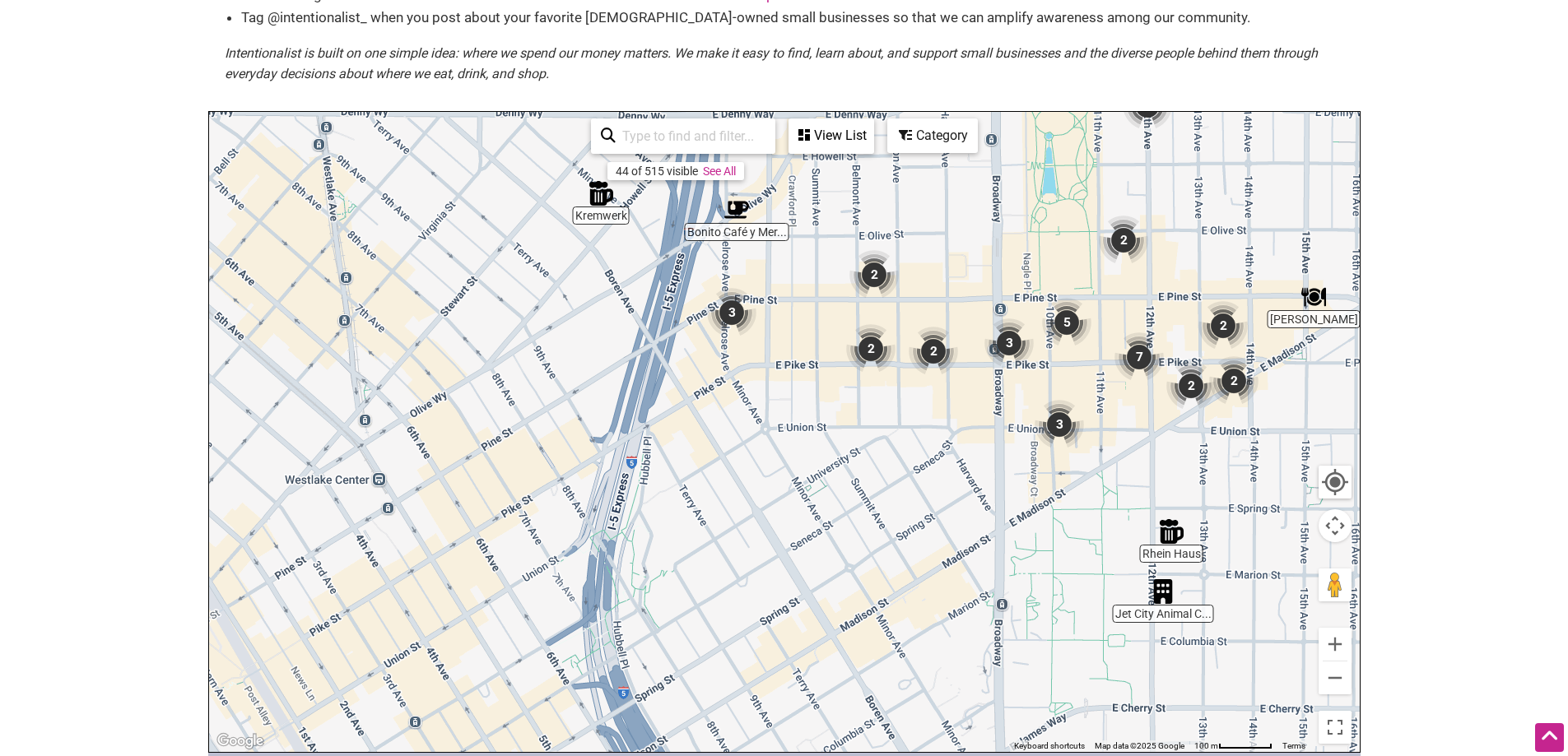
drag, startPoint x: 899, startPoint y: 484, endPoint x: 1260, endPoint y: 483, distance: 361.0
click at [1260, 483] on div "To navigate, press the arrow keys." at bounding box center [784, 431] width 1150 height 640
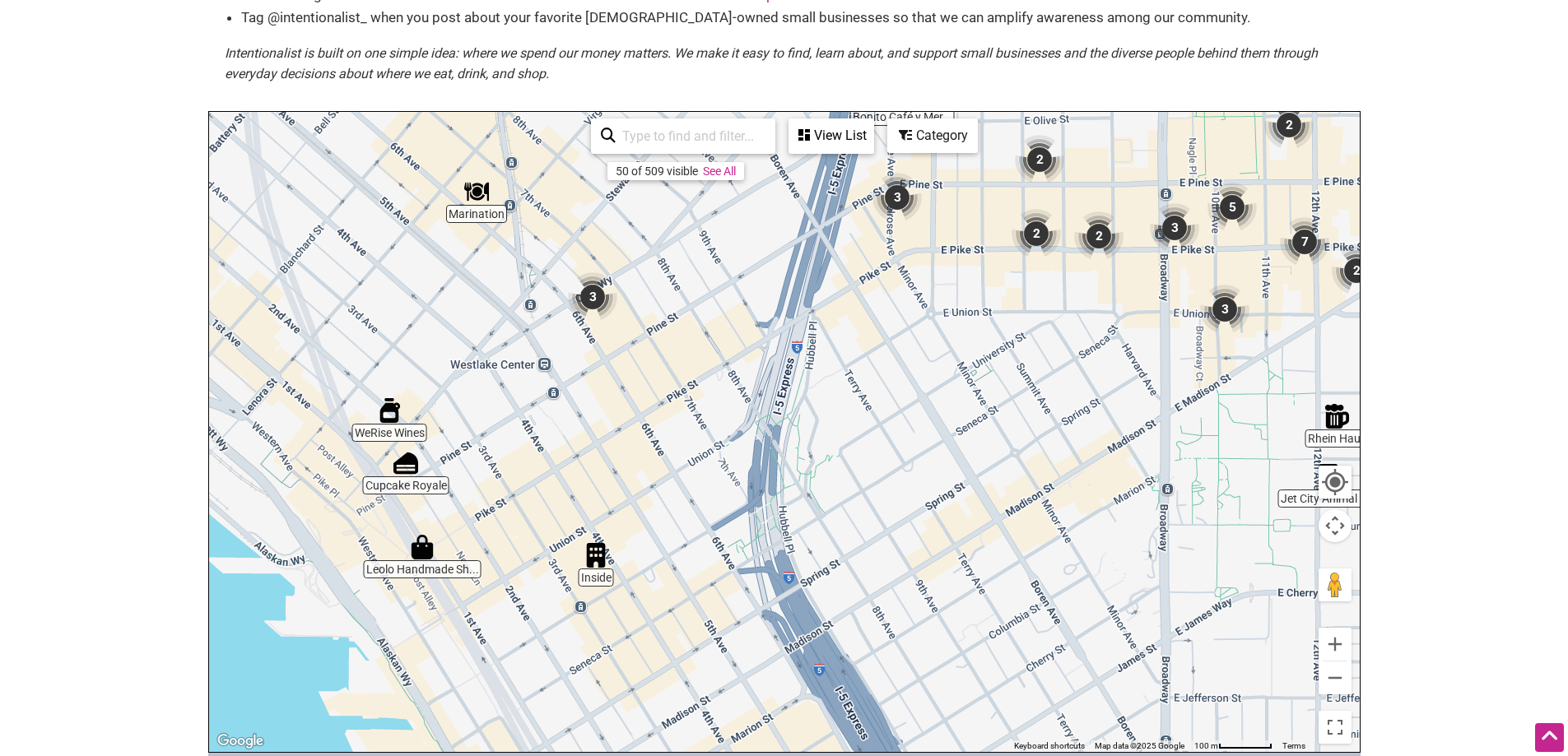
drag, startPoint x: 671, startPoint y: 615, endPoint x: 837, endPoint y: 497, distance: 203.7
click at [837, 497] on div "To navigate, press the arrow keys." at bounding box center [784, 431] width 1150 height 640
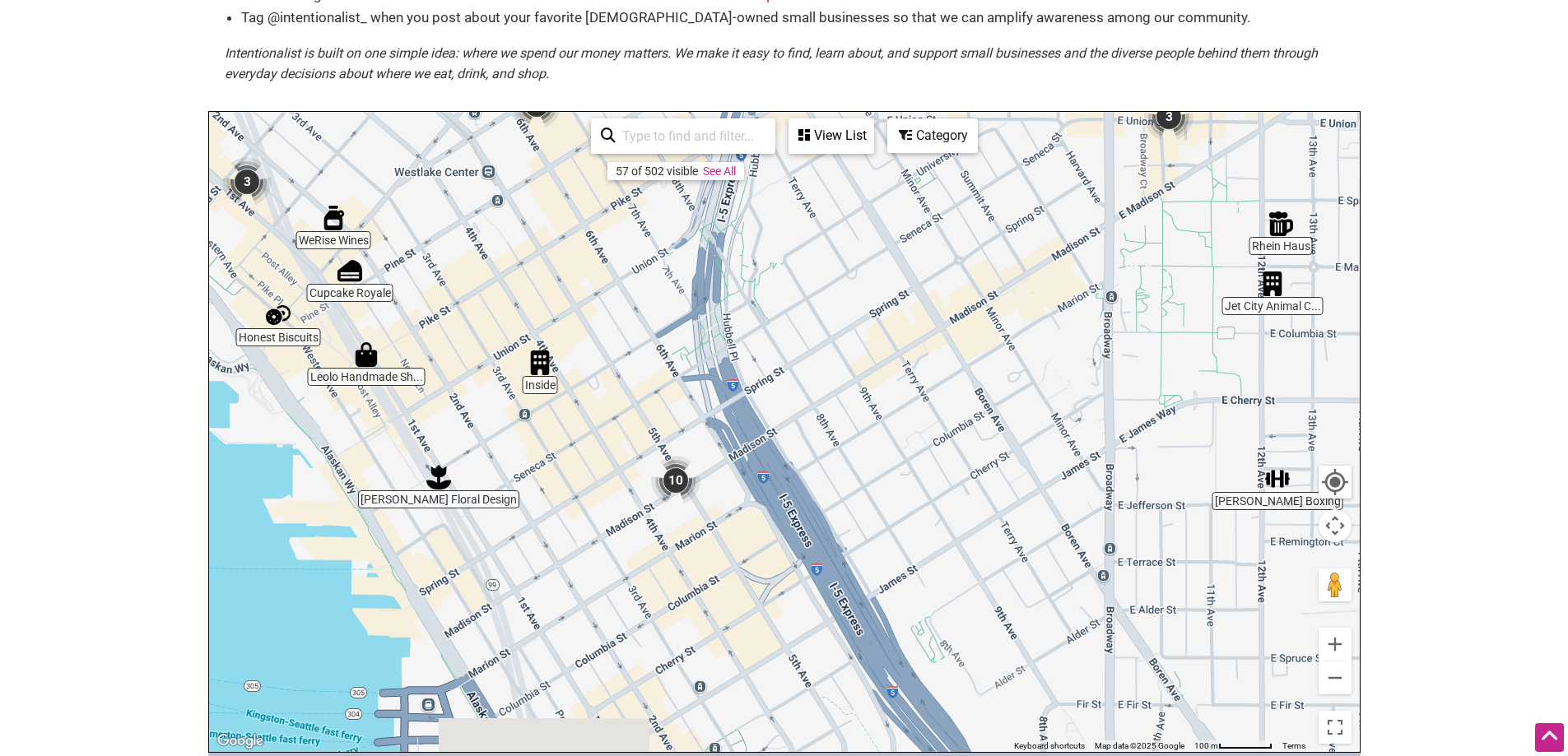
drag, startPoint x: 826, startPoint y: 567, endPoint x: 770, endPoint y: 366, distance: 208.7
click at [770, 366] on div "To navigate, press the arrow keys." at bounding box center [784, 431] width 1150 height 640
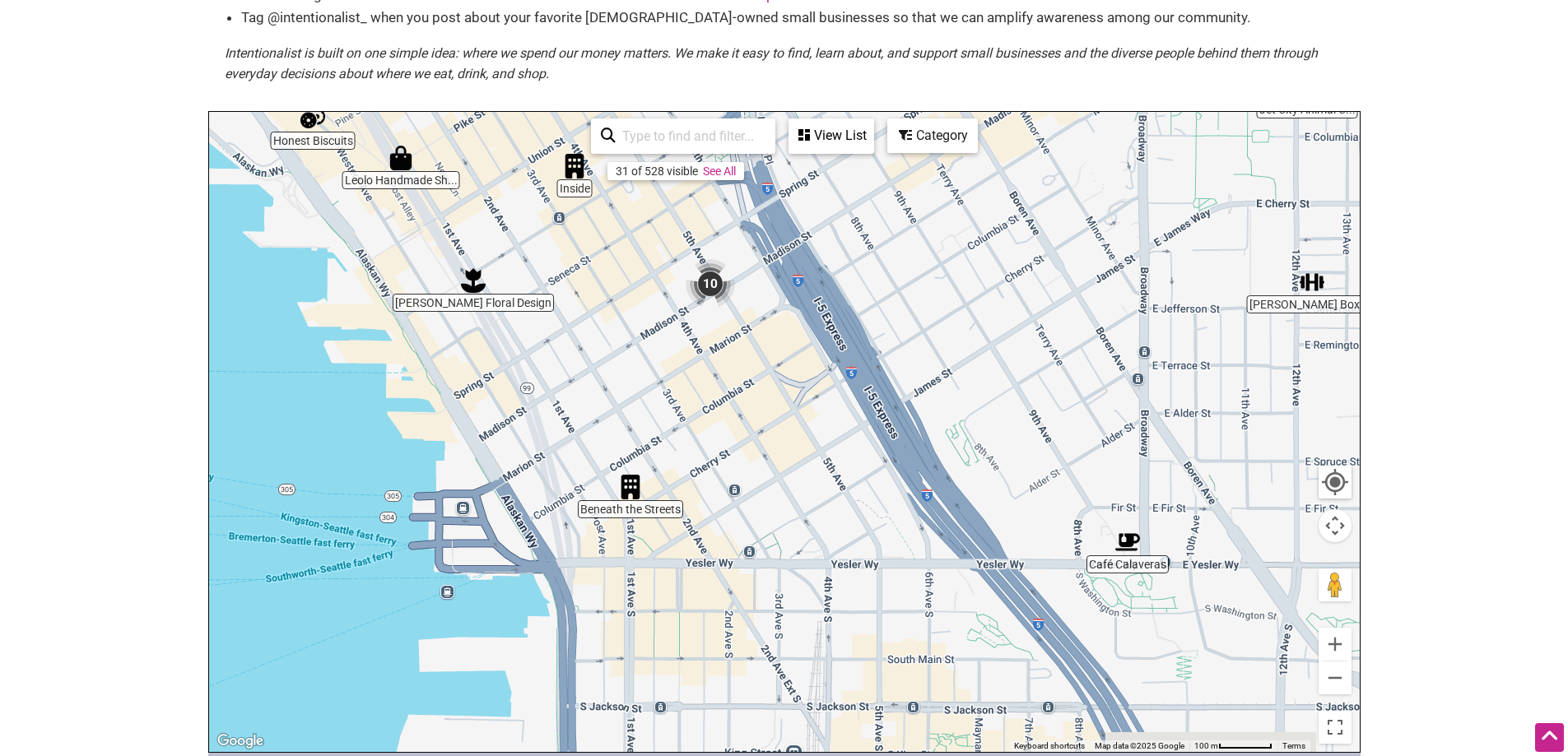
drag, startPoint x: 712, startPoint y: 609, endPoint x: 749, endPoint y: 405, distance: 207.3
click at [749, 405] on div "To navigate, press the arrow keys." at bounding box center [784, 431] width 1150 height 640
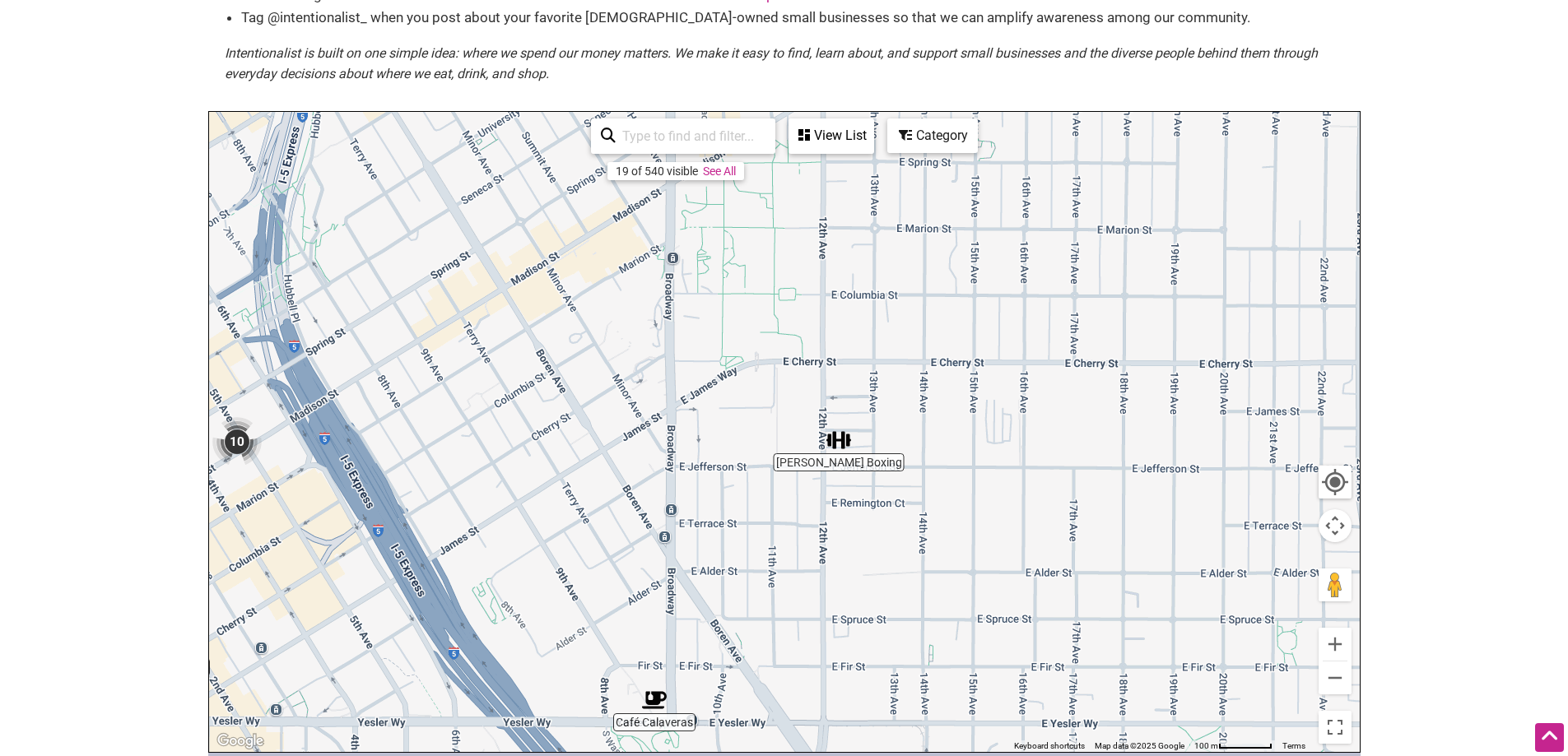
drag, startPoint x: 1232, startPoint y: 369, endPoint x: 756, endPoint y: 527, distance: 501.5
click at [756, 527] on div "To navigate, press the arrow keys." at bounding box center [784, 431] width 1150 height 640
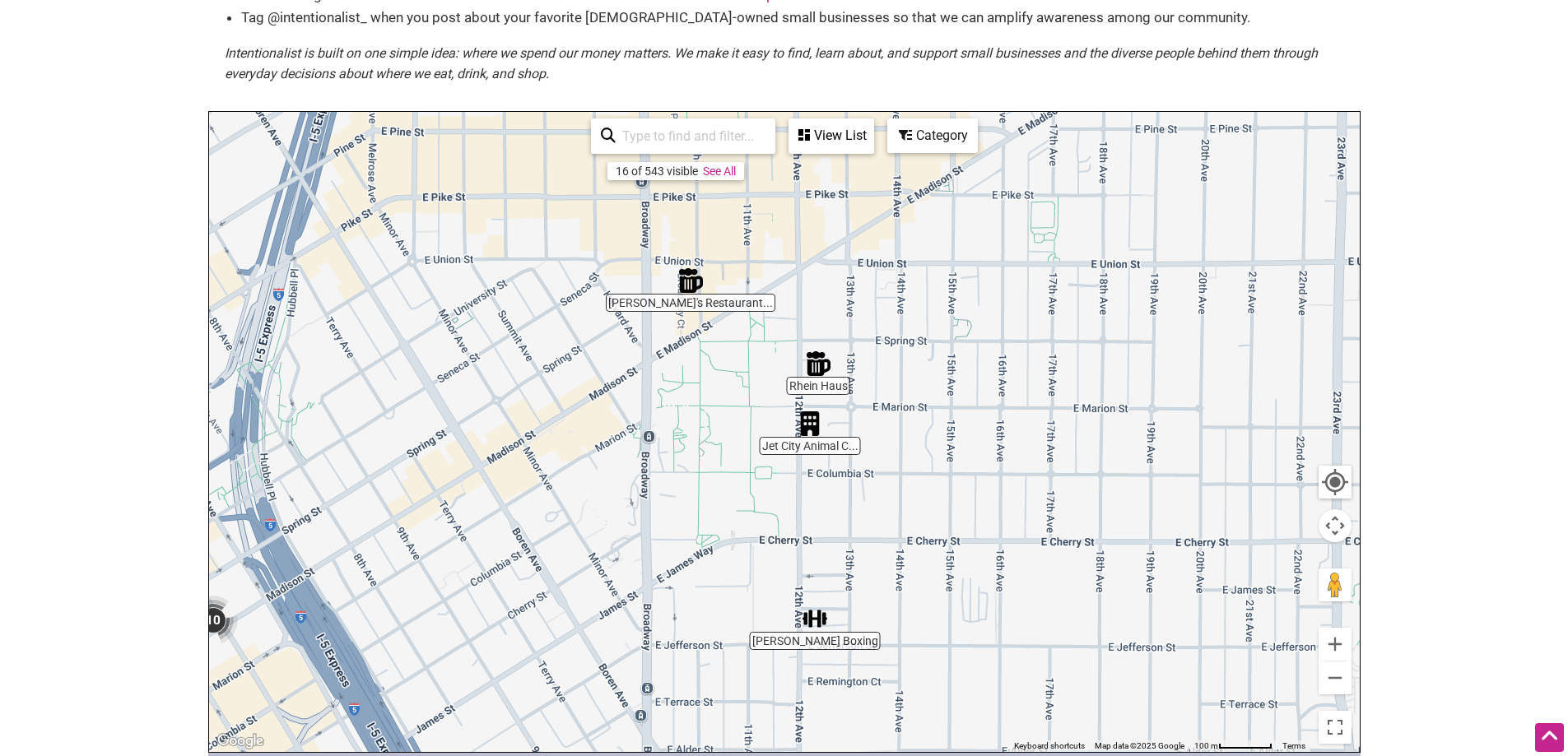
drag, startPoint x: 1021, startPoint y: 478, endPoint x: 824, endPoint y: 343, distance: 238.8
click at [1006, 562] on div "To navigate, press the arrow keys." at bounding box center [784, 431] width 1150 height 640
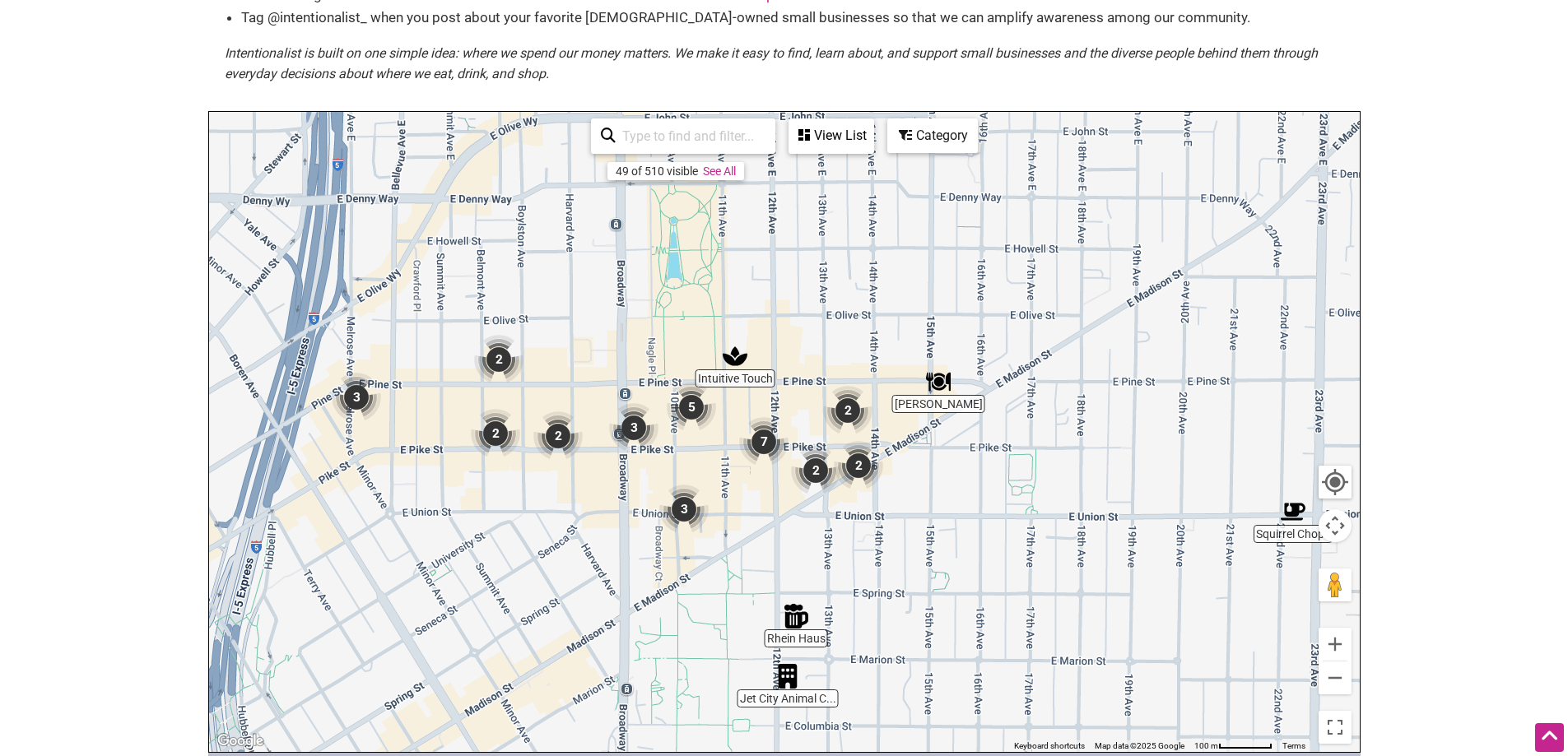
drag, startPoint x: 1078, startPoint y: 285, endPoint x: 1057, endPoint y: 534, distance: 249.9
click at [1057, 534] on div "To navigate, press the arrow keys." at bounding box center [784, 431] width 1150 height 640
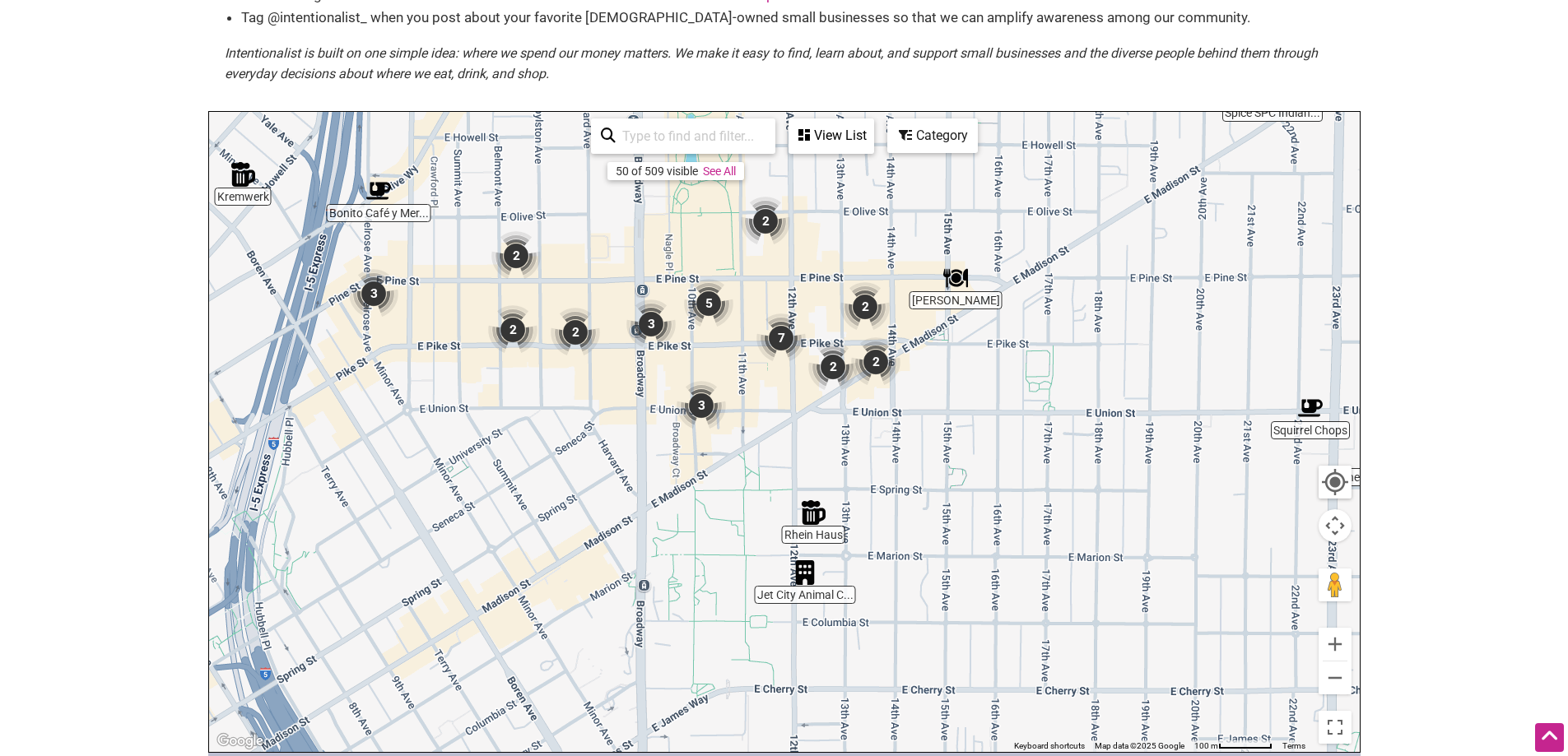
drag, startPoint x: 898, startPoint y: 574, endPoint x: 927, endPoint y: 441, distance: 136.1
click at [927, 441] on div "To navigate, press the arrow keys." at bounding box center [784, 431] width 1150 height 640
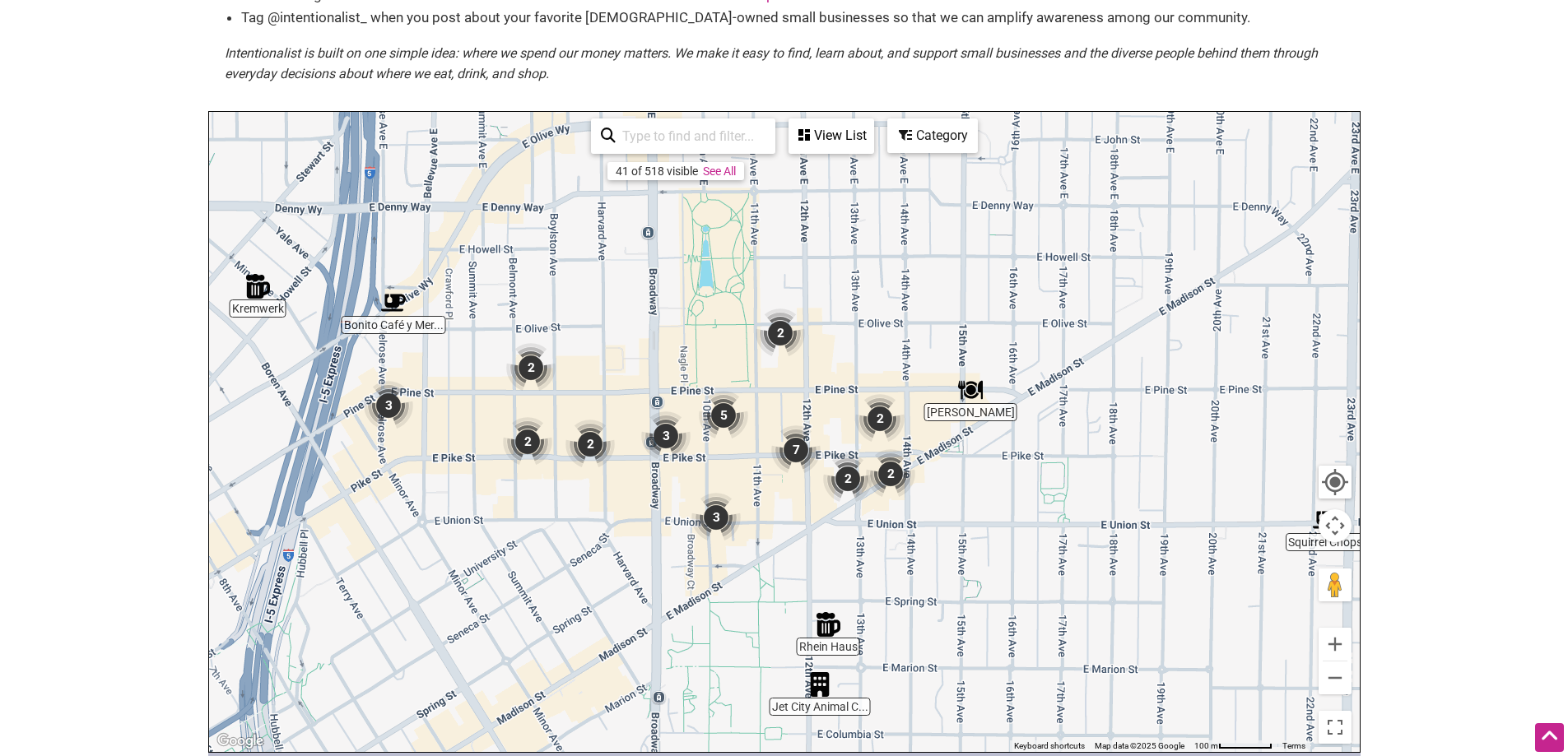
drag, startPoint x: 761, startPoint y: 371, endPoint x: 709, endPoint y: 459, distance: 102.2
click at [767, 509] on div "To navigate, press the arrow keys." at bounding box center [784, 431] width 1150 height 640
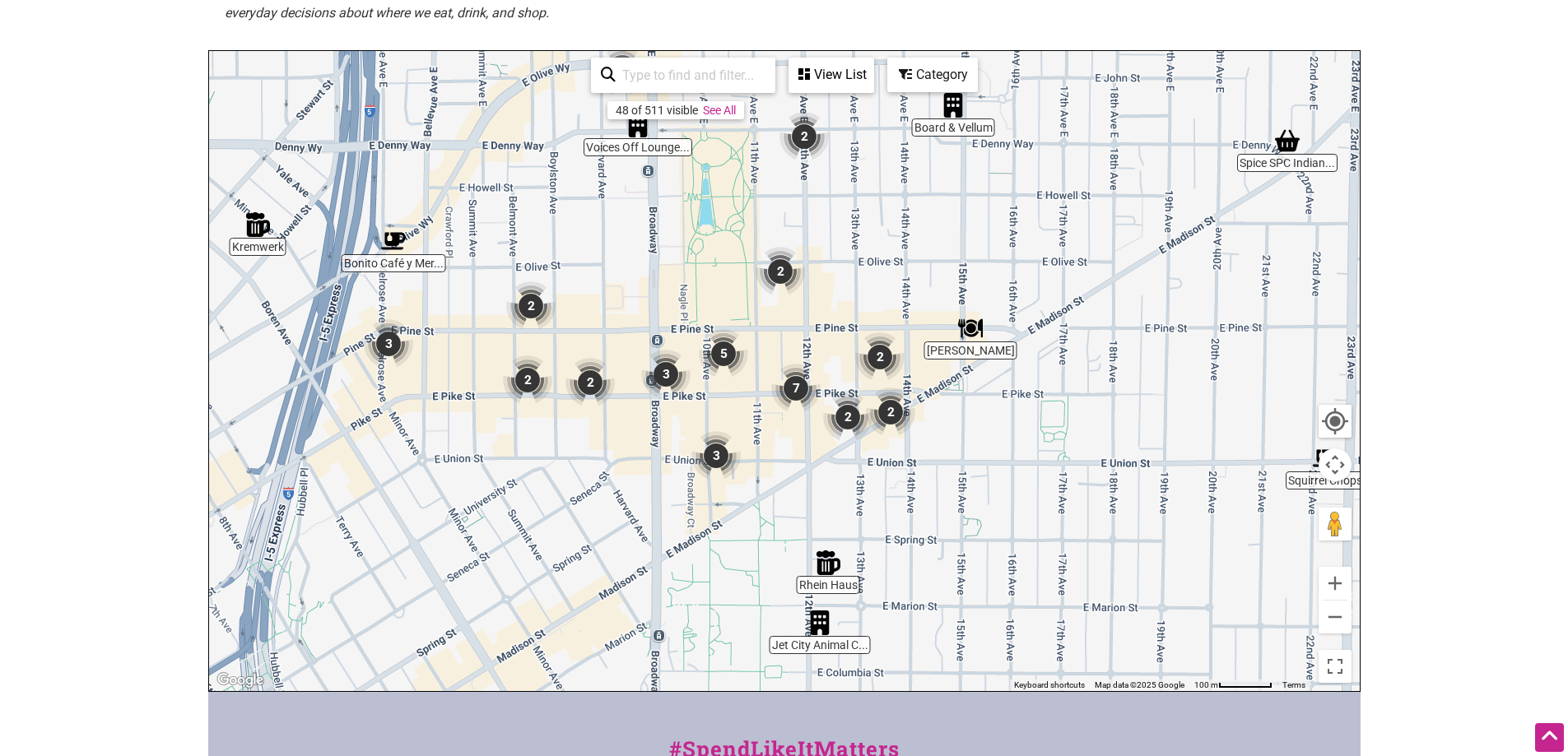
scroll to position [202, 0]
